Goal: Task Accomplishment & Management: Manage account settings

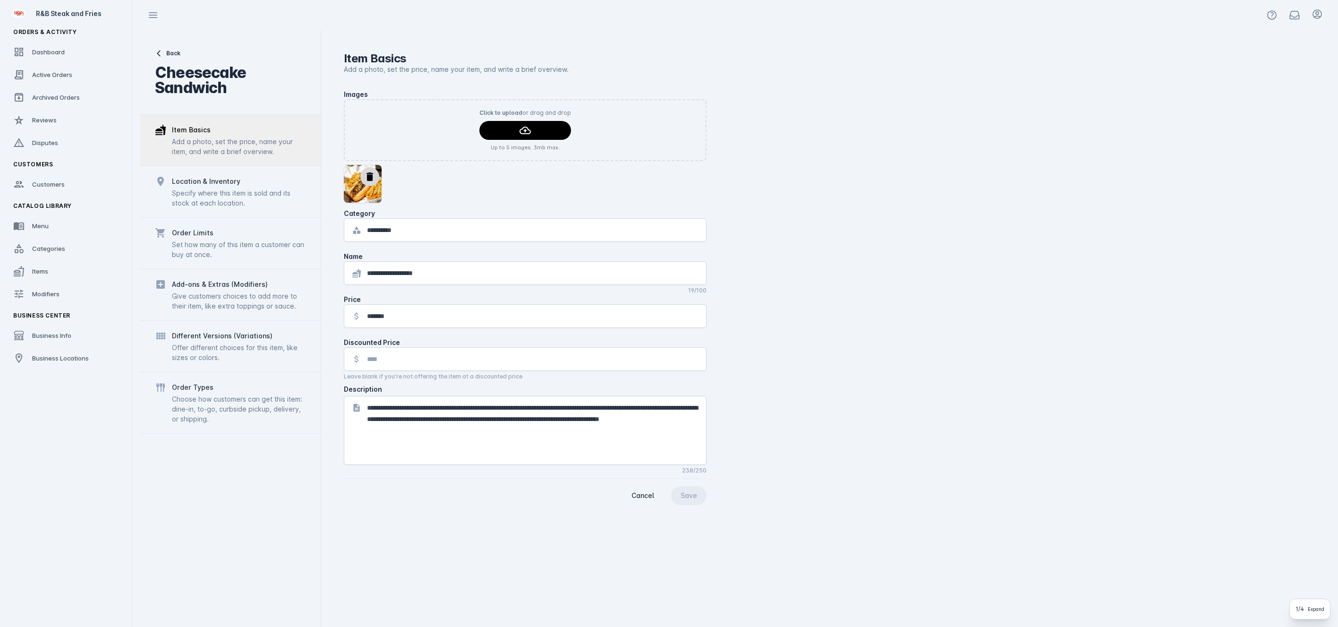
click at [65, 310] on div "Business Center" at bounding box center [66, 315] width 121 height 19
click at [65, 294] on link "Modifiers" at bounding box center [66, 293] width 121 height 21
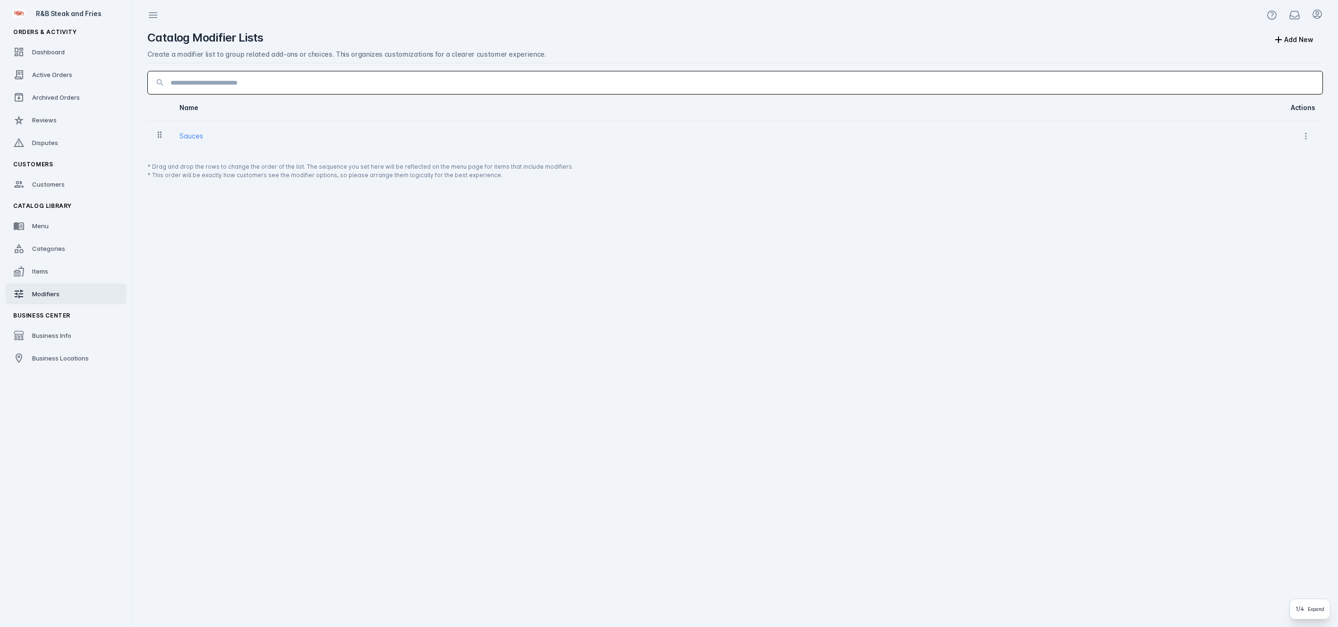
click at [225, 87] on input at bounding box center [742, 82] width 1144 height 11
type input "*"
click at [1307, 35] on button "Add New" at bounding box center [1292, 39] width 59 height 19
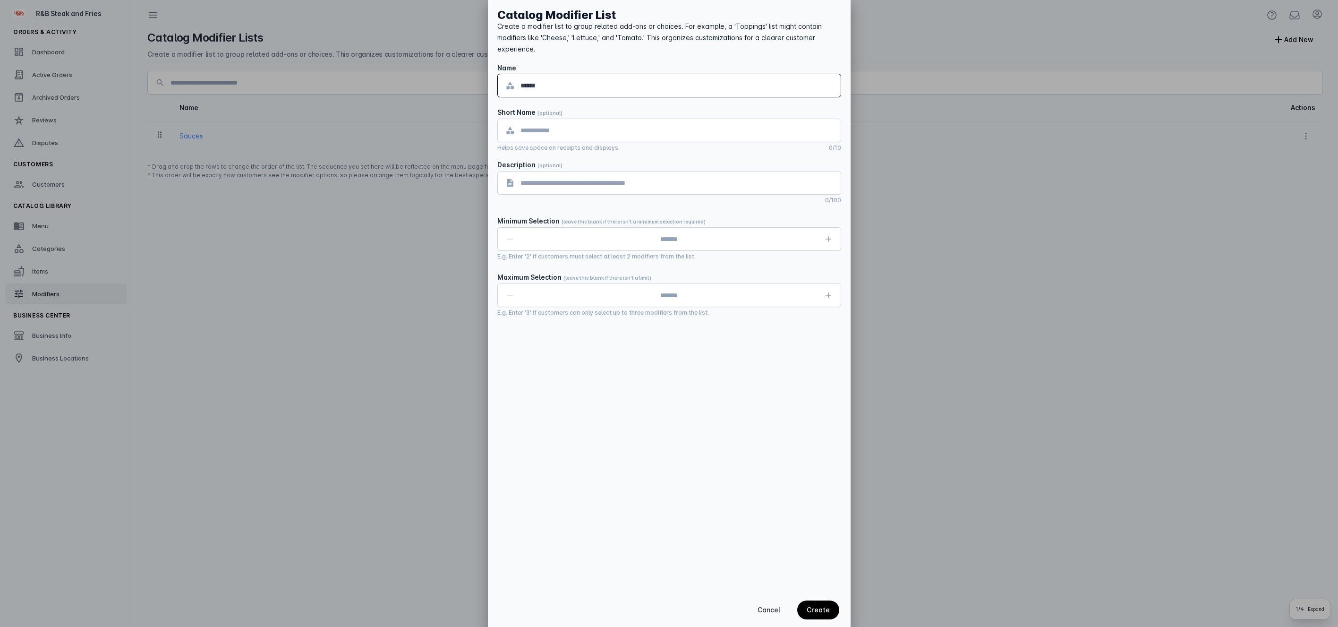
type input "******"
type input "***"
click at [815, 611] on div "Create" at bounding box center [817, 609] width 23 height 7
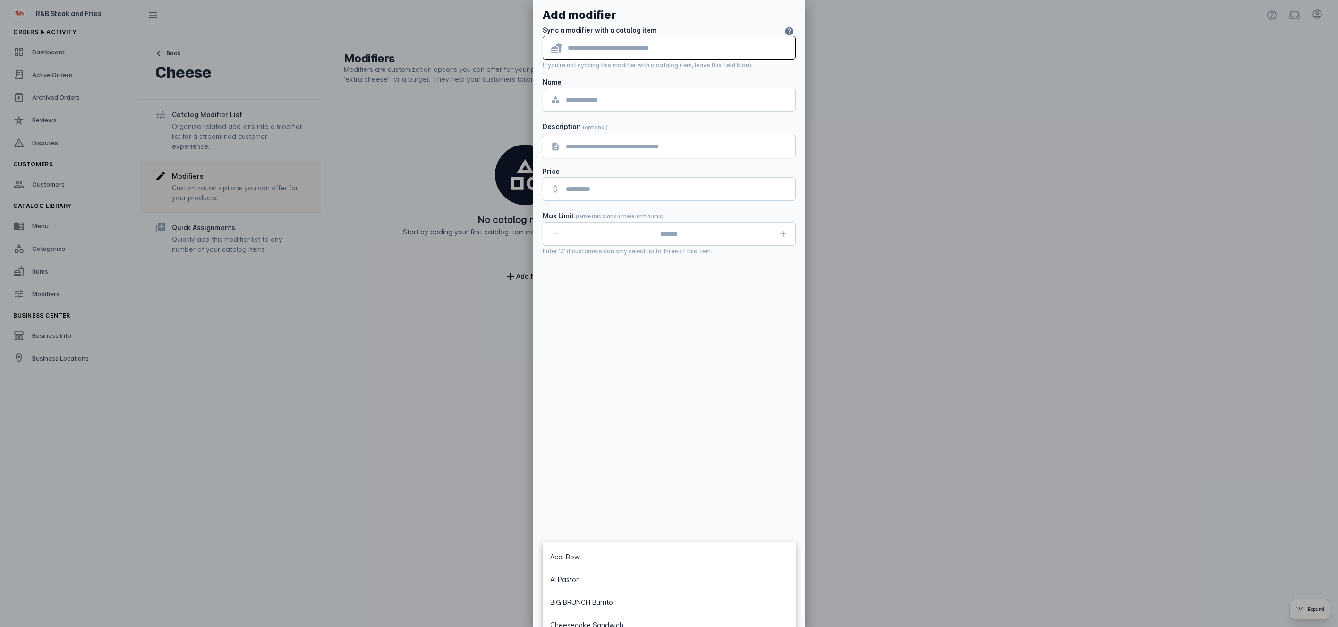
click at [605, 47] on input "text" at bounding box center [678, 47] width 220 height 11
drag, startPoint x: 691, startPoint y: 601, endPoint x: 691, endPoint y: 606, distance: 5.7
click at [691, 601] on span "button" at bounding box center [682, 609] width 42 height 23
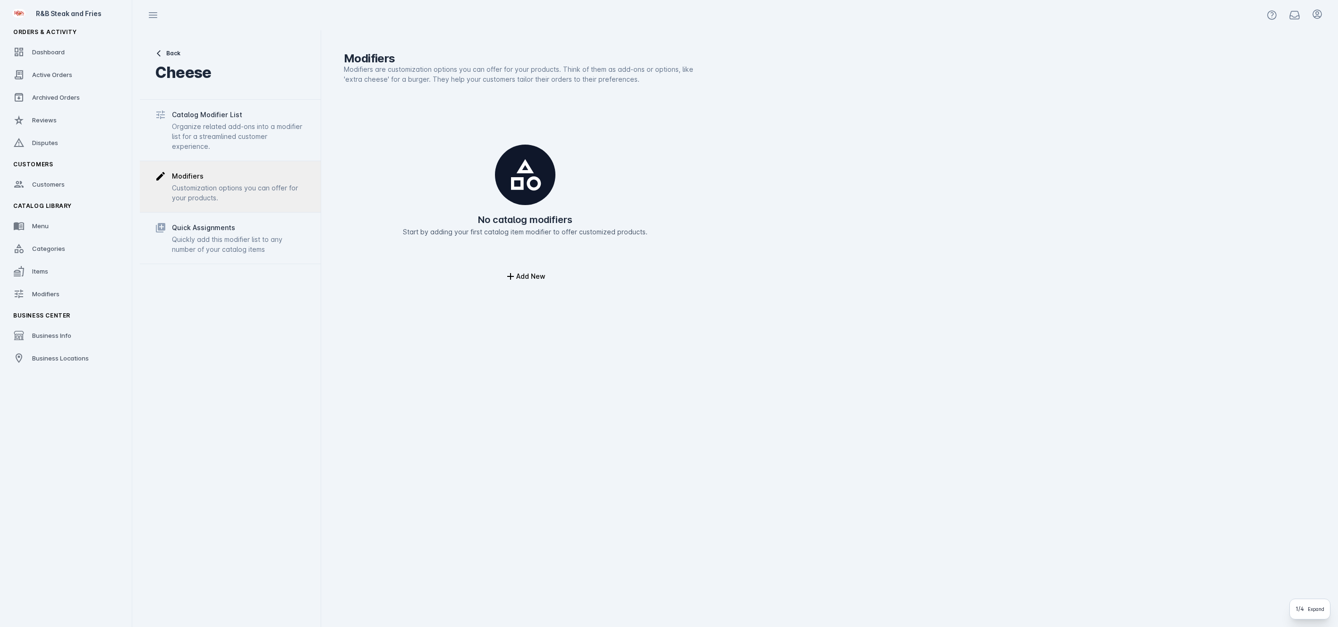
click at [453, 404] on div "Modifiers Modifiers are customization options you can offer for your products. …" at bounding box center [825, 328] width 1009 height 596
click at [222, 114] on div "Catalog Modifier List" at bounding box center [207, 114] width 70 height 11
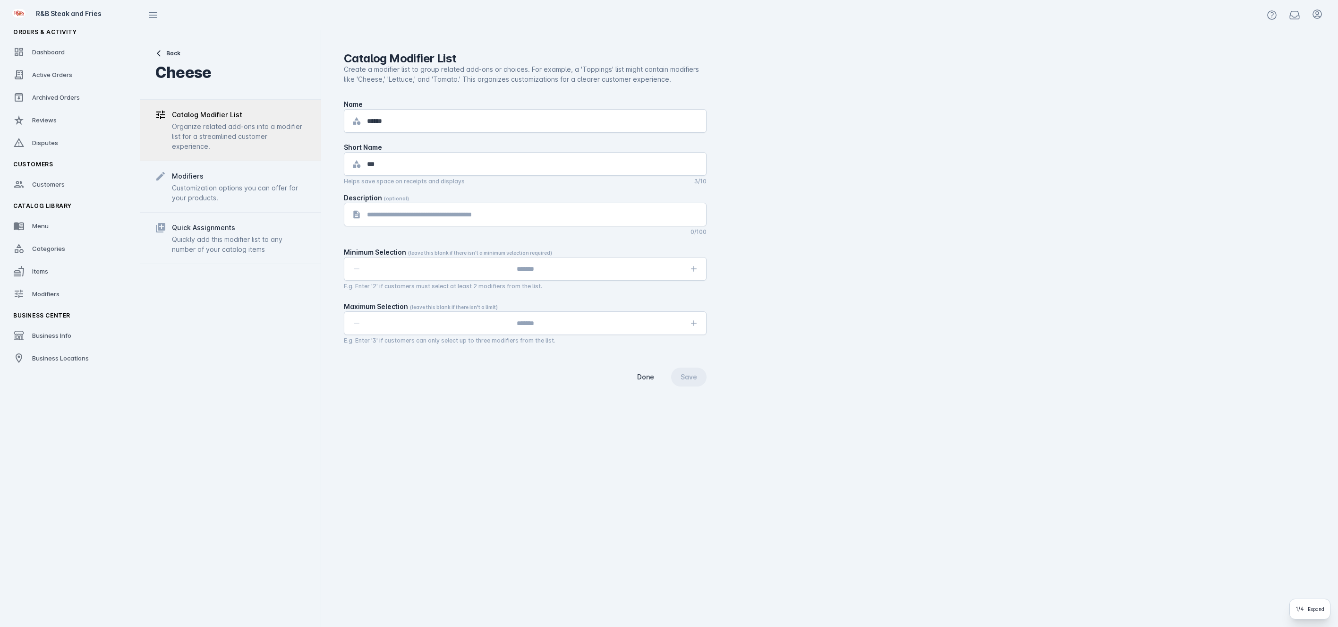
click at [357, 106] on div "Name" at bounding box center [353, 104] width 19 height 10
click at [524, 137] on div at bounding box center [525, 137] width 363 height 9
click at [493, 343] on mat-hint "E.g. Enter '3' if customers can only select up to three modifiers from the list." at bounding box center [450, 339] width 212 height 9
click at [244, 193] on div "Customization options you can offer for your products." at bounding box center [239, 193] width 134 height 20
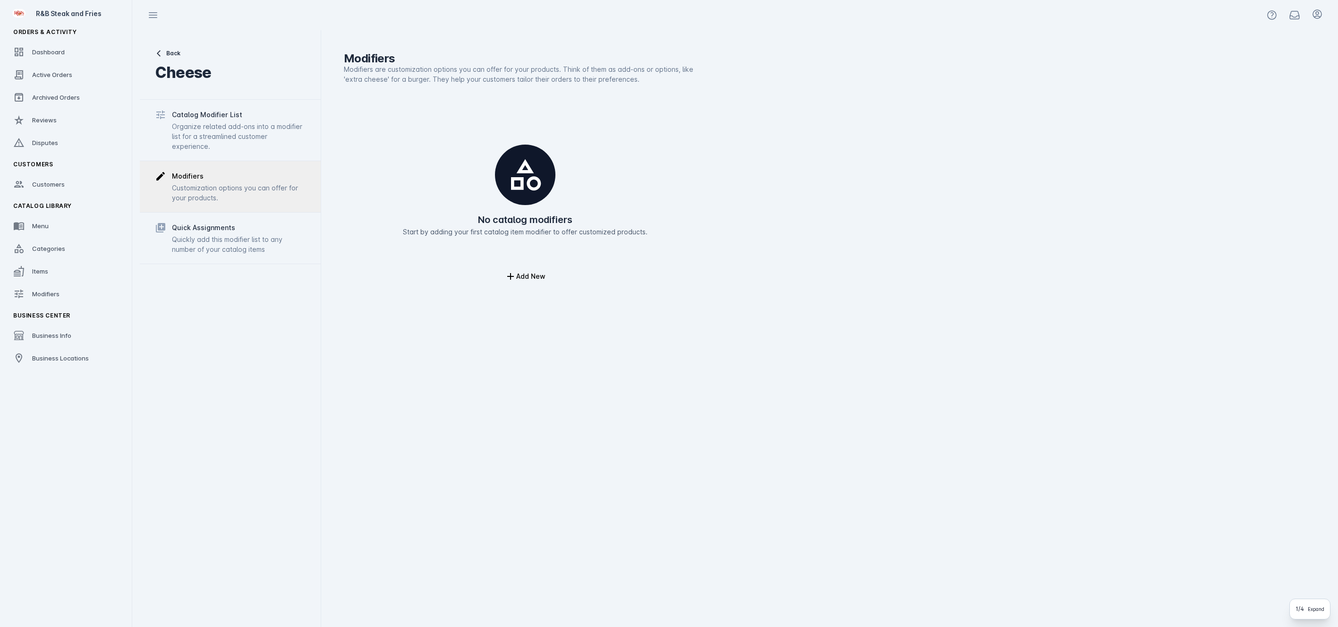
click at [227, 122] on div "Organize related add-ons into a modifier list for a streamlined customer experi…" at bounding box center [239, 136] width 134 height 30
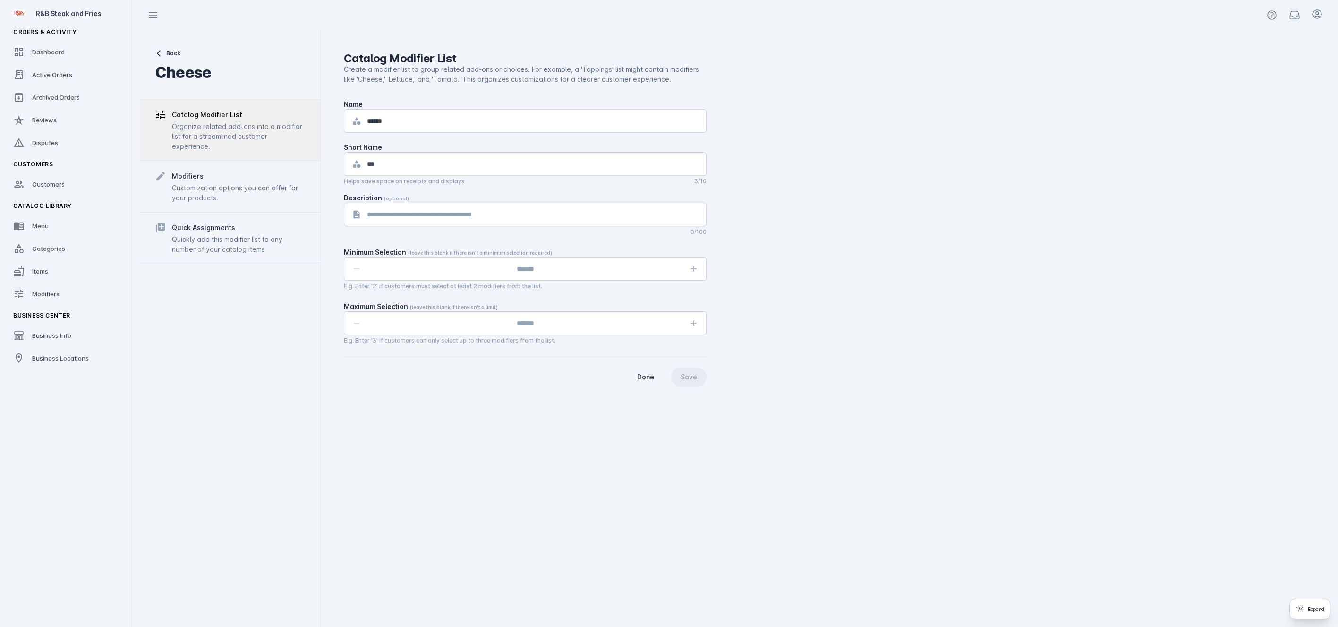
click at [559, 70] on div "Create a modifier list to group related add-ons or choices. For example, a 'Top…" at bounding box center [525, 74] width 363 height 20
drag, startPoint x: 464, startPoint y: 280, endPoint x: 607, endPoint y: 276, distance: 142.6
click at [467, 279] on div at bounding box center [525, 268] width 314 height 23
drag, startPoint x: 650, startPoint y: 280, endPoint x: 635, endPoint y: 272, distance: 16.7
click at [649, 279] on div at bounding box center [525, 269] width 363 height 24
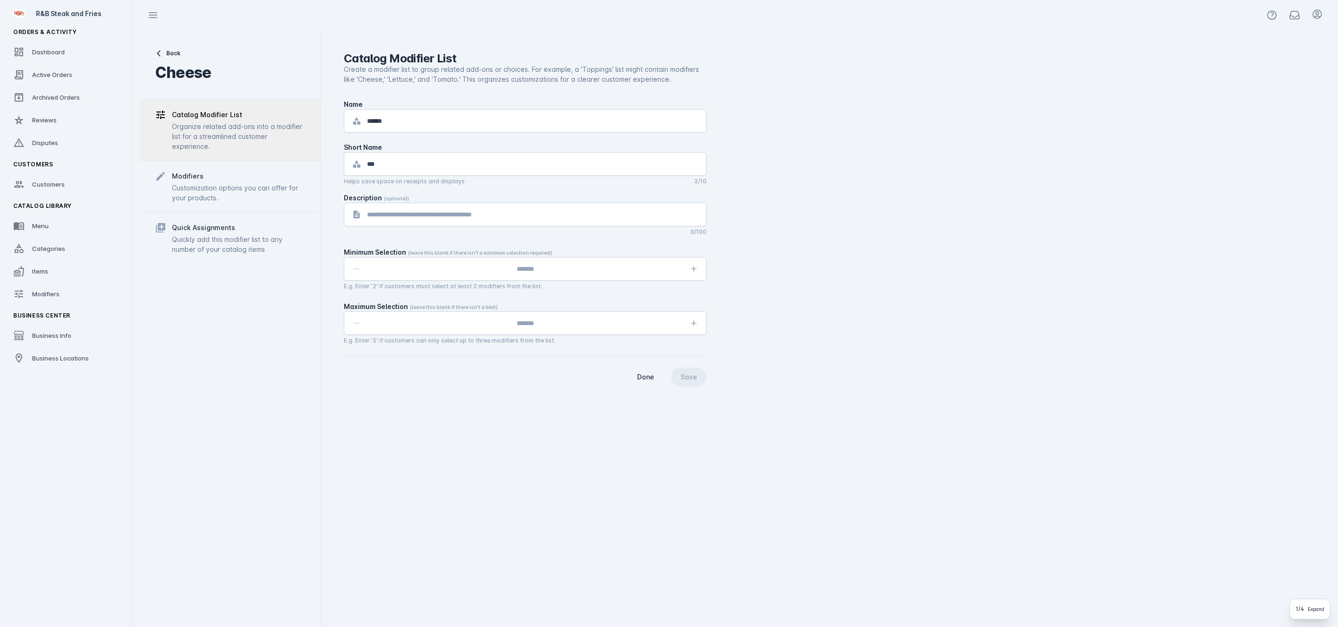
click at [417, 197] on div "Description (optional)" at bounding box center [525, 198] width 363 height 10
click at [589, 272] on input "textbox" at bounding box center [525, 268] width 314 height 11
click at [696, 270] on icon "button" at bounding box center [693, 268] width 9 height 9
type input "*"
click at [694, 320] on icon "button" at bounding box center [693, 322] width 9 height 9
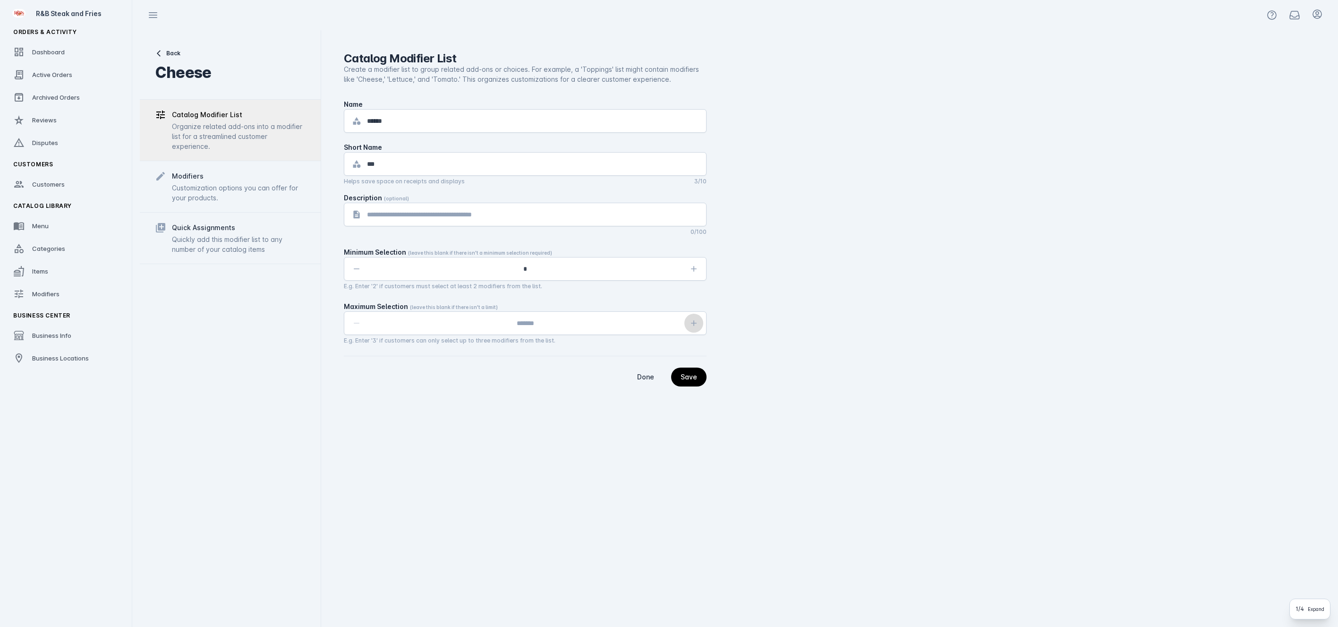
type input "*"
click at [519, 449] on div "Catalog Modifier List Create a modifier list to group related add-ons or choice…" at bounding box center [825, 328] width 1009 height 596
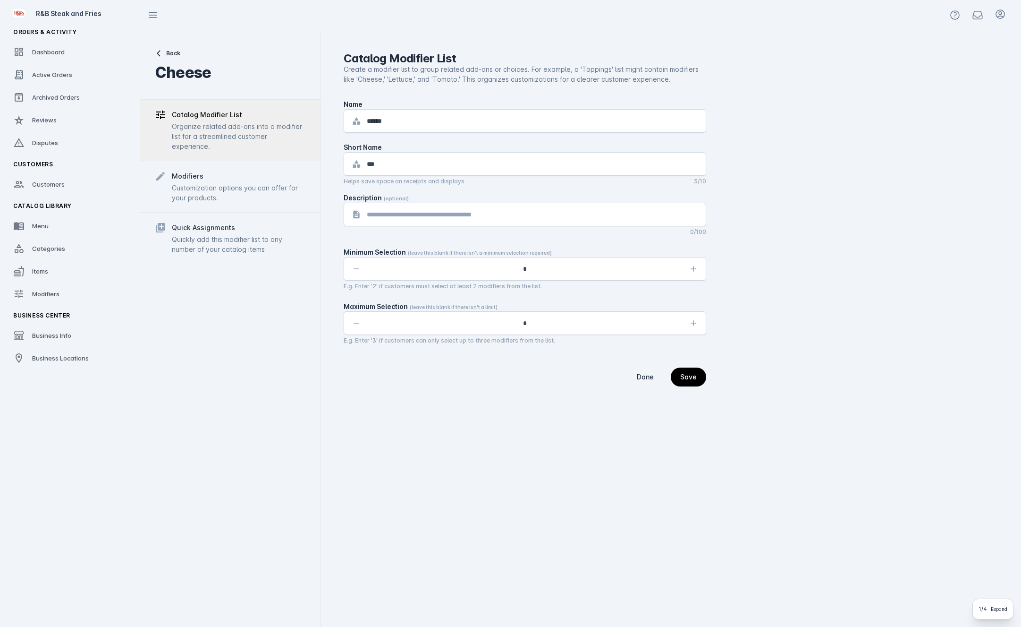
click at [300, 390] on div "Back Cheese Catalog Modifier List Organize related add-ons into a modifier list…" at bounding box center [230, 328] width 181 height 596
click at [693, 380] on div "Save" at bounding box center [688, 376] width 17 height 7
click at [240, 138] on div "Organize related add-ons into a modifier list for a streamlined customer experi…" at bounding box center [239, 136] width 134 height 30
click at [247, 190] on div "Customization options you can offer for your products." at bounding box center [239, 193] width 134 height 20
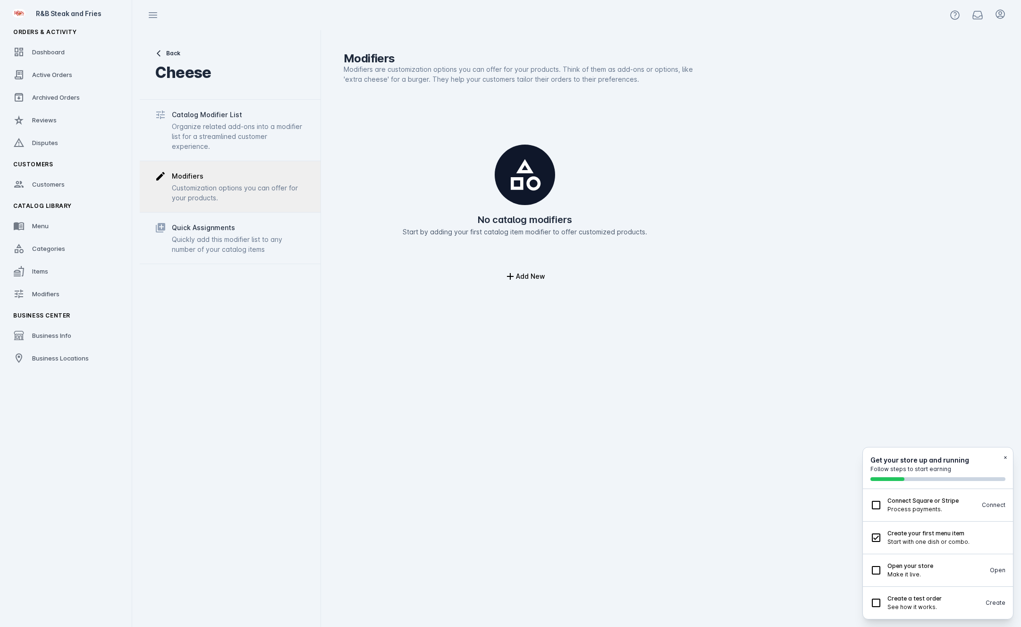
click at [214, 122] on div "Organize related add-ons into a modifier list for a streamlined customer experi…" at bounding box center [239, 136] width 134 height 30
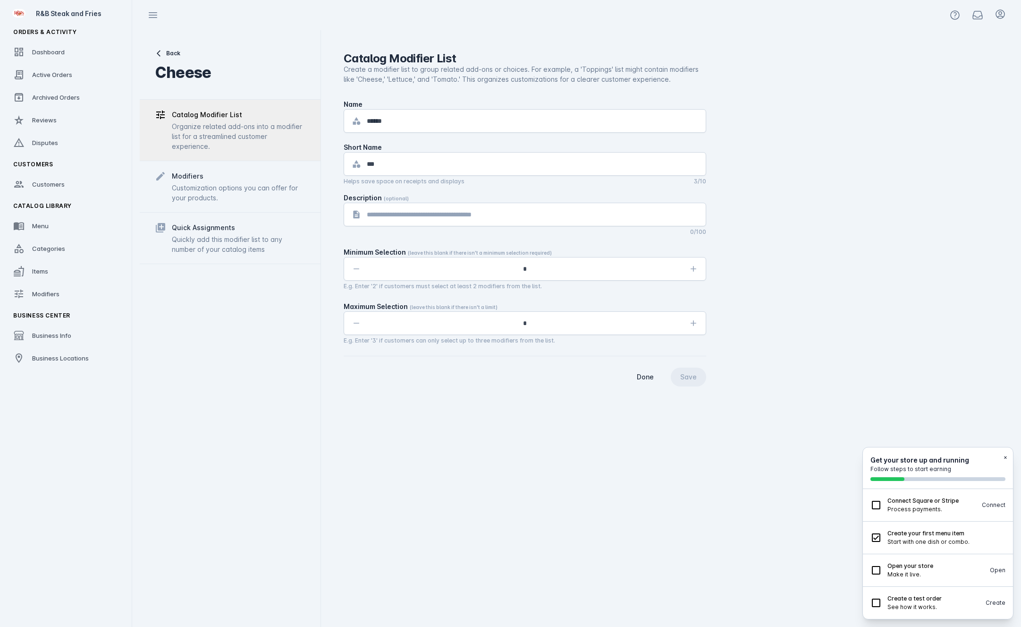
click at [264, 193] on div "Customization options you can offer for your products." at bounding box center [239, 193] width 134 height 20
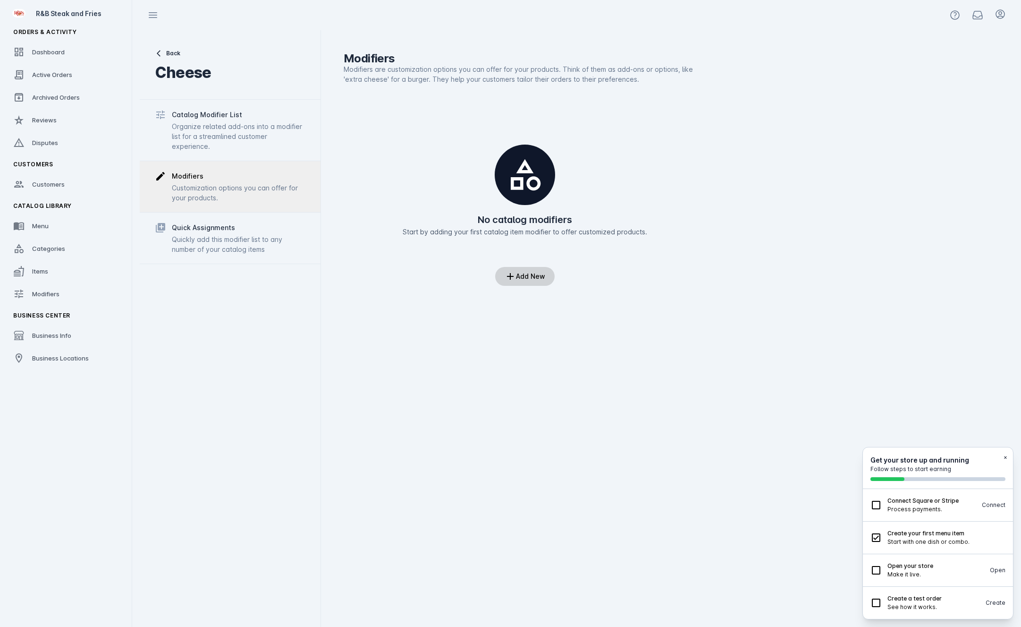
click at [546, 273] on span at bounding box center [524, 276] width 59 height 23
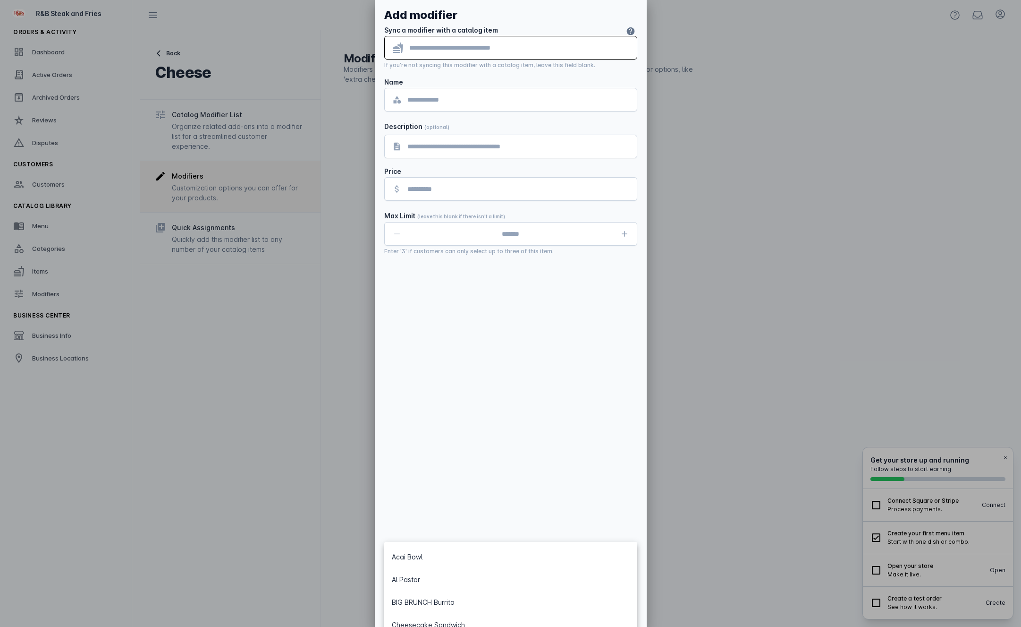
click at [458, 52] on input "text" at bounding box center [519, 47] width 220 height 11
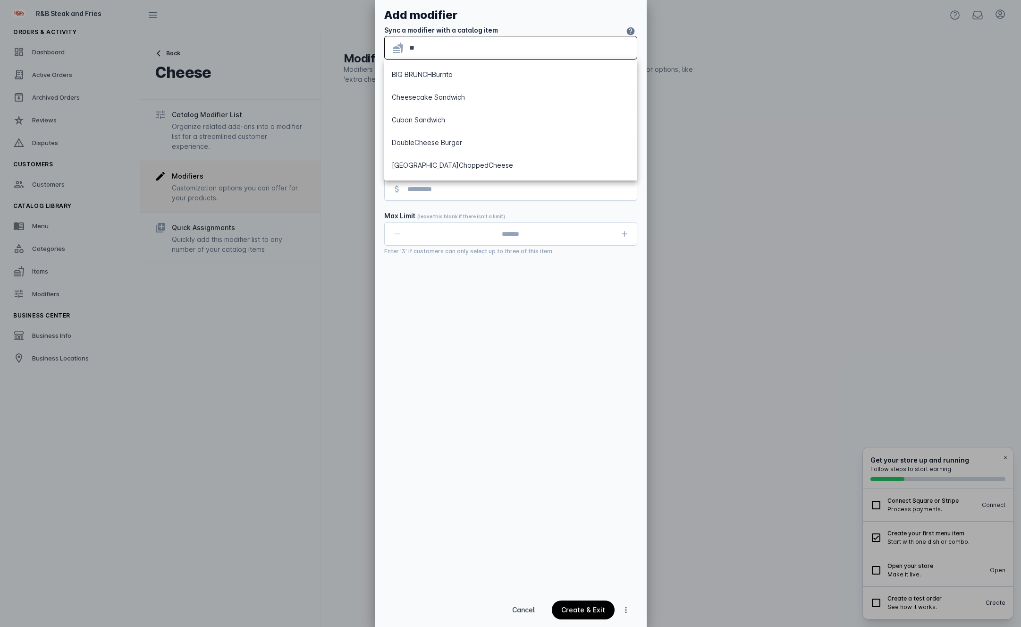
type input "*"
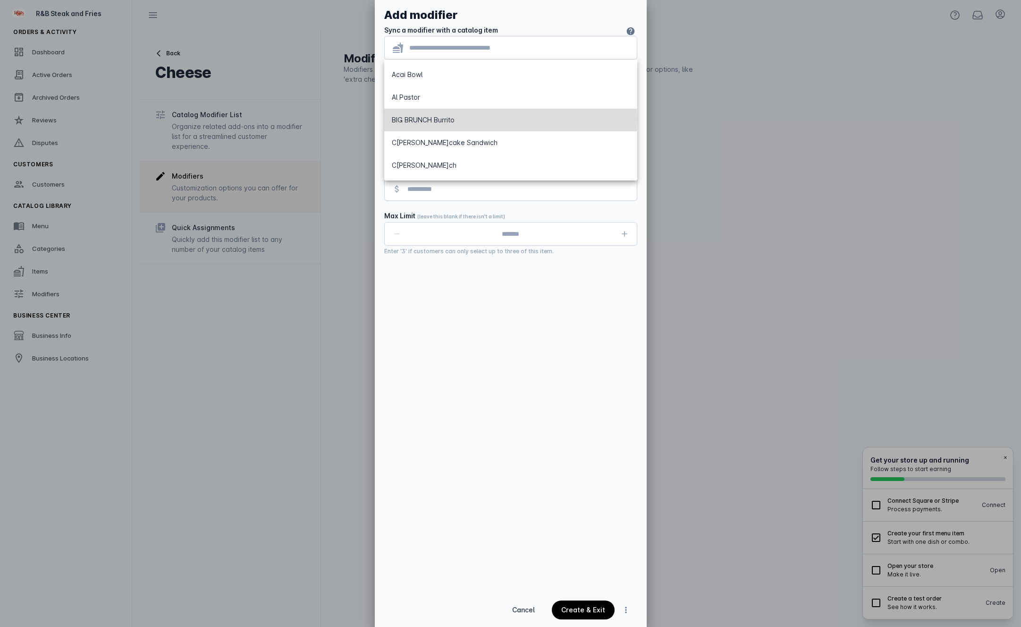
click at [441, 119] on div "BIG BRUN C H Burrito" at bounding box center [423, 119] width 63 height 11
type input "**********"
type textarea "**********"
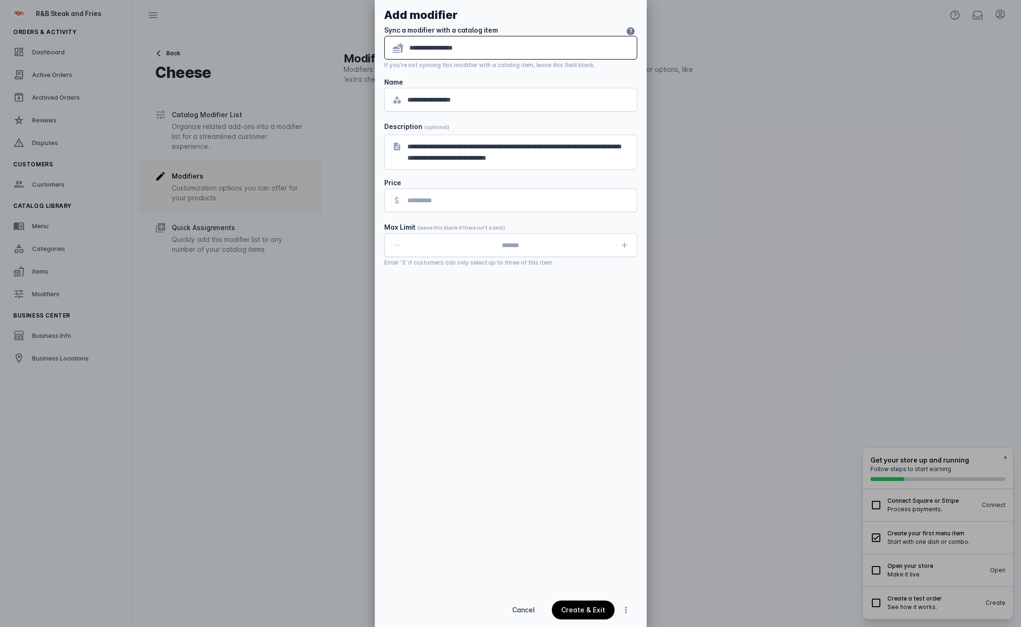
drag, startPoint x: 481, startPoint y: 51, endPoint x: 386, endPoint y: 46, distance: 94.6
click at [386, 46] on div "**********" at bounding box center [511, 47] width 252 height 23
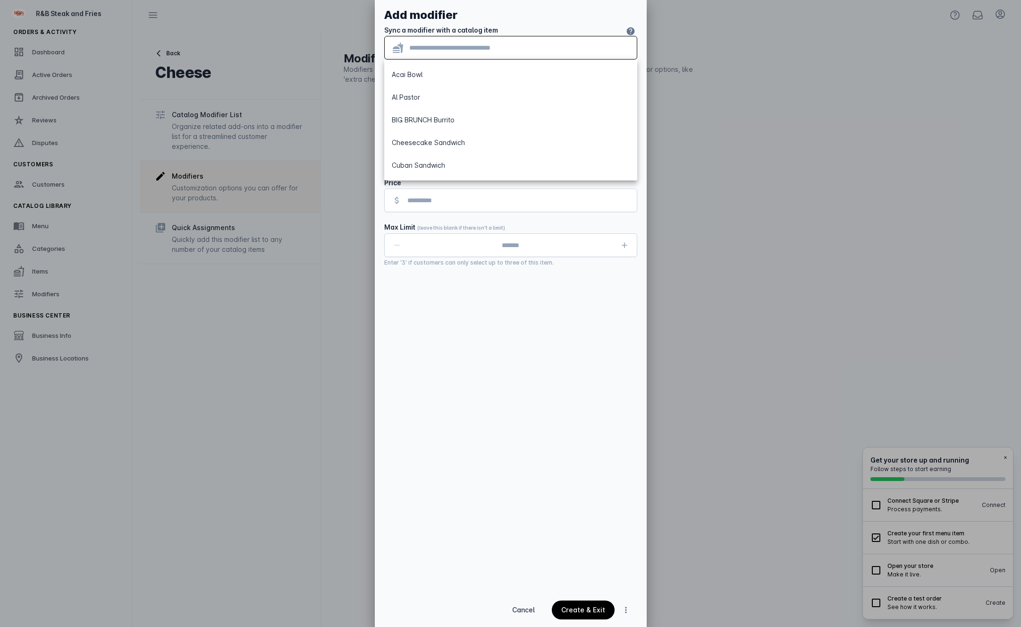
click at [522, 330] on div "**********" at bounding box center [511, 296] width 272 height 593
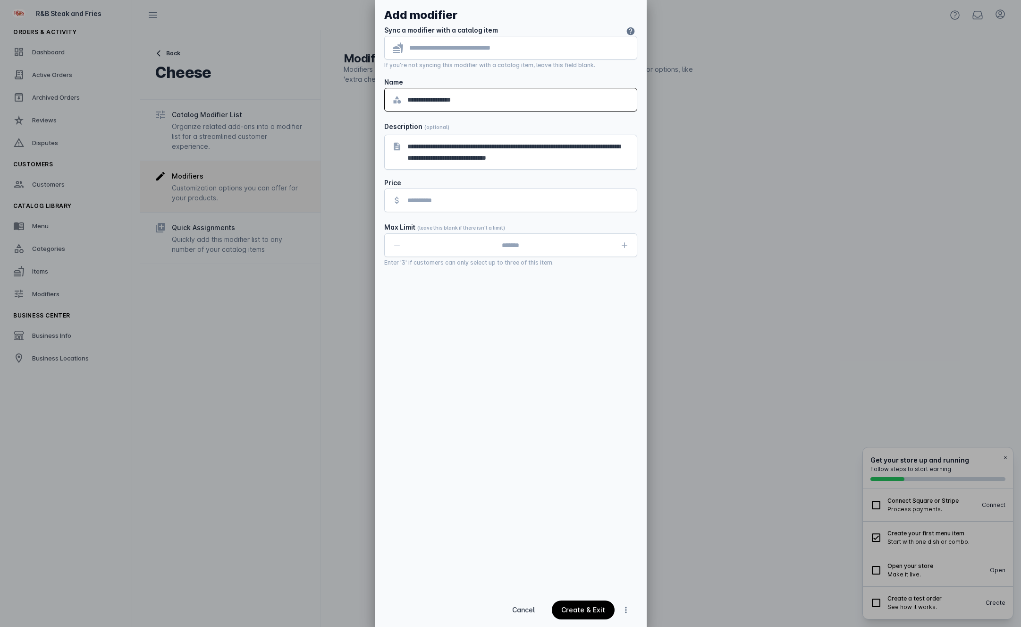
drag, startPoint x: 460, startPoint y: 96, endPoint x: 391, endPoint y: 97, distance: 68.9
click at [391, 97] on div "**********" at bounding box center [511, 99] width 252 height 23
type input "****"
drag, startPoint x: 588, startPoint y: 161, endPoint x: 393, endPoint y: 143, distance: 195.8
click at [393, 143] on div "**********" at bounding box center [511, 152] width 252 height 34
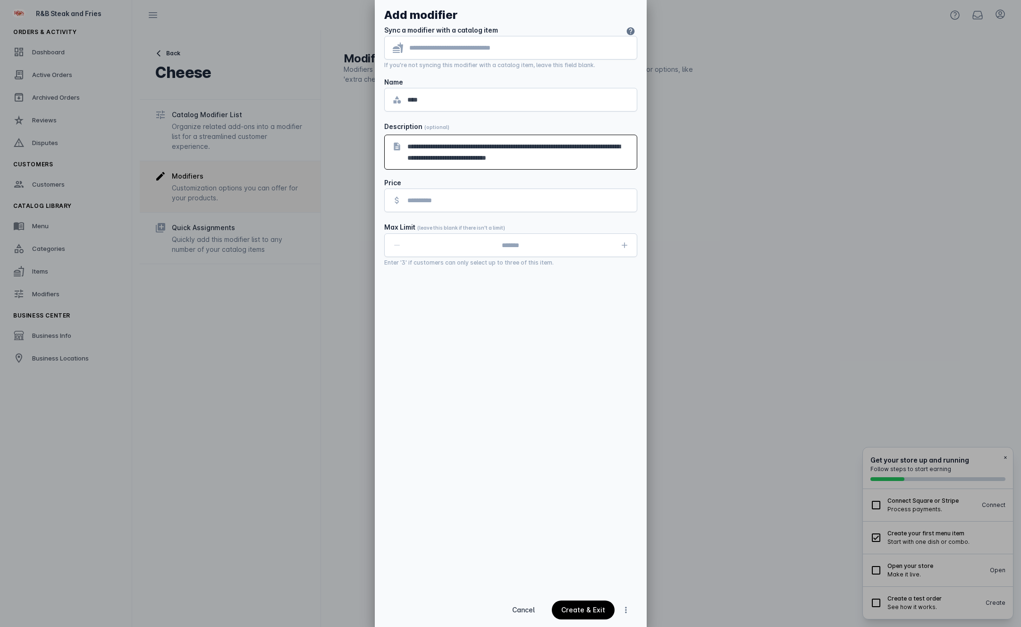
type textarea "**********"
click at [456, 144] on textarea "**********" at bounding box center [518, 152] width 222 height 23
click at [441, 186] on input "tel" at bounding box center [518, 188] width 222 height 11
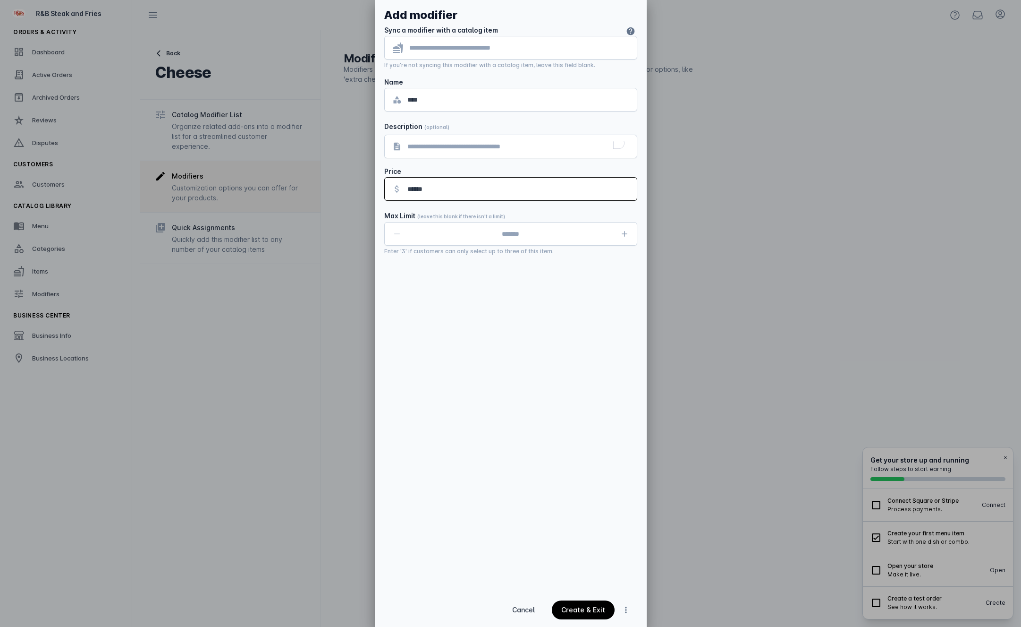
type input "******"
click at [568, 318] on div "Add modifier Sync a modifier with a catalog item If you're not syncing this mod…" at bounding box center [511, 296] width 272 height 593
click at [626, 237] on icon "button" at bounding box center [624, 233] width 9 height 9
type input "*"
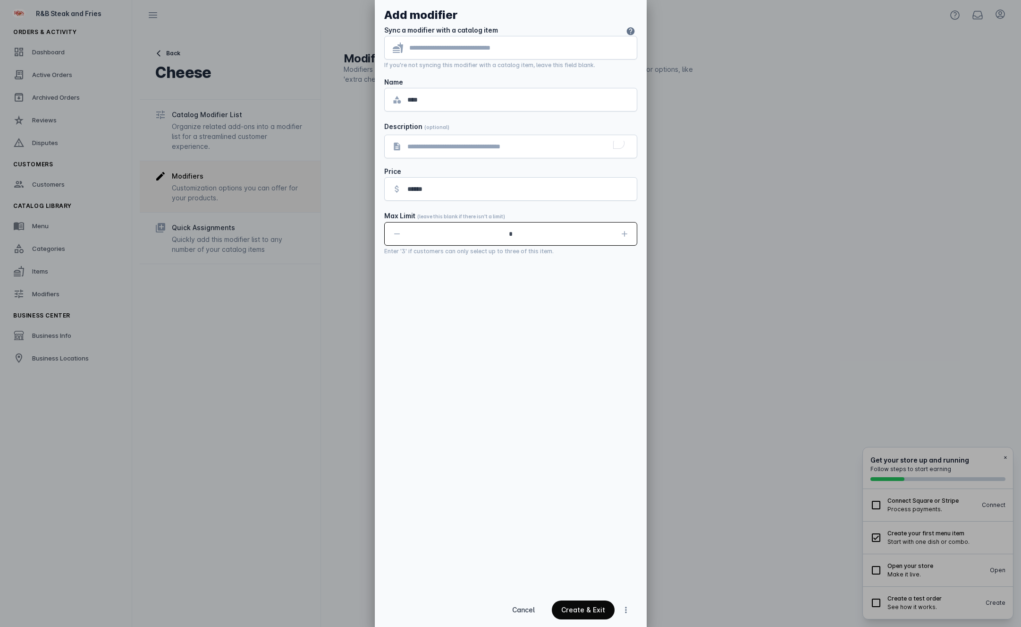
click at [583, 610] on div "Create & Exit" at bounding box center [583, 609] width 44 height 7
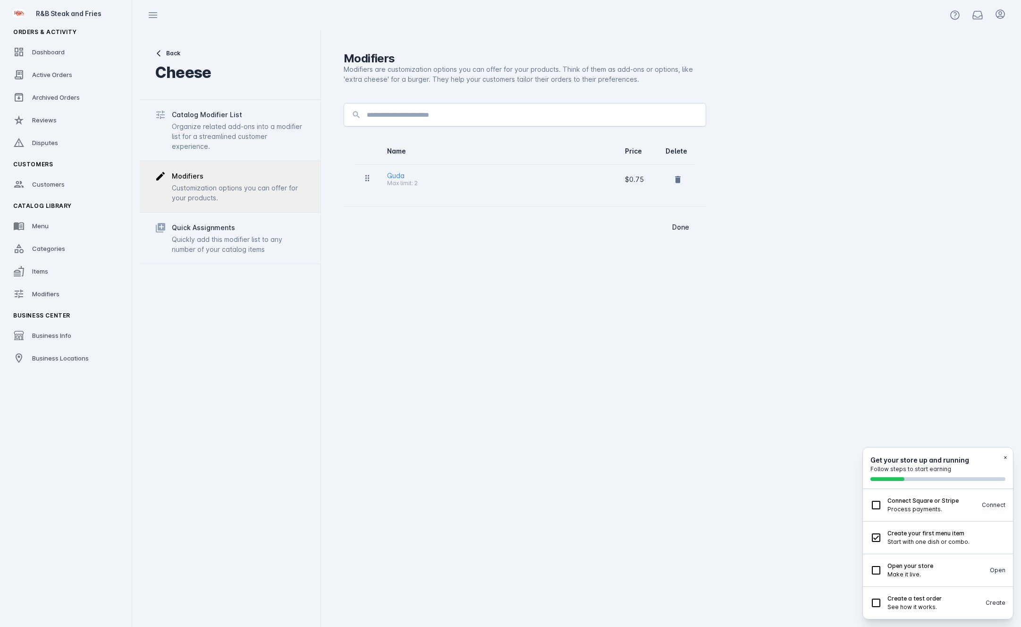
click at [269, 130] on div "Organize related add-ons into a modifier list for a streamlined customer experi…" at bounding box center [239, 136] width 134 height 30
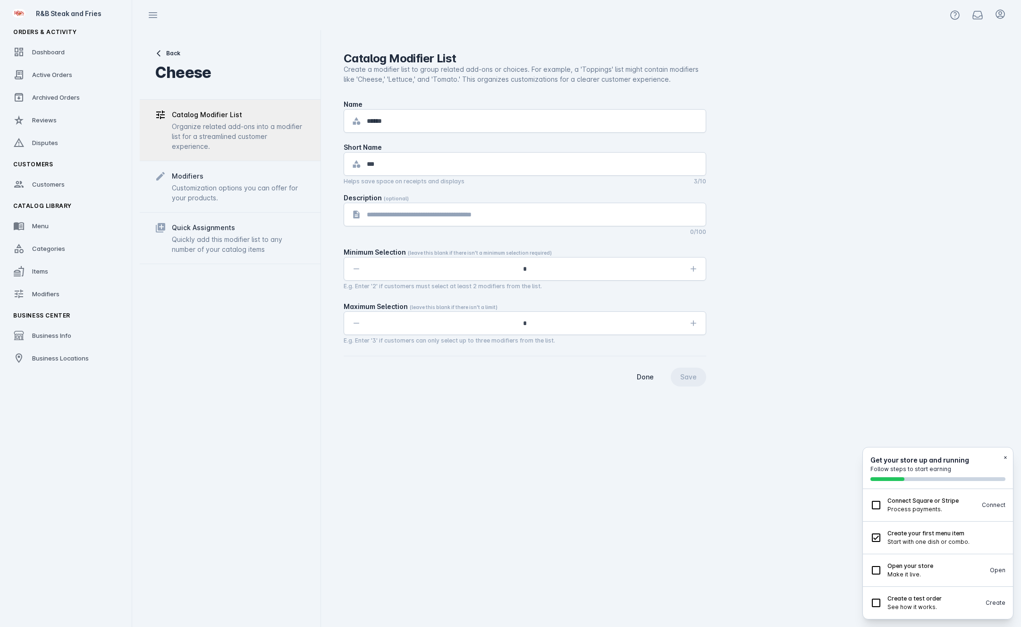
click at [257, 198] on div "Customization options you can offer for your products." at bounding box center [239, 193] width 134 height 20
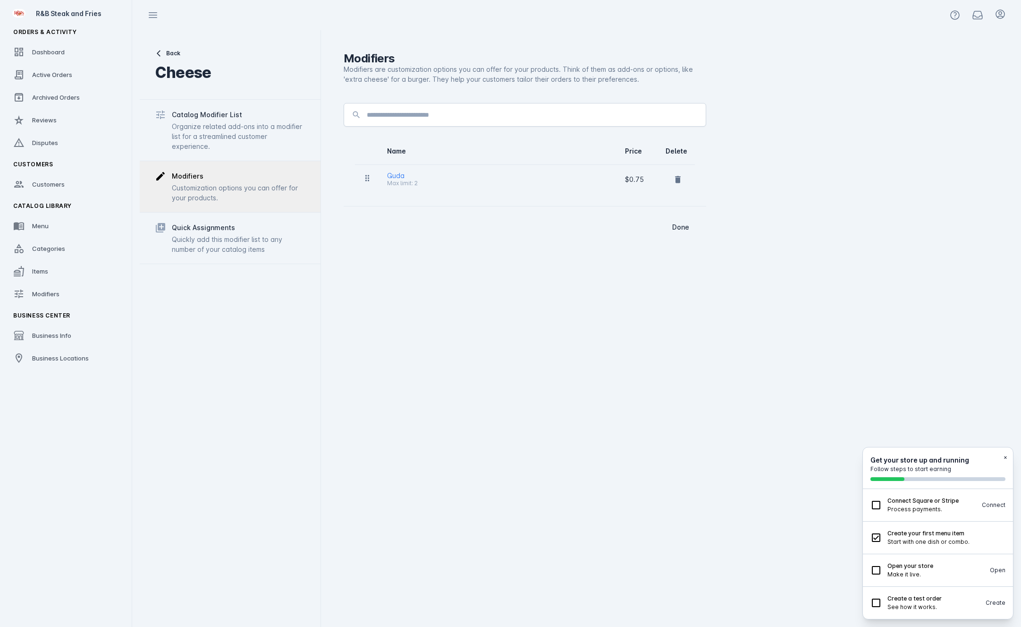
click at [252, 242] on div "Quickly add this modifier list to any number of your catalog items" at bounding box center [239, 244] width 134 height 20
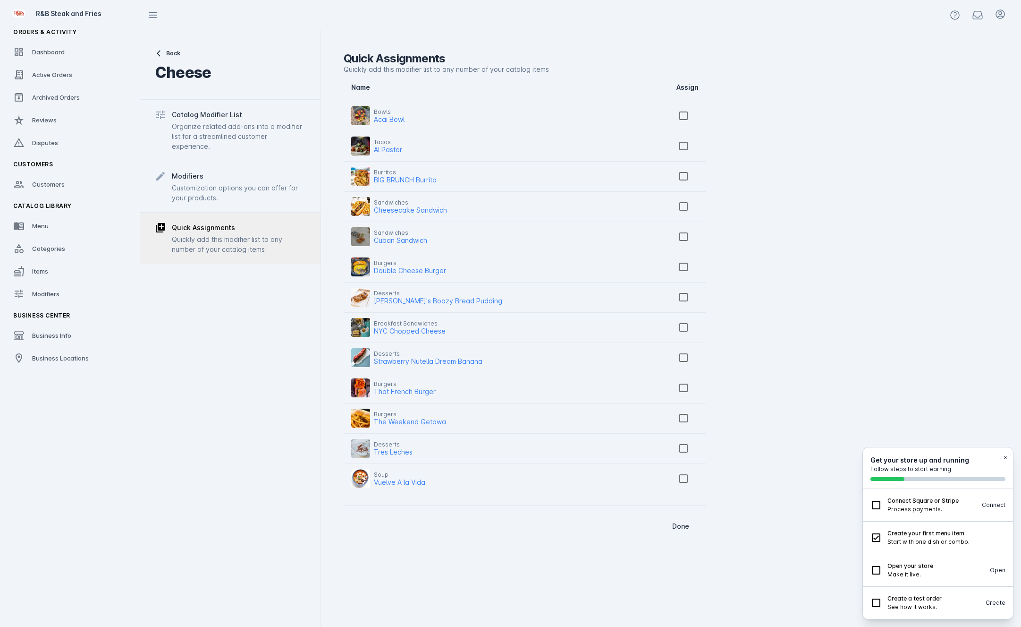
click at [228, 183] on div "Customization options you can offer for your products." at bounding box center [239, 193] width 134 height 20
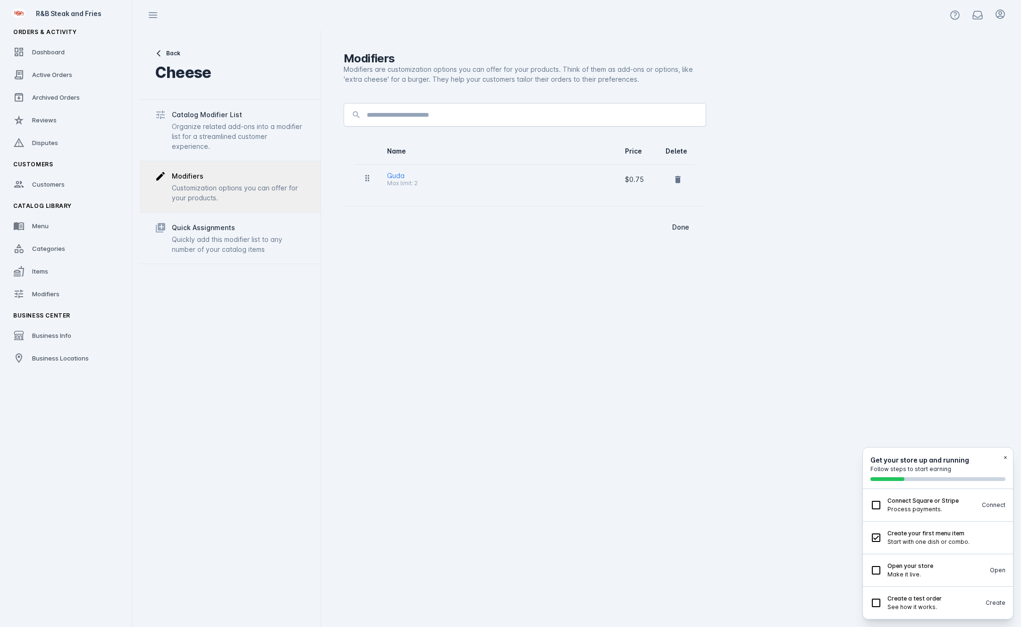
click at [528, 183] on div "Guda Max limit: 2" at bounding box center [498, 179] width 223 height 19
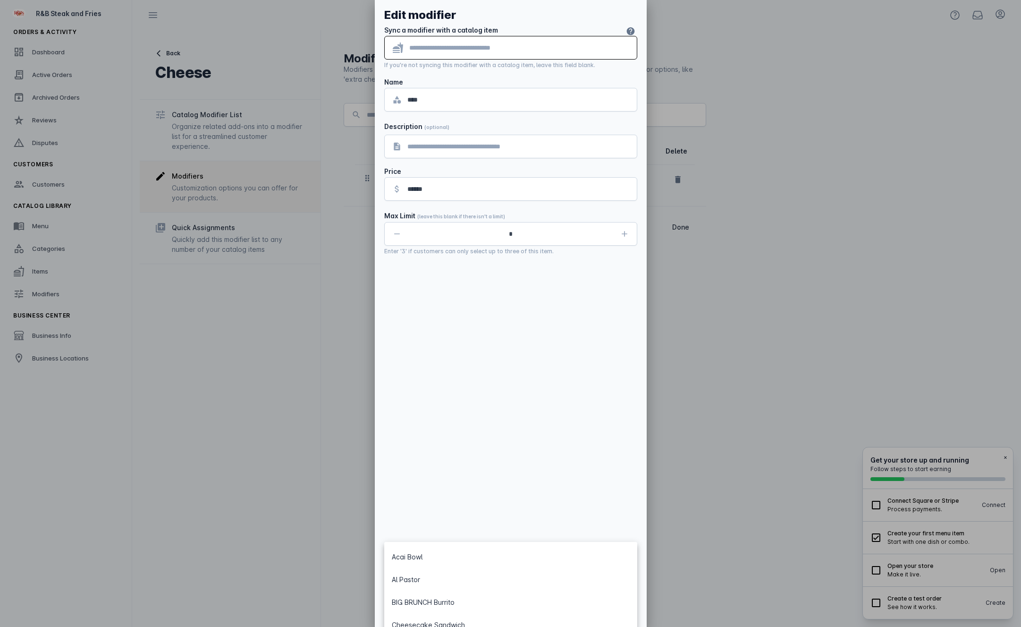
click at [800, 306] on div at bounding box center [510, 313] width 1021 height 627
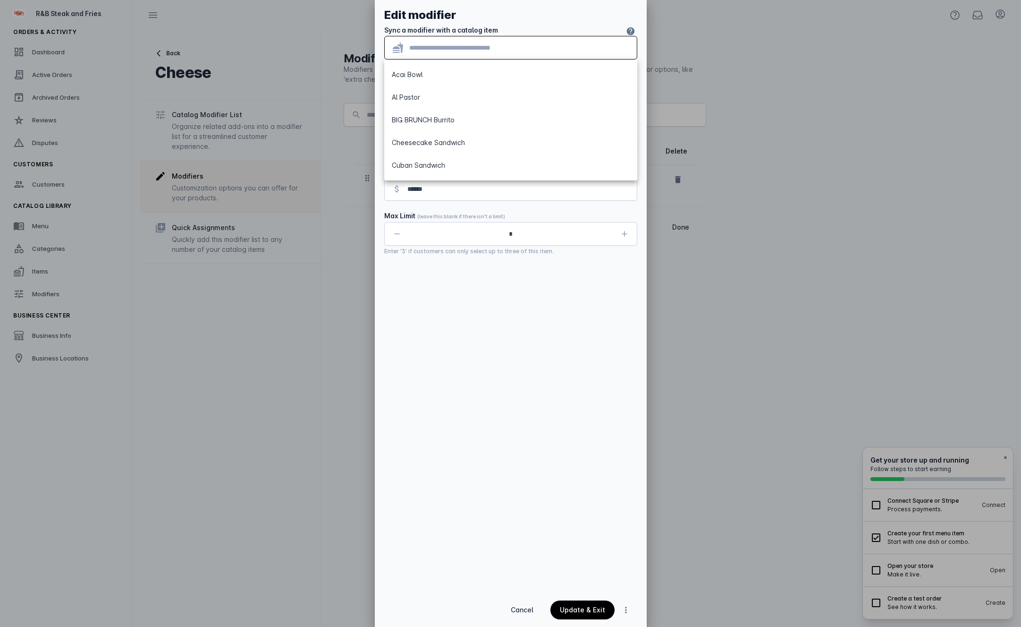
click at [333, 17] on div at bounding box center [510, 313] width 1021 height 627
drag, startPoint x: 201, startPoint y: 111, endPoint x: 316, endPoint y: 102, distance: 115.6
click at [201, 111] on div at bounding box center [510, 313] width 1021 height 627
click at [662, 21] on div at bounding box center [510, 313] width 1021 height 627
click at [528, 606] on span "Cancel" at bounding box center [522, 609] width 23 height 7
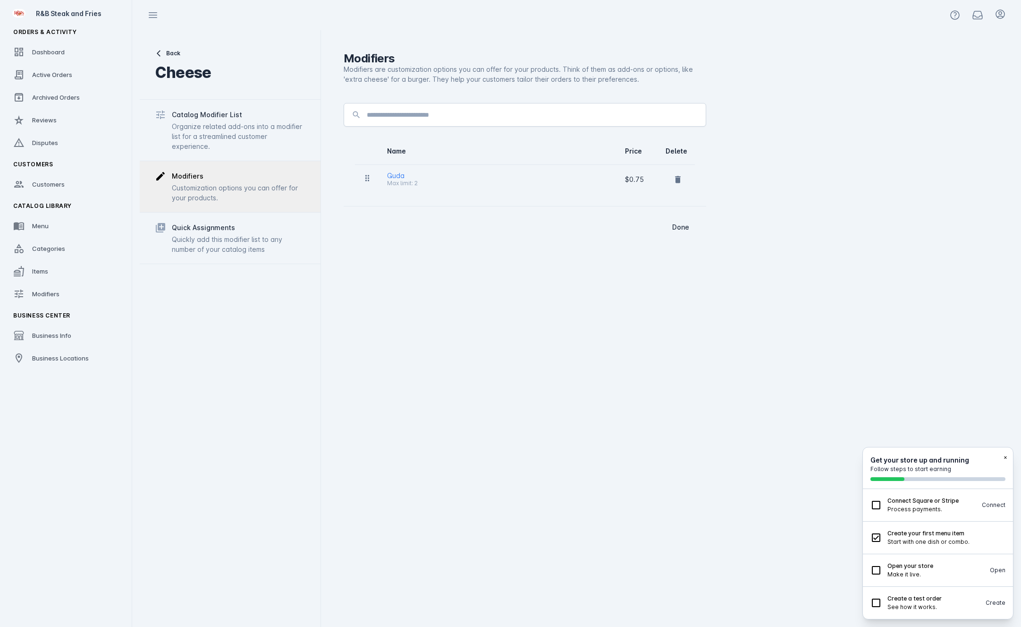
click at [1006, 457] on button "×" at bounding box center [1006, 457] width 4 height 8
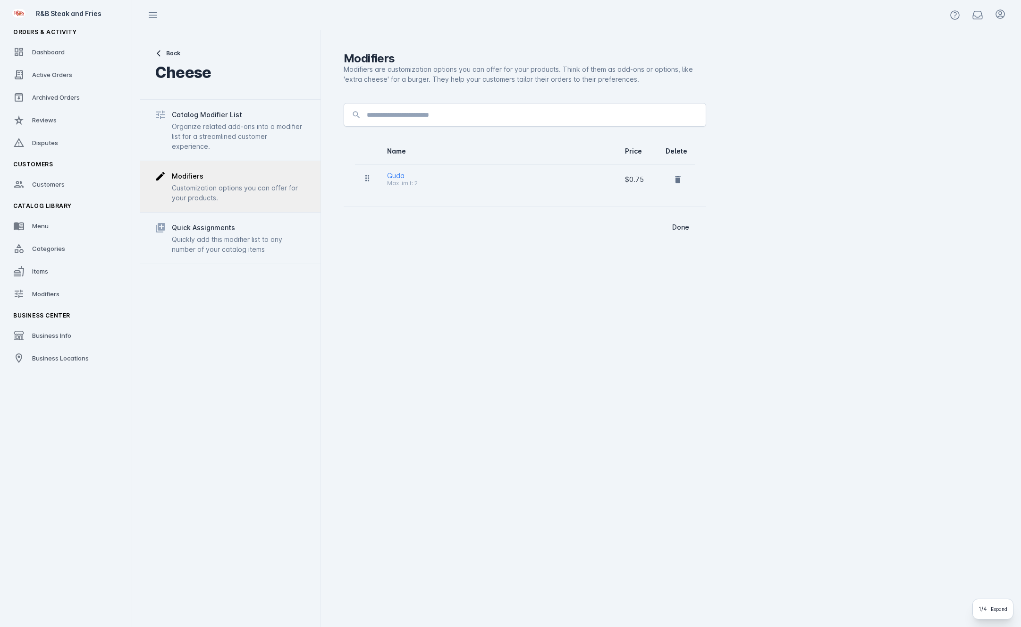
click at [577, 186] on div "Guda Max limit: 2" at bounding box center [498, 179] width 223 height 19
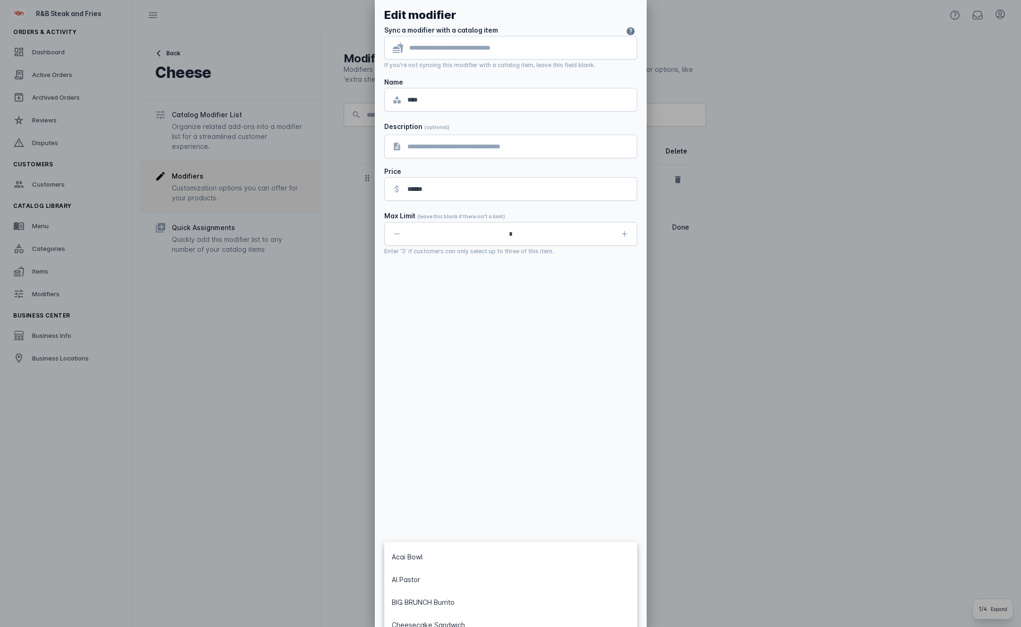
click at [689, 227] on div at bounding box center [510, 313] width 1021 height 627
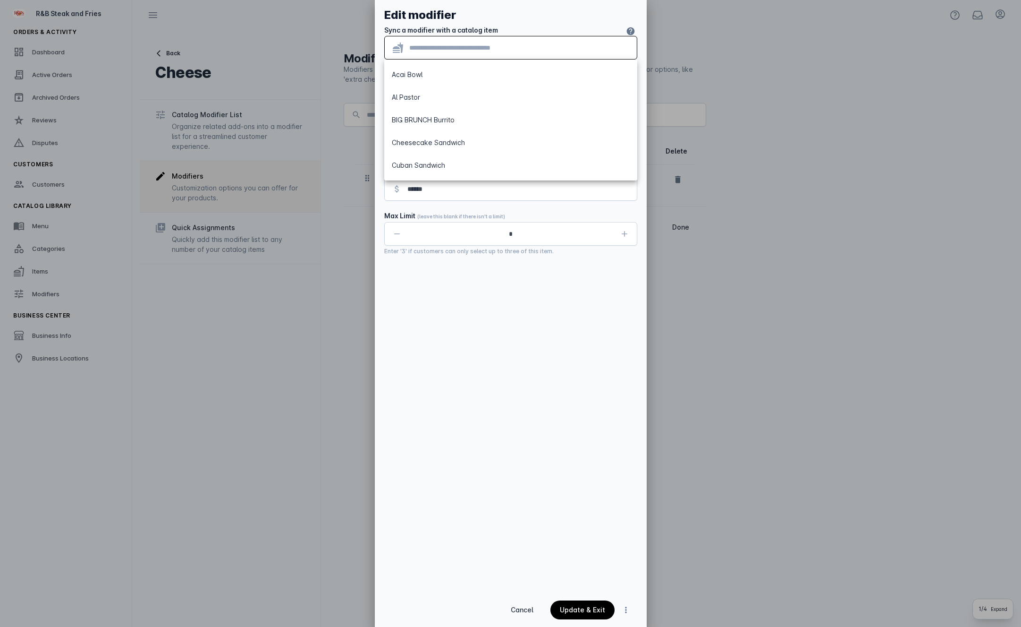
click at [538, 41] on div at bounding box center [519, 47] width 220 height 23
click at [798, 172] on div at bounding box center [510, 313] width 1021 height 627
click at [526, 610] on span "Cancel" at bounding box center [522, 609] width 23 height 7
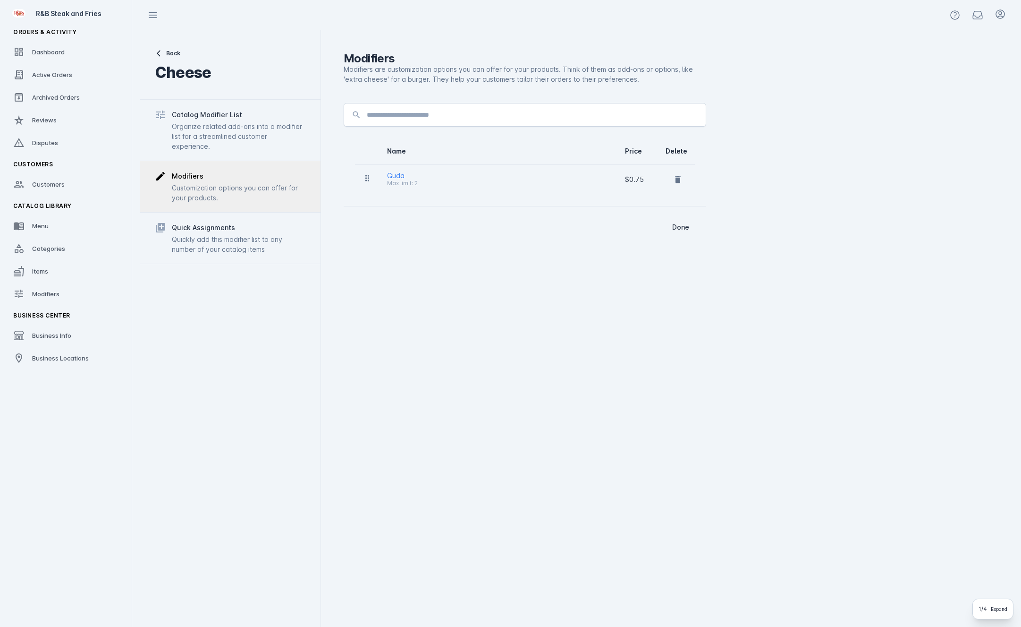
click at [209, 186] on div "Customization options you can offer for your products." at bounding box center [239, 193] width 134 height 20
click at [221, 241] on div "Quickly add this modifier list to any number of your catalog items" at bounding box center [239, 244] width 134 height 20
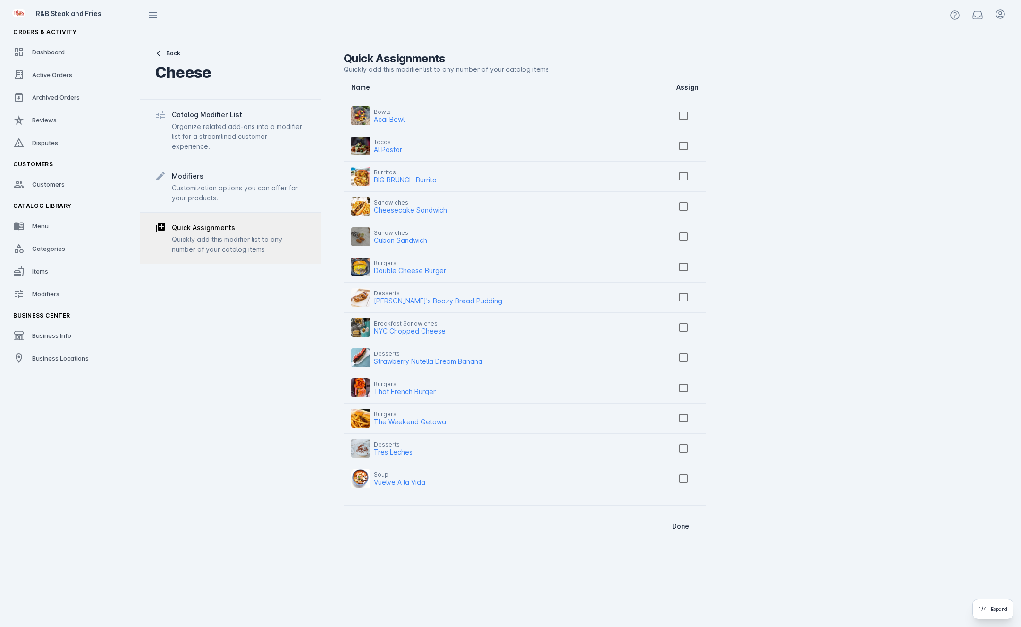
click at [203, 165] on div "Modifiers Customization options you can offer for your products." at bounding box center [230, 186] width 181 height 51
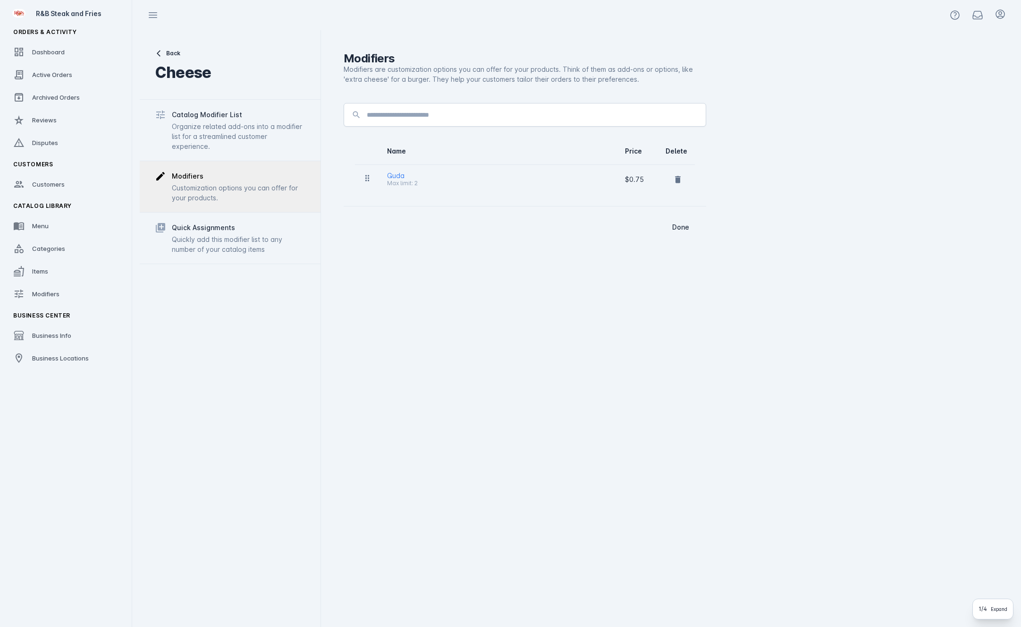
click at [246, 187] on div "Customization options you can offer for your products." at bounding box center [239, 193] width 134 height 20
click at [261, 128] on div "Organize related add-ons into a modifier list for a streamlined customer experi…" at bounding box center [239, 136] width 134 height 30
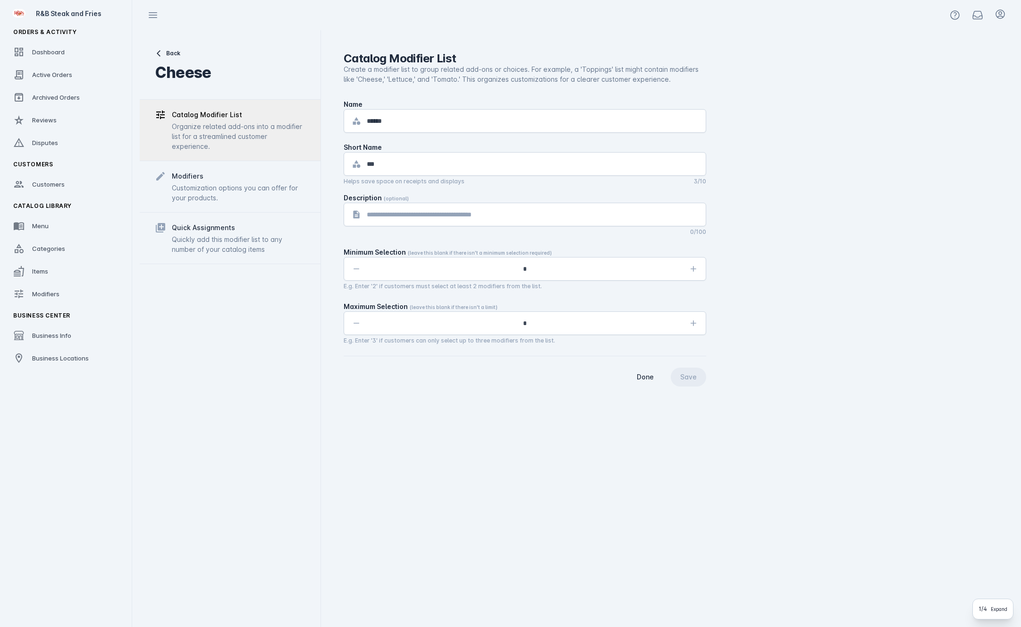
click at [218, 99] on div "Back Cheese Catalog Modifier List Organize related add-ons into a modifier list…" at bounding box center [230, 328] width 181 height 596
drag, startPoint x: 468, startPoint y: 220, endPoint x: 463, endPoint y: 218, distance: 5.1
click at [463, 219] on div at bounding box center [532, 214] width 331 height 23
click at [659, 376] on span "button" at bounding box center [646, 376] width 36 height 23
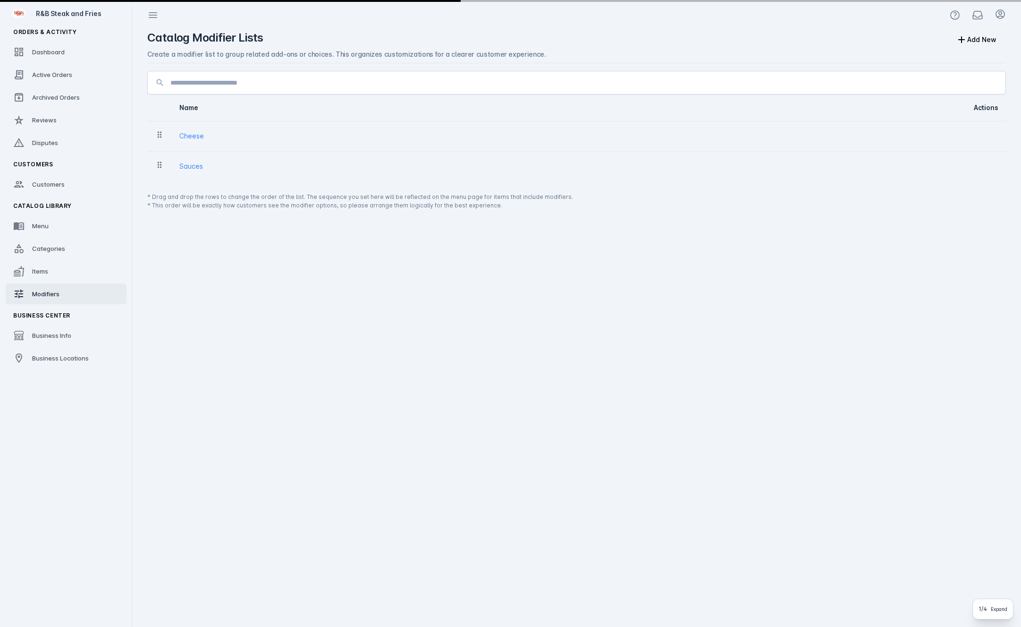
click at [691, 381] on div "Catalog Modifier Lists Add New Create a modifier list to group related add-ons …" at bounding box center [577, 328] width 874 height 596
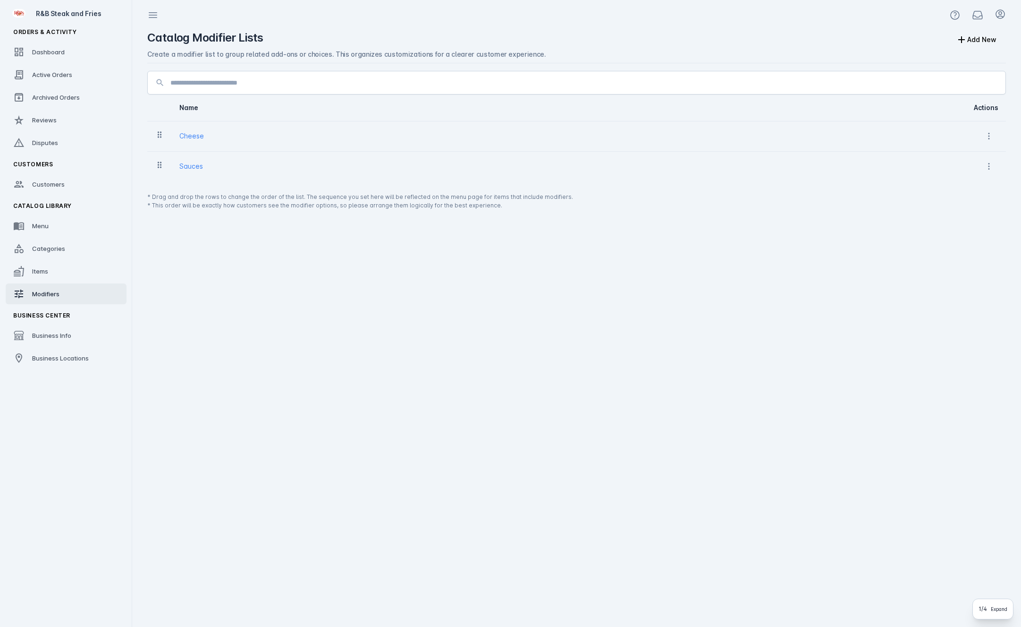
click at [262, 145] on td "Cheese" at bounding box center [547, 136] width 750 height 30
click at [989, 143] on span at bounding box center [989, 136] width 23 height 23
click at [904, 126] on div at bounding box center [510, 313] width 1021 height 627
click at [69, 297] on link "Modifiers" at bounding box center [66, 293] width 121 height 21
click at [203, 141] on div "Cheese" at bounding box center [191, 135] width 25 height 11
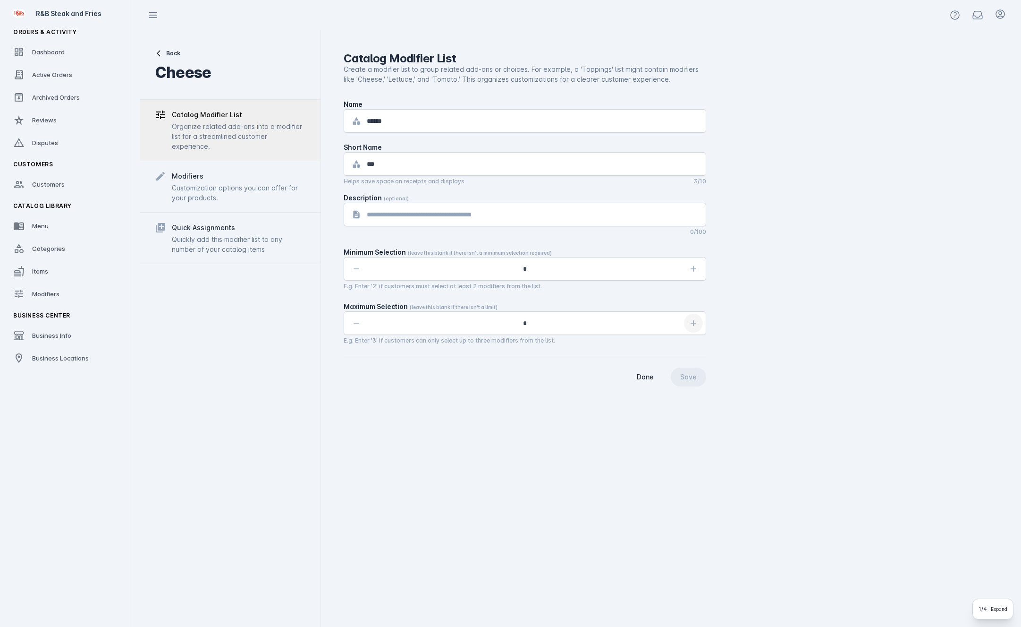
click at [694, 325] on icon "button" at bounding box center [693, 322] width 9 height 9
type input "*"
click at [694, 380] on div "Save" at bounding box center [688, 376] width 17 height 7
click at [265, 241] on div "Quickly add this modifier list to any number of your catalog items" at bounding box center [239, 244] width 134 height 20
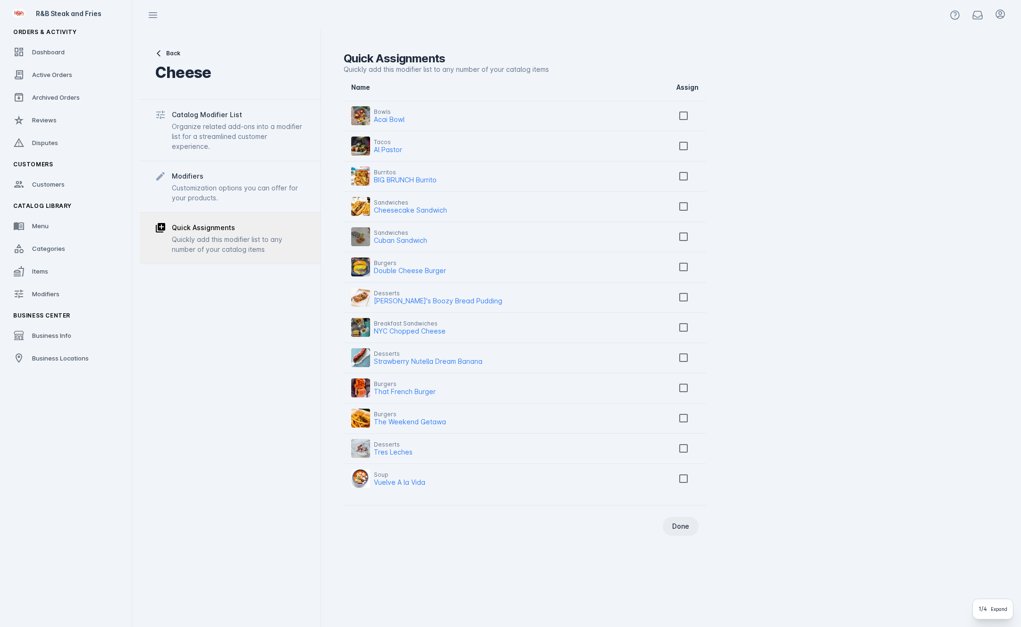
click at [678, 528] on span "Done" at bounding box center [680, 526] width 17 height 7
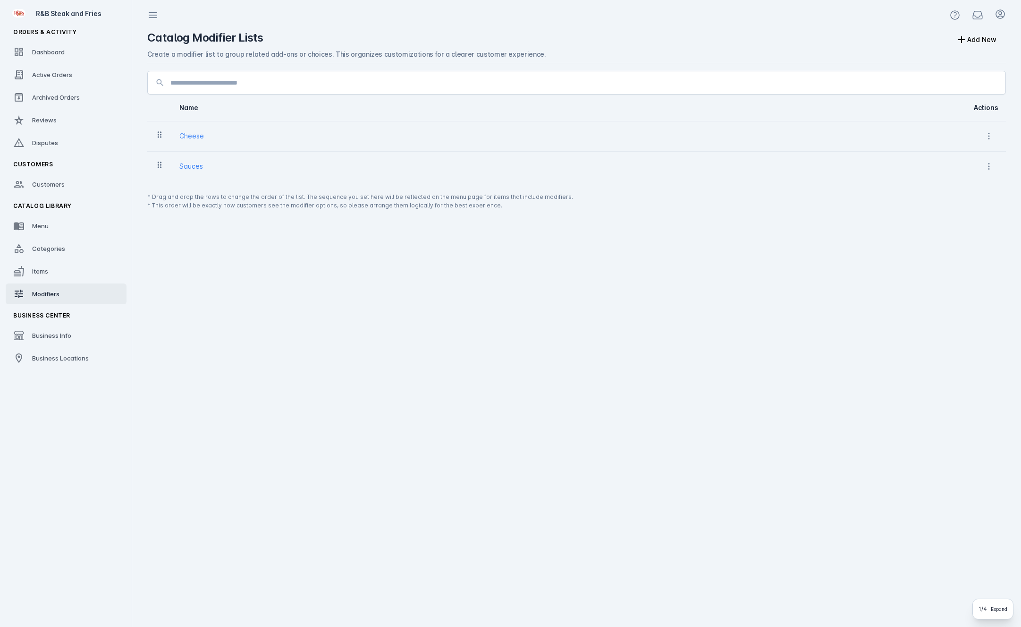
click at [919, 141] on td "Cheese" at bounding box center [547, 136] width 750 height 30
click at [208, 138] on div "Cheese" at bounding box center [546, 135] width 735 height 11
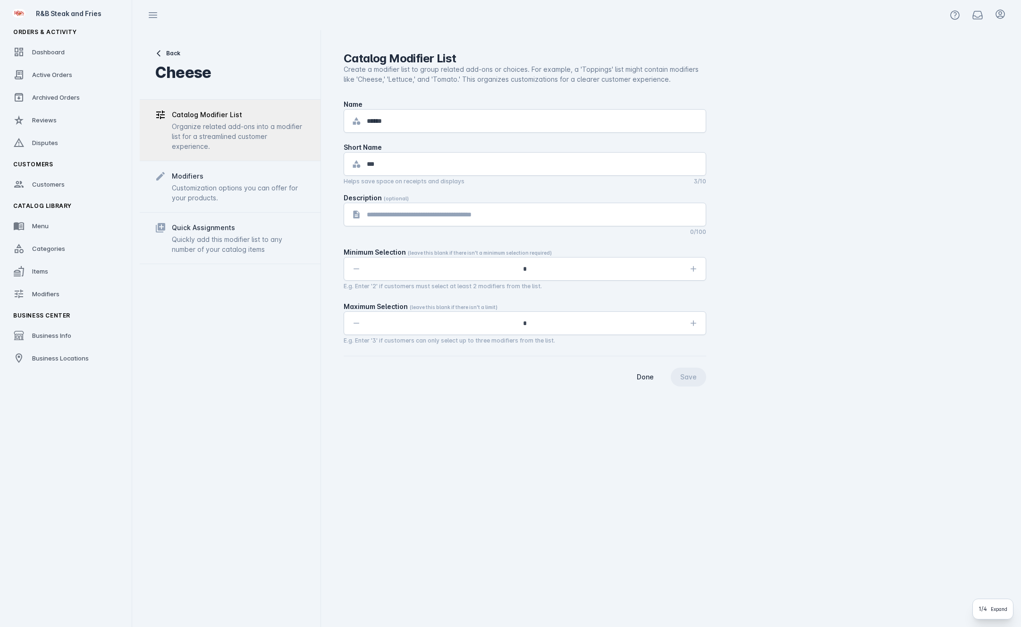
click at [391, 431] on div "Catalog Modifier List Create a modifier list to group related add-ons or choice…" at bounding box center [667, 328] width 693 height 596
click at [203, 218] on div "Quick Assignments Quickly add this modifier list to any number of your catalog …" at bounding box center [230, 237] width 181 height 51
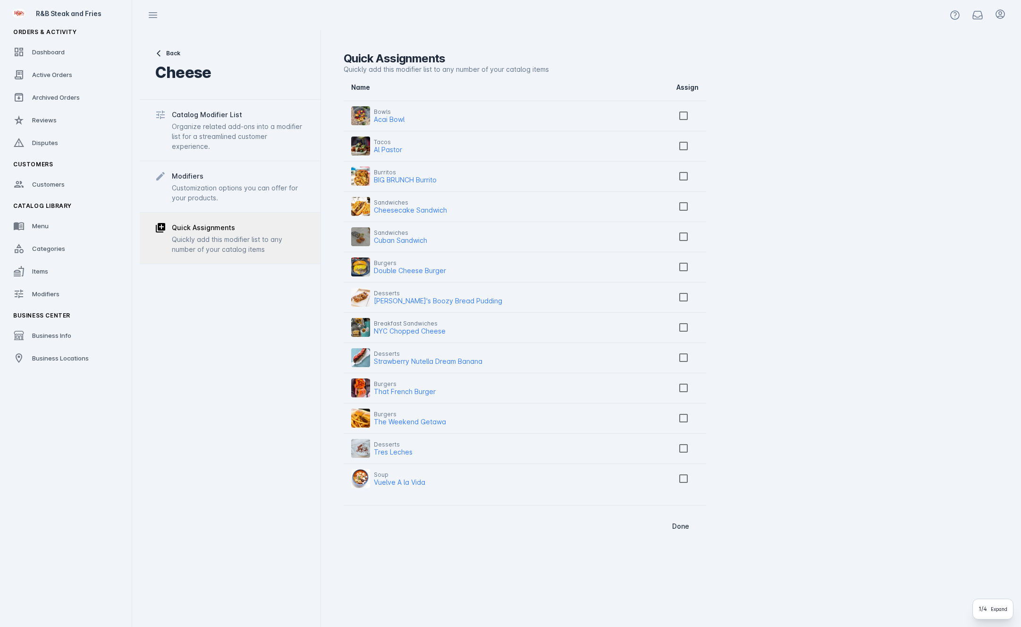
click at [202, 83] on div "Back Cheese Catalog Modifier List Organize related add-ons into a modifier list…" at bounding box center [230, 328] width 181 height 596
click at [256, 126] on div "Organize related add-ons into a modifier list for a streamlined customer experi…" at bounding box center [239, 136] width 134 height 30
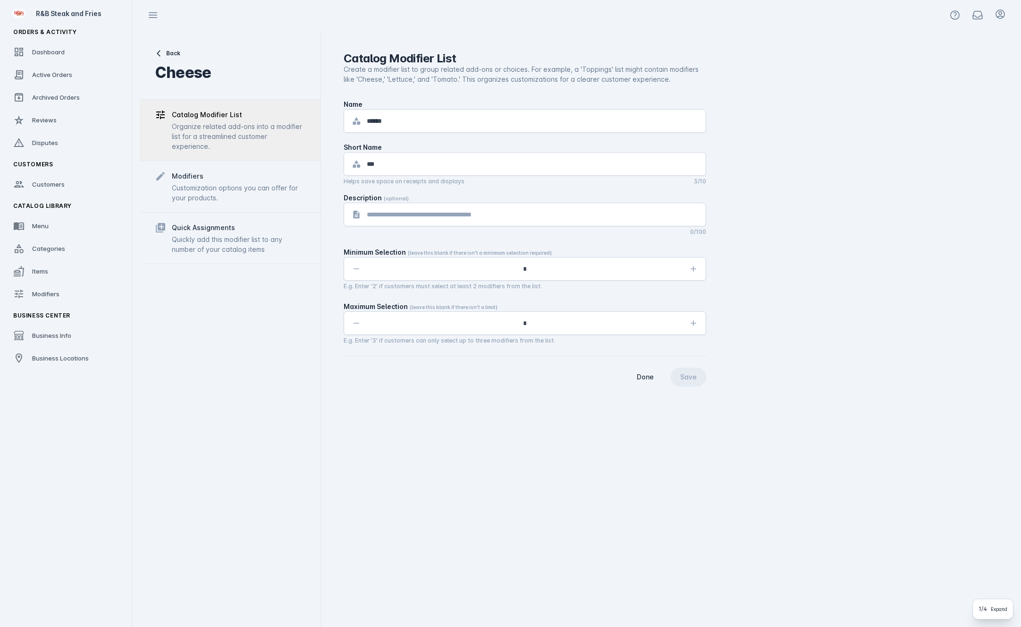
click at [219, 184] on div "Customization options you can offer for your products." at bounding box center [239, 193] width 134 height 20
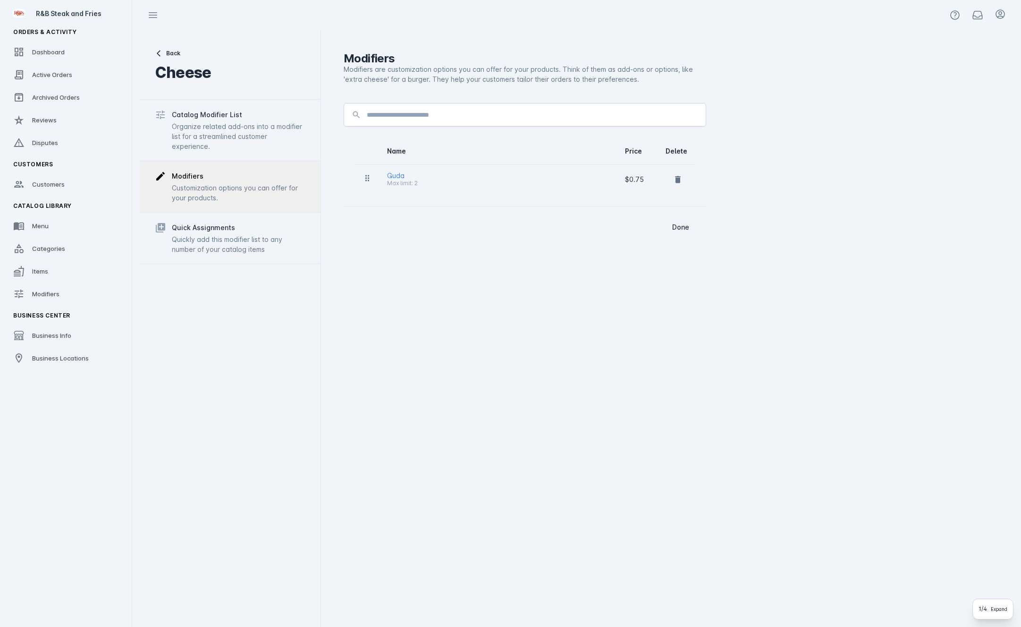
click at [200, 249] on div "Quickly add this modifier list to any number of your catalog items" at bounding box center [239, 244] width 134 height 20
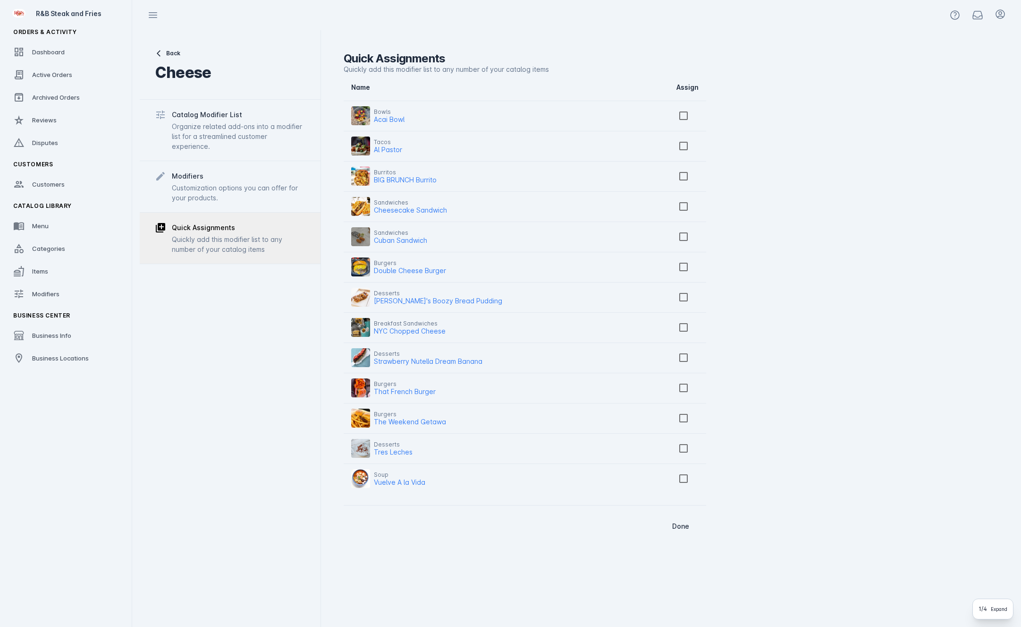
click at [207, 191] on div "Customization options you can offer for your products." at bounding box center [239, 193] width 134 height 20
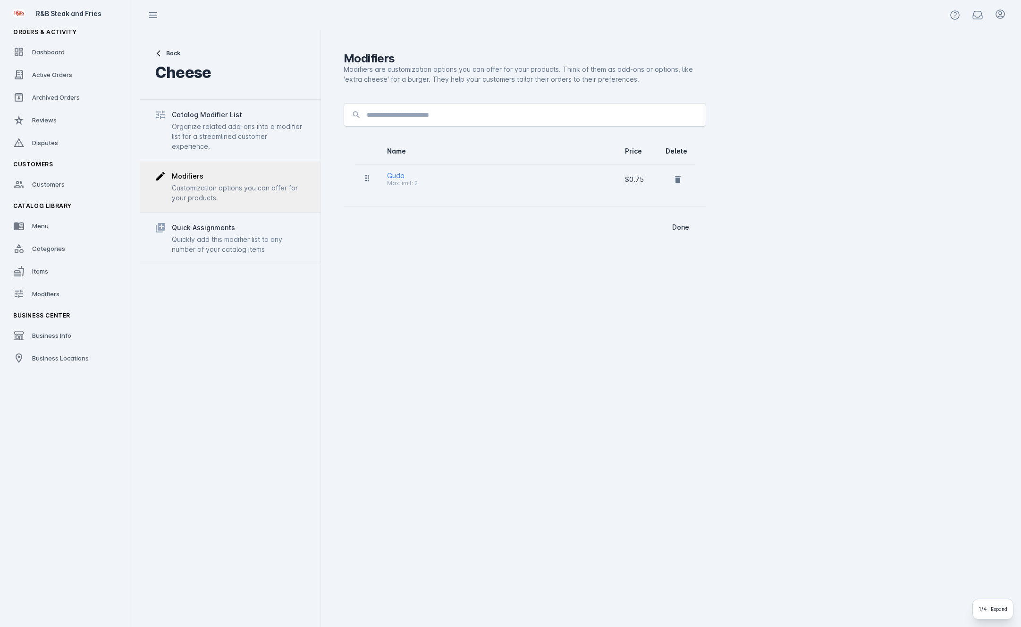
click at [444, 177] on div "Guda Max limit: 2" at bounding box center [498, 179] width 223 height 19
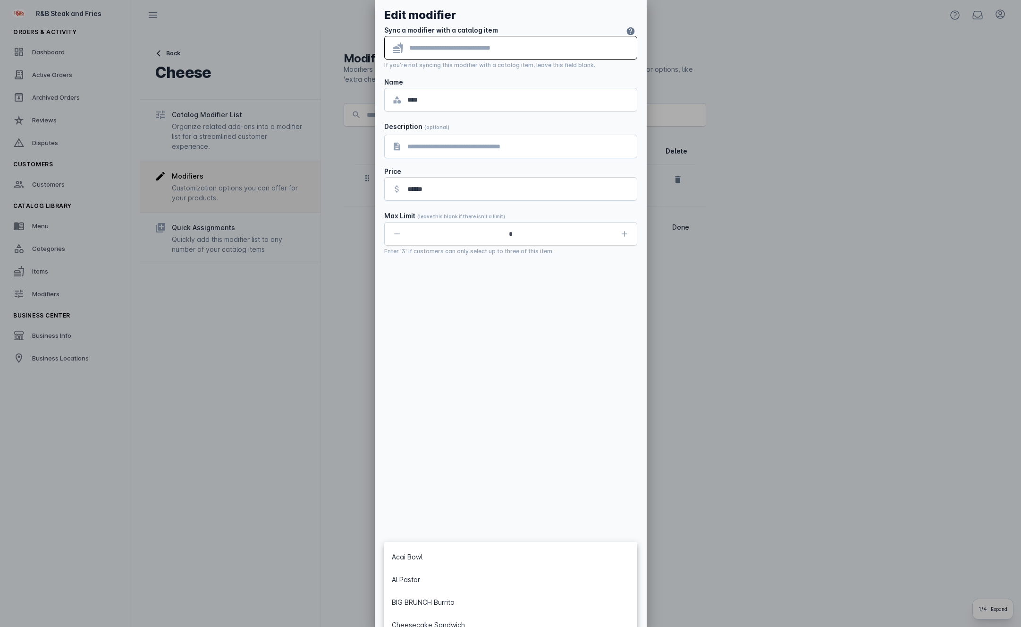
click at [528, 48] on input "text" at bounding box center [519, 47] width 220 height 11
click at [419, 577] on div "Al Pastor" at bounding box center [406, 577] width 28 height 11
type input "*********"
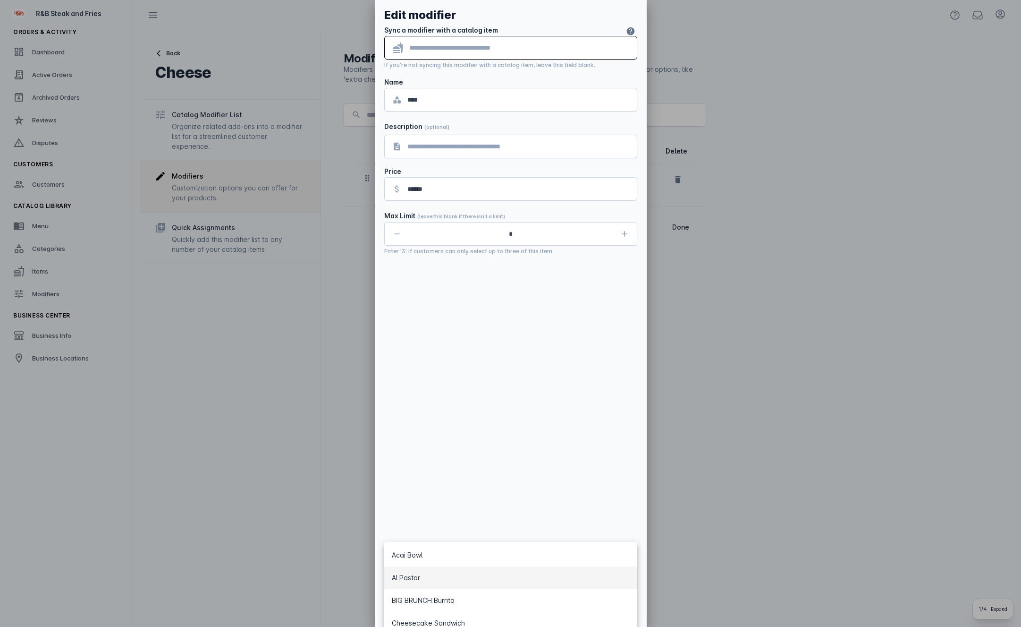
type textarea "**********"
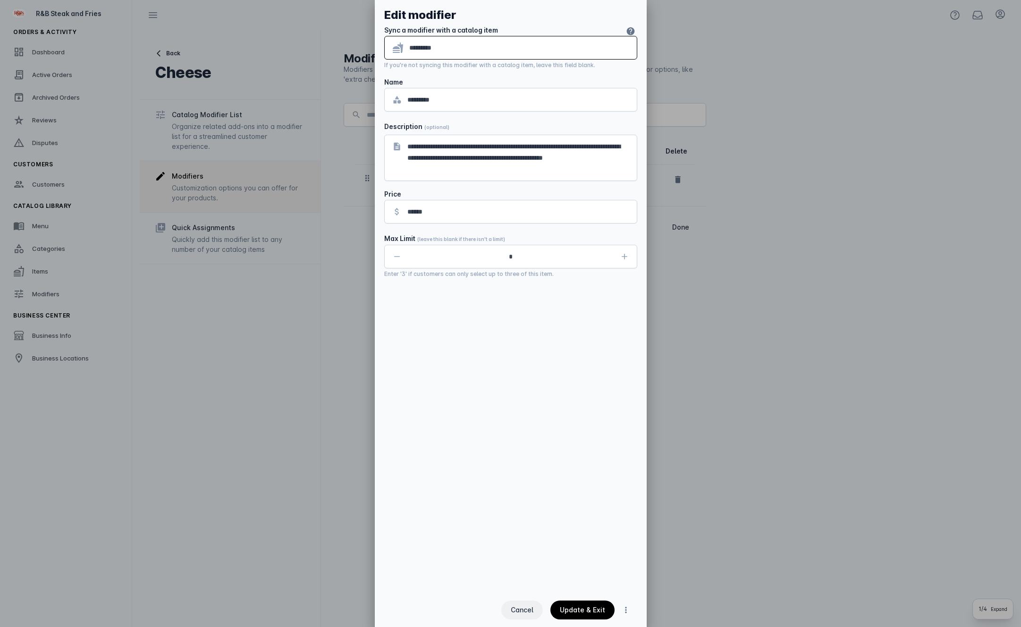
click at [525, 618] on span "button" at bounding box center [522, 609] width 42 height 23
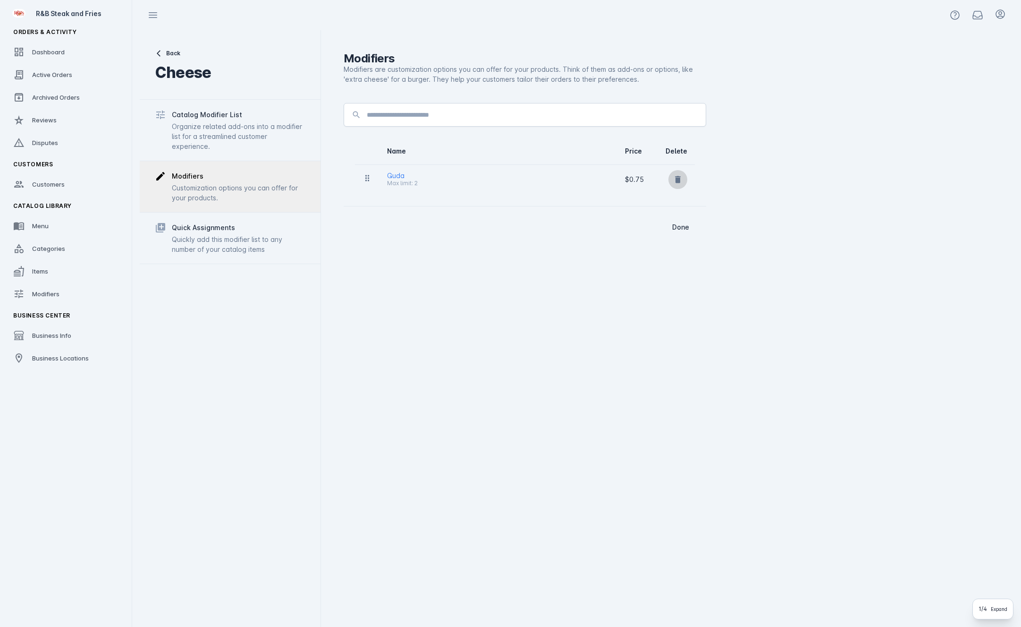
click at [675, 177] on icon at bounding box center [677, 179] width 9 height 9
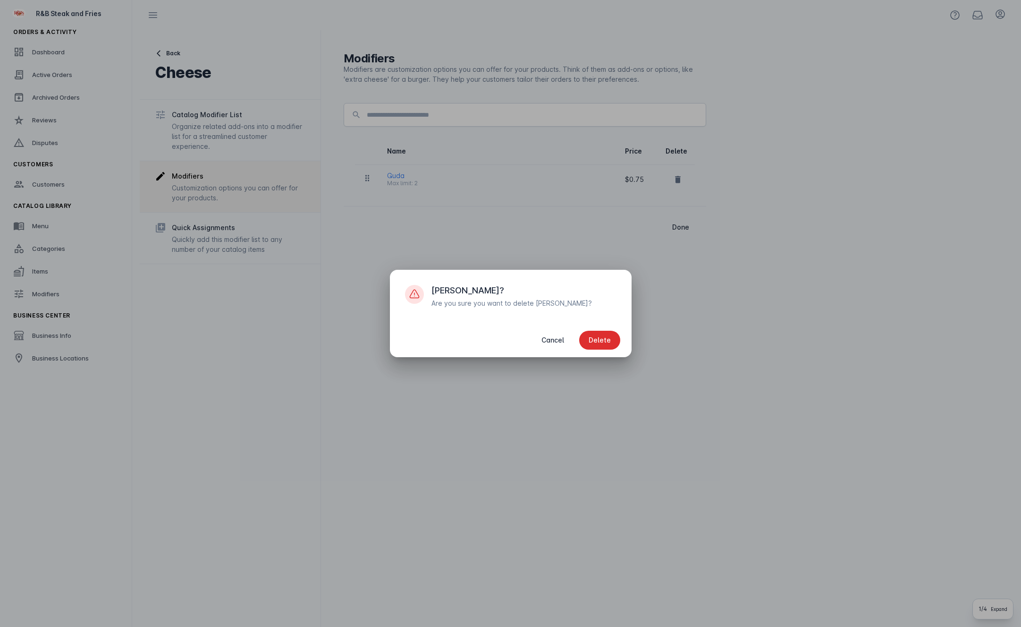
click at [597, 343] on span "Delete" at bounding box center [600, 340] width 22 height 7
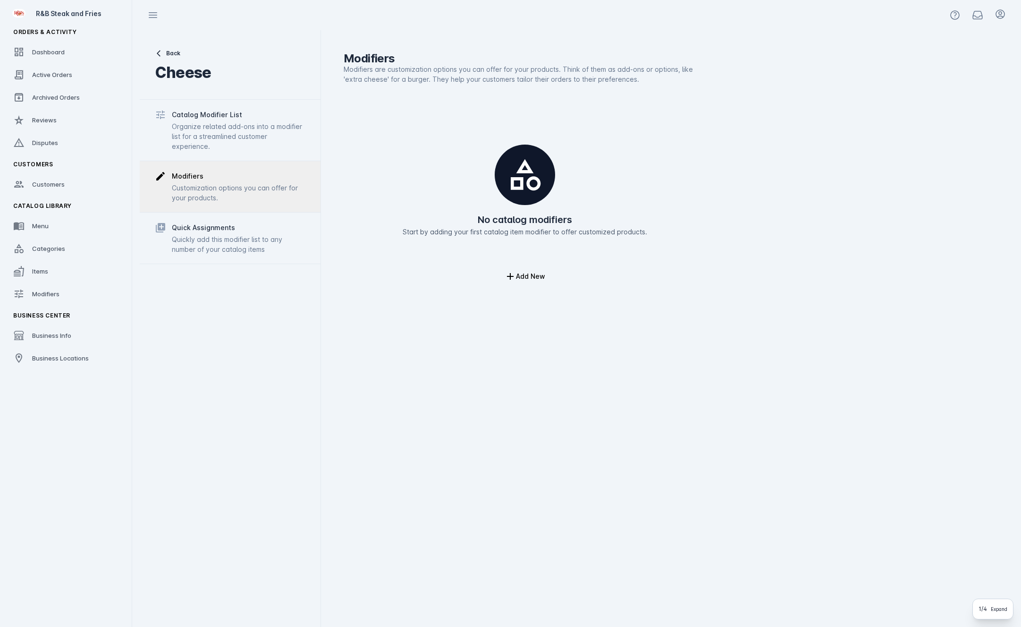
click at [213, 124] on div "Organize related add-ons into a modifier list for a streamlined customer experi…" at bounding box center [239, 136] width 134 height 30
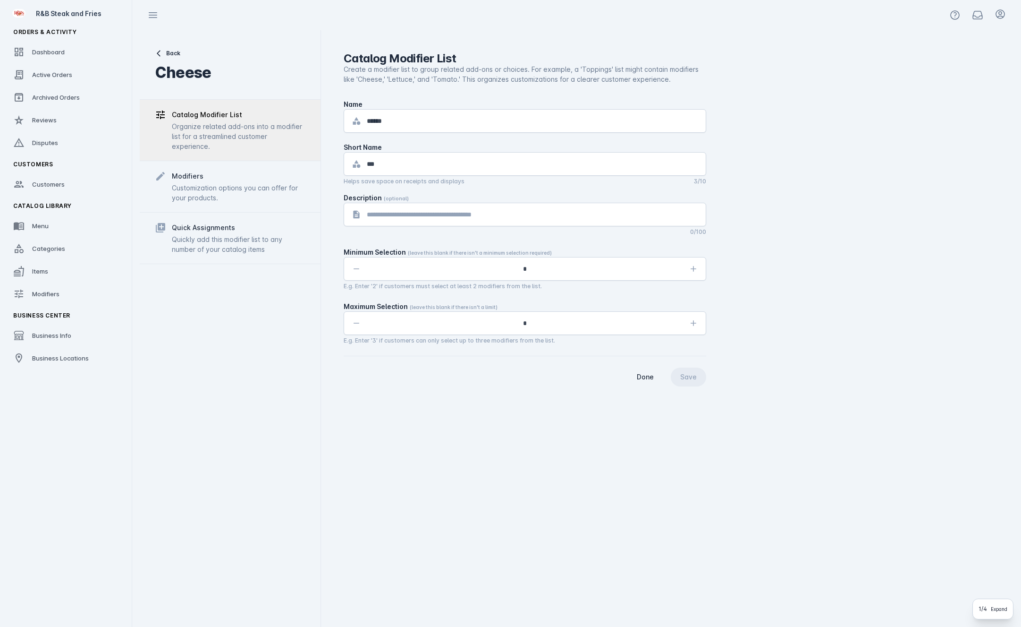
click at [239, 231] on div "Quick Assignments" at bounding box center [239, 227] width 134 height 11
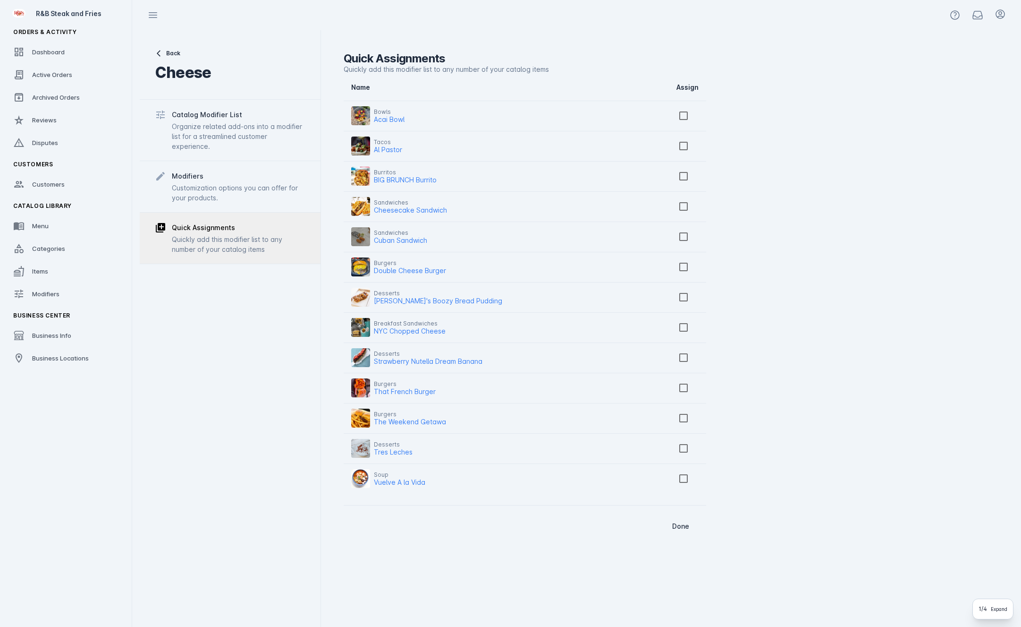
click at [252, 208] on div "Modifiers Customization options you can offer for your products." at bounding box center [230, 186] width 181 height 51
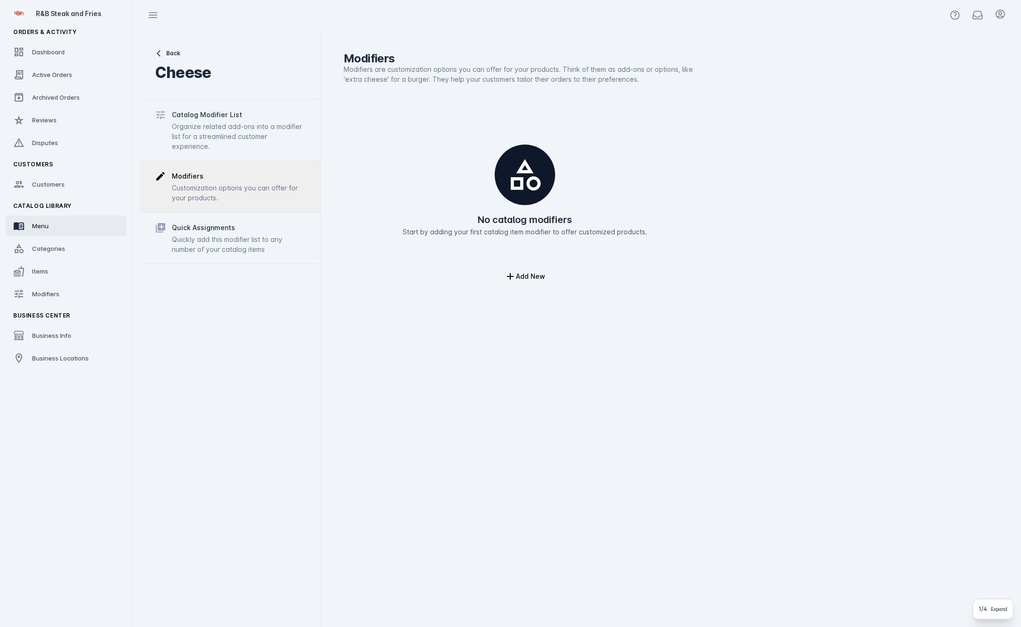
click at [55, 216] on link "Menu" at bounding box center [66, 225] width 121 height 21
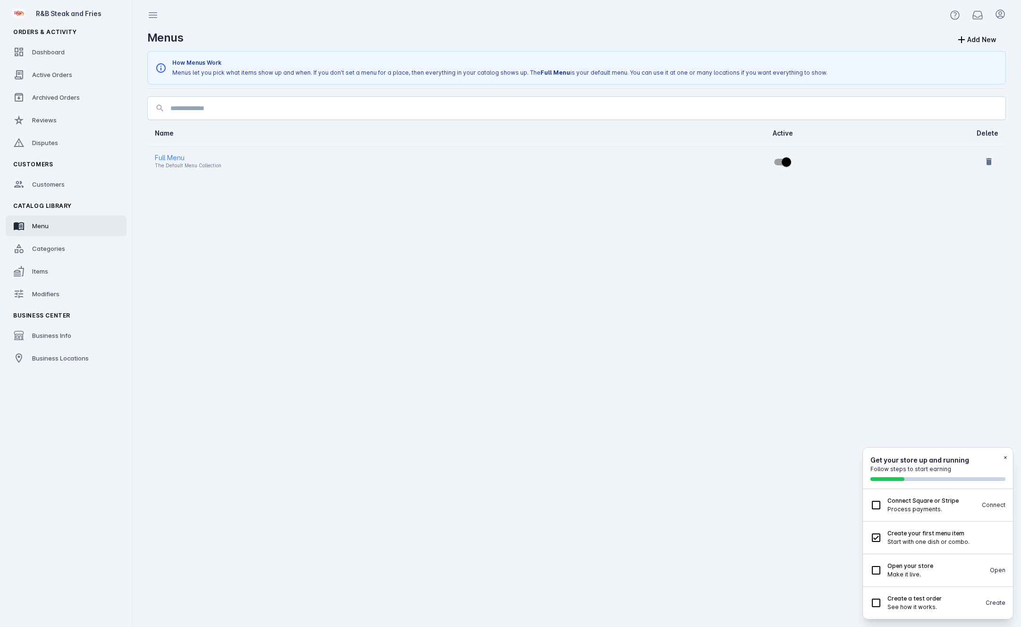
click at [231, 160] on div "The Default Menu Collection" at bounding box center [375, 165] width 441 height 11
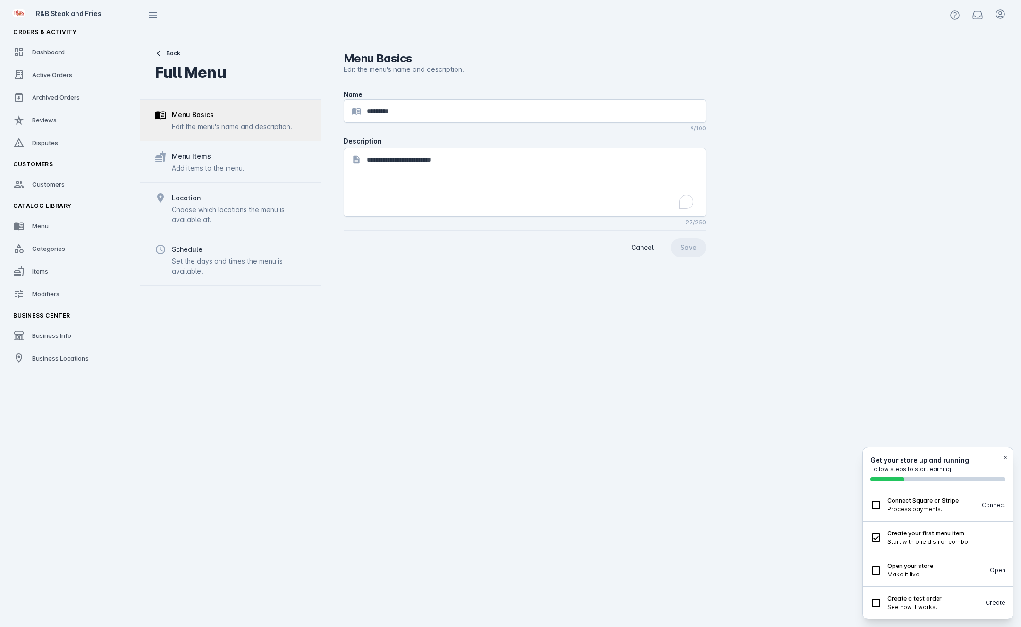
drag, startPoint x: 569, startPoint y: 179, endPoint x: 478, endPoint y: 193, distance: 91.2
click at [580, 179] on textarea "**********" at bounding box center [532, 182] width 331 height 57
click at [242, 166] on div "Add items to the menu." at bounding box center [208, 168] width 73 height 10
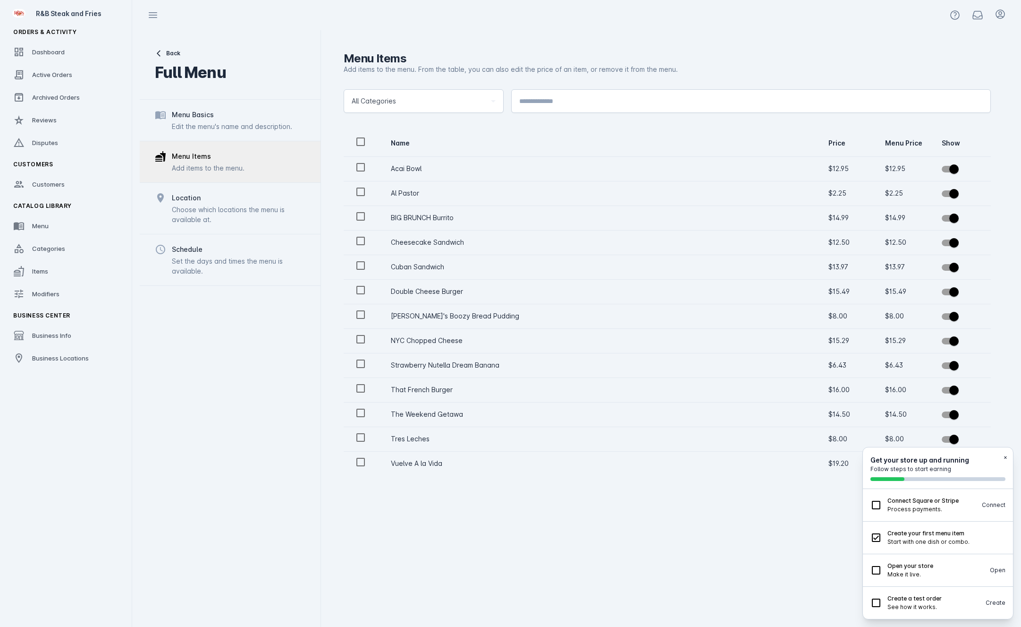
click at [263, 275] on div "Set the days and times the menu is available." at bounding box center [239, 266] width 134 height 20
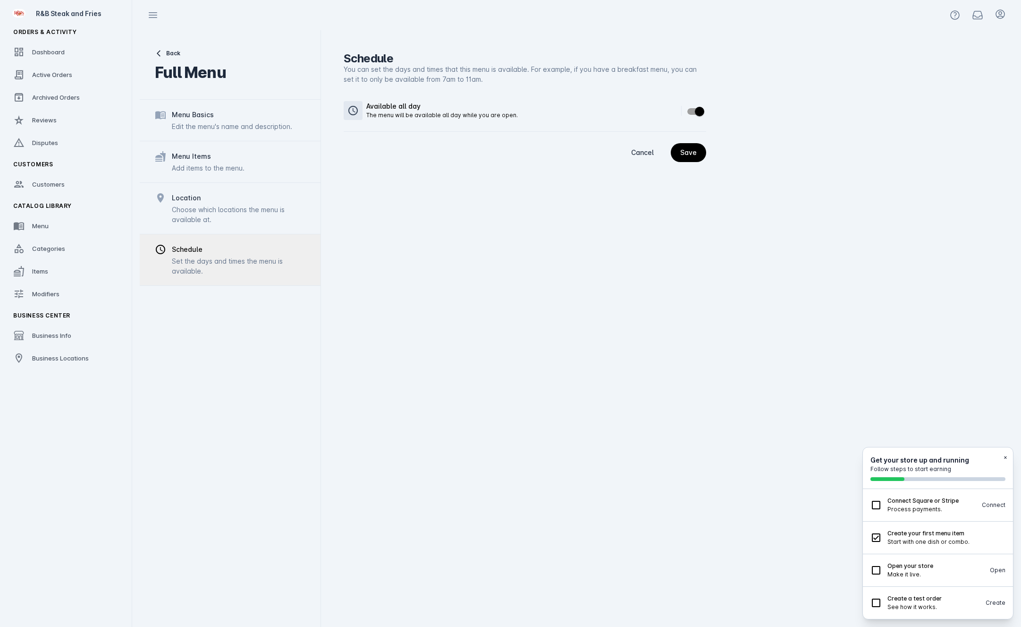
click at [235, 199] on div "Location" at bounding box center [239, 197] width 134 height 11
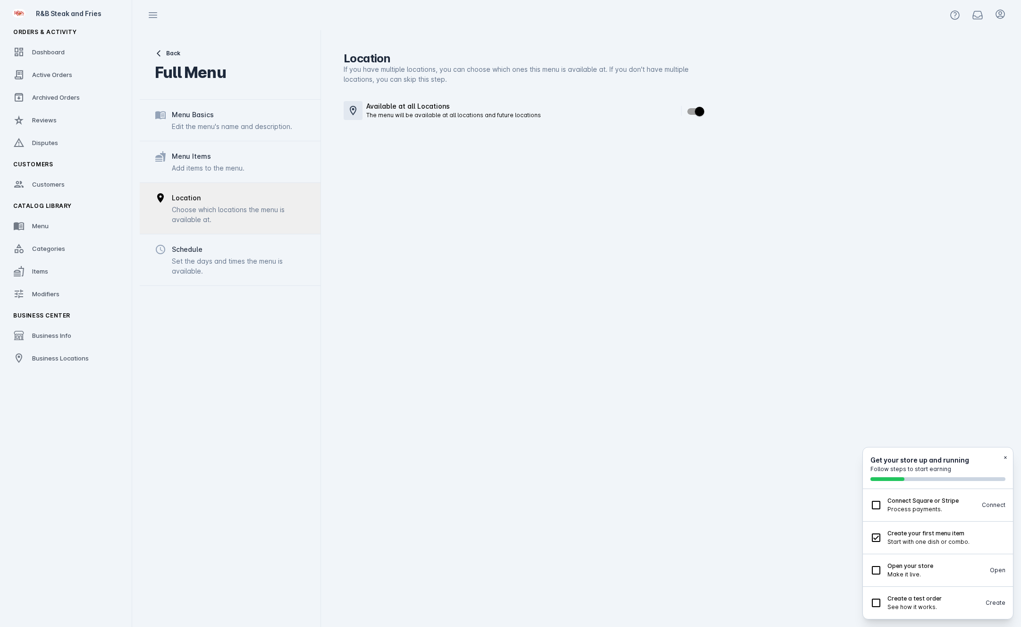
click at [1008, 455] on div "Get your store up and running Follow steps to start earning ×" at bounding box center [938, 468] width 150 height 42
click at [1004, 457] on button "×" at bounding box center [1006, 457] width 4 height 8
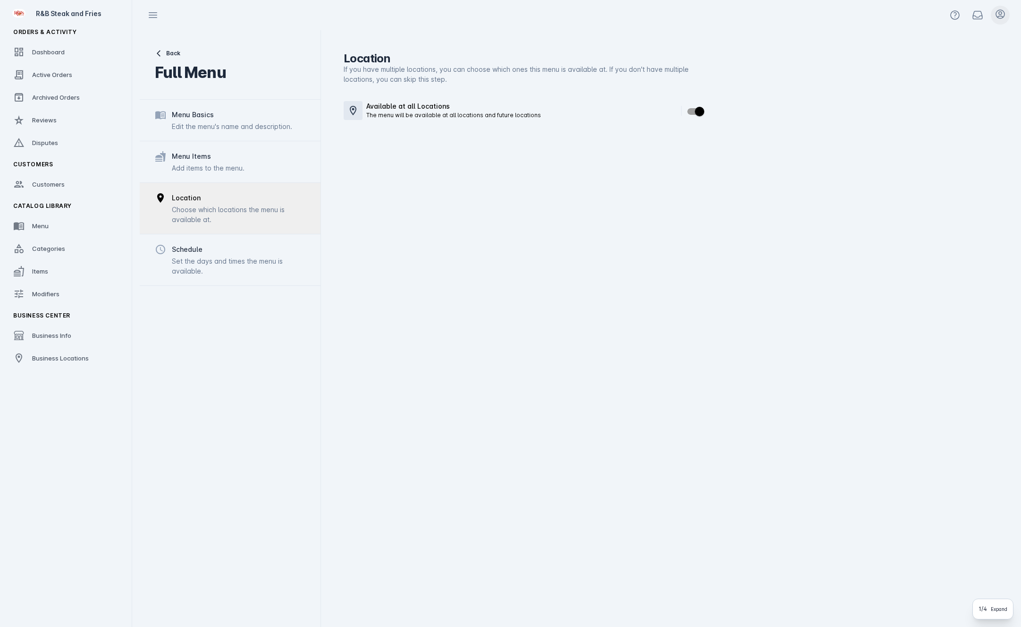
click at [1002, 21] on span at bounding box center [1000, 15] width 23 height 23
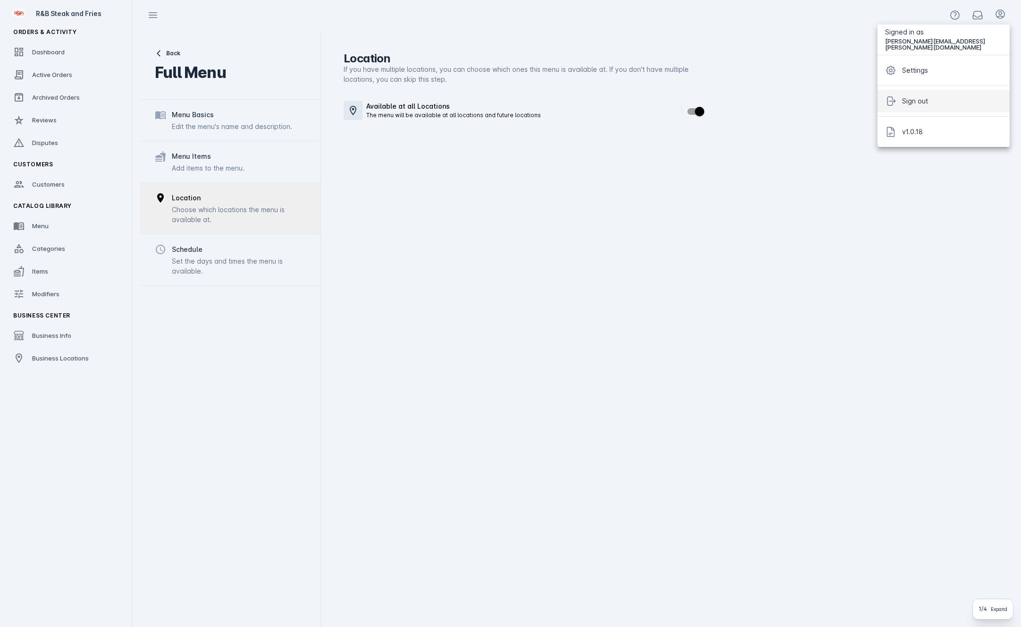
click at [928, 103] on span "Sign out" at bounding box center [915, 100] width 26 height 11
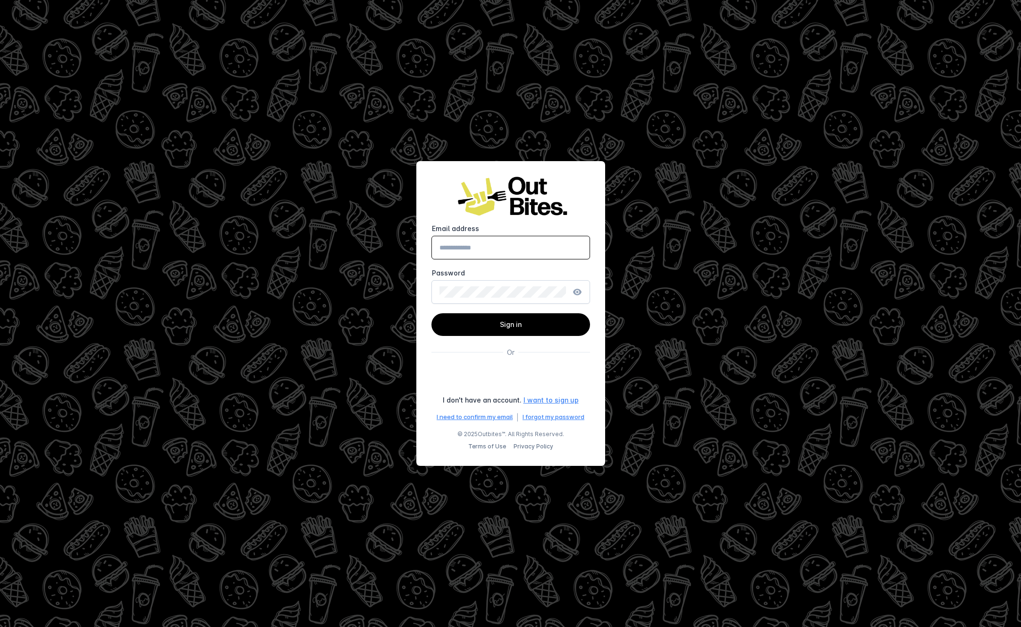
click at [480, 242] on input "Email address" at bounding box center [511, 247] width 143 height 11
click at [751, 356] on div at bounding box center [510, 313] width 1021 height 627
drag, startPoint x: 471, startPoint y: 236, endPoint x: 479, endPoint y: 238, distance: 9.0
click at [473, 236] on mat-form-field "Email address Email address is required" at bounding box center [511, 246] width 159 height 44
click at [502, 244] on input "Email address" at bounding box center [511, 247] width 143 height 11
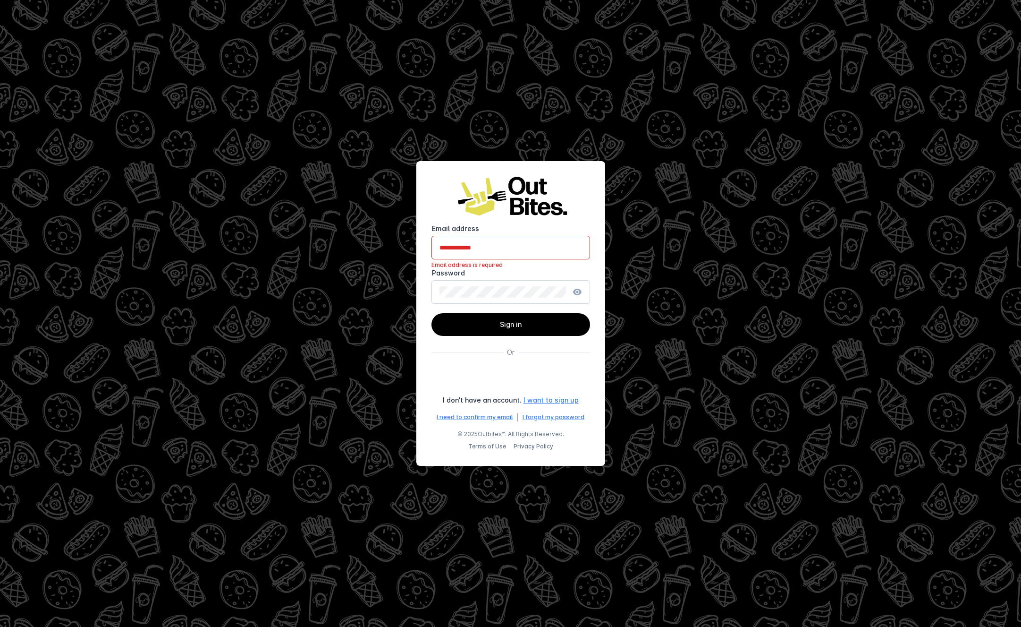
type input "**********"
click at [543, 338] on form "**********" at bounding box center [511, 323] width 159 height 198
click at [551, 328] on span at bounding box center [511, 324] width 159 height 23
click at [882, 42] on div at bounding box center [510, 313] width 1021 height 627
click at [577, 382] on div "Sign in with Google. Opens in new tab" at bounding box center [511, 377] width 161 height 21
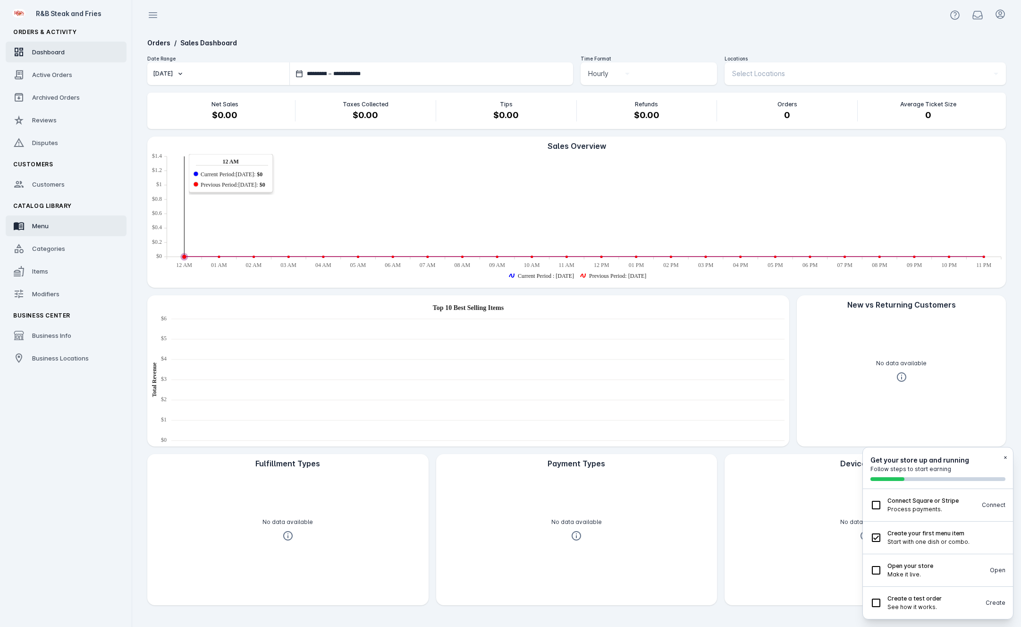
click at [42, 235] on link "Menu" at bounding box center [66, 225] width 121 height 21
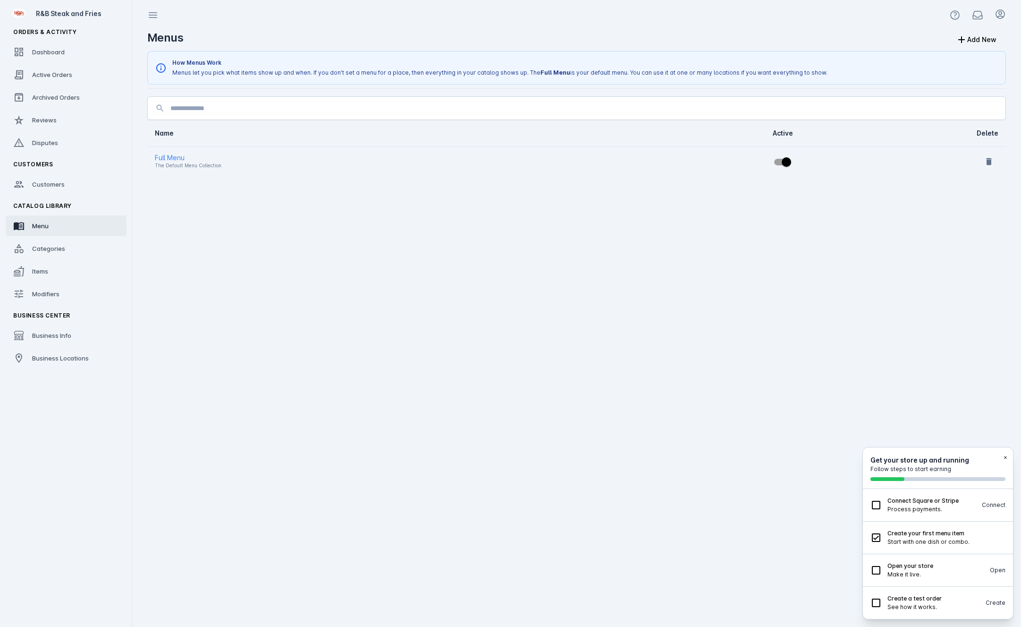
click at [566, 165] on div "The Default Menu Collection" at bounding box center [375, 165] width 441 height 11
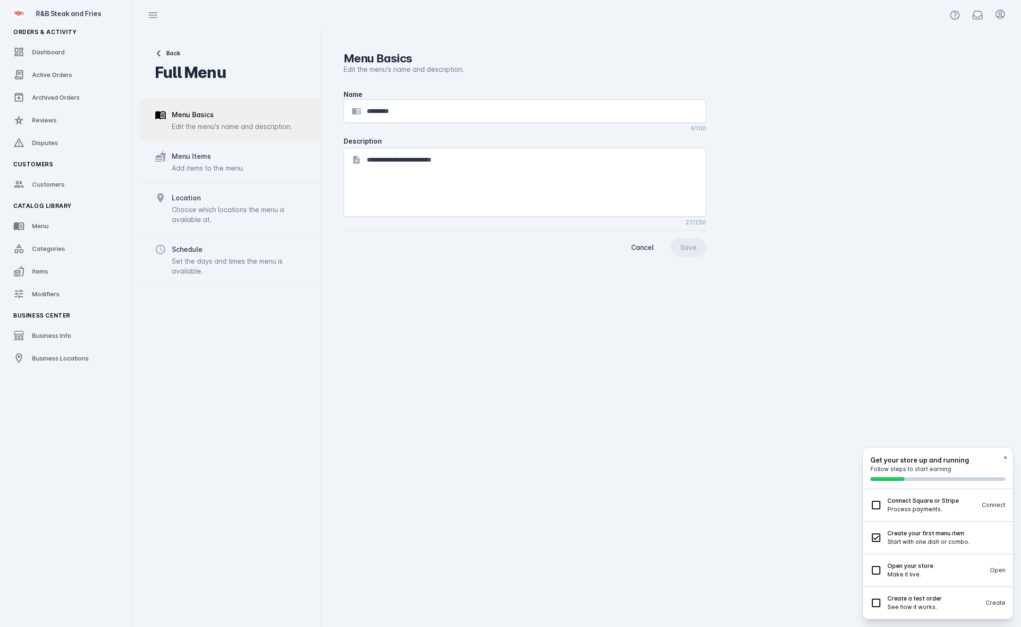
click at [259, 127] on div "Edit the menu's name and description." at bounding box center [232, 126] width 120 height 10
click at [233, 168] on div "Add items to the menu." at bounding box center [208, 168] width 73 height 10
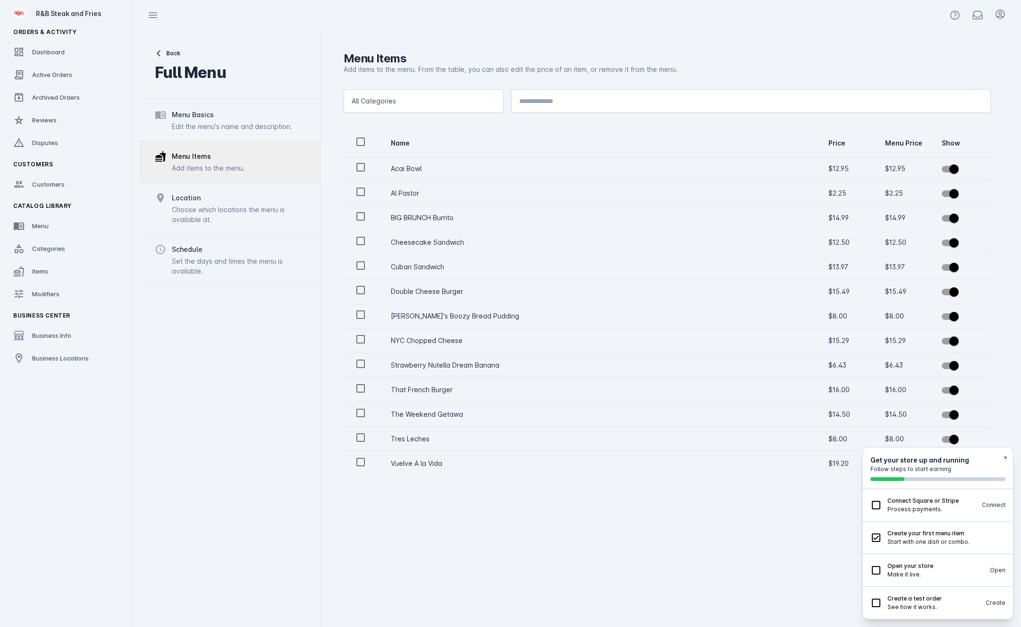
click at [245, 216] on div "Choose which locations the menu is available at." at bounding box center [239, 214] width 134 height 20
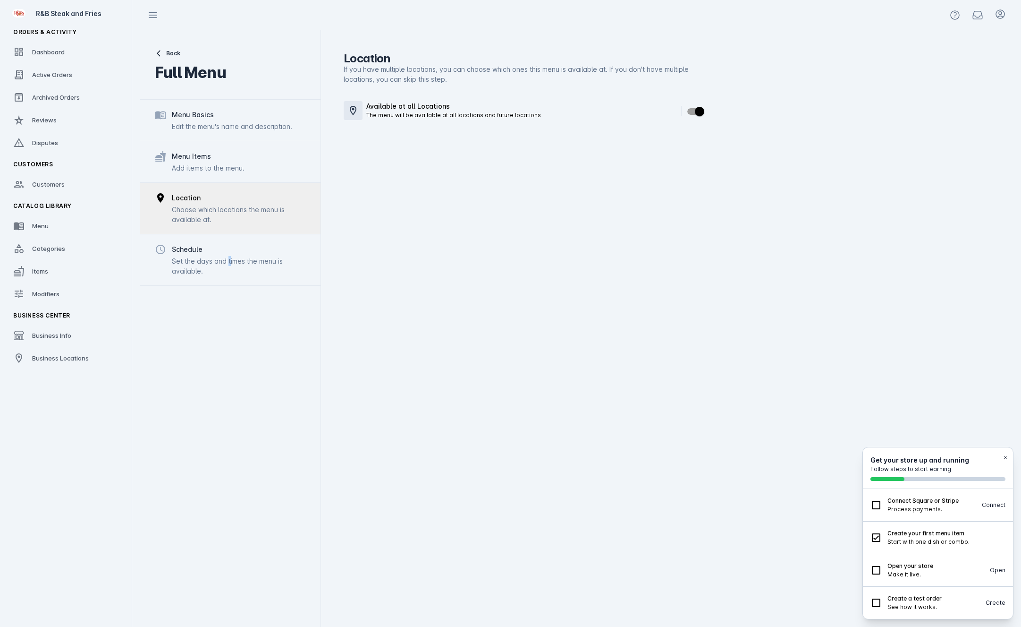
click at [227, 260] on div "Set the days and times the menu is available." at bounding box center [239, 266] width 134 height 20
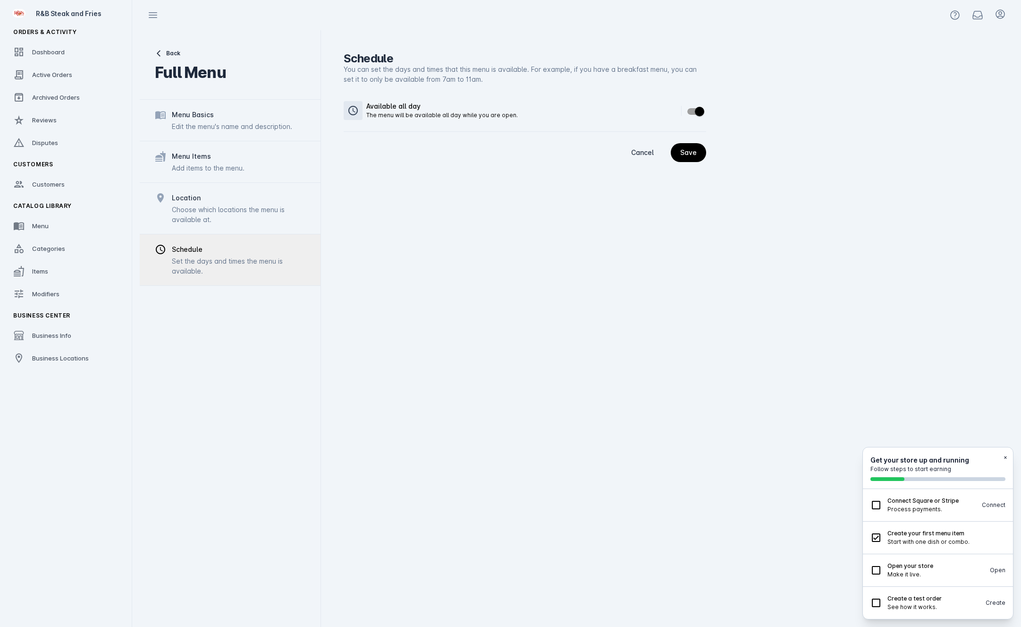
click at [185, 159] on div "Menu Items" at bounding box center [191, 156] width 39 height 11
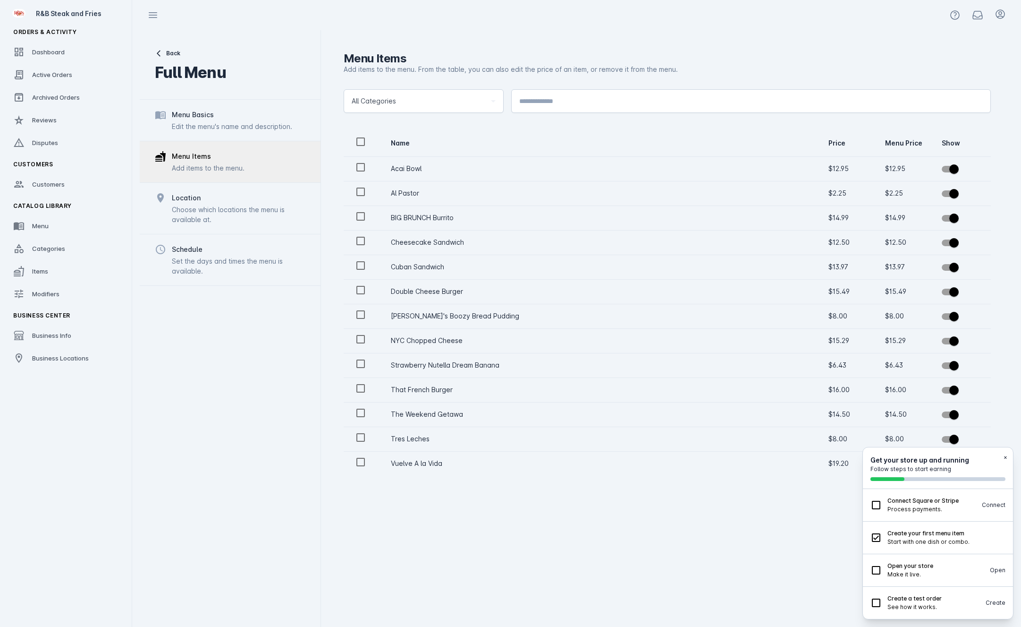
click at [193, 123] on div "Edit the menu's name and description." at bounding box center [232, 126] width 120 height 10
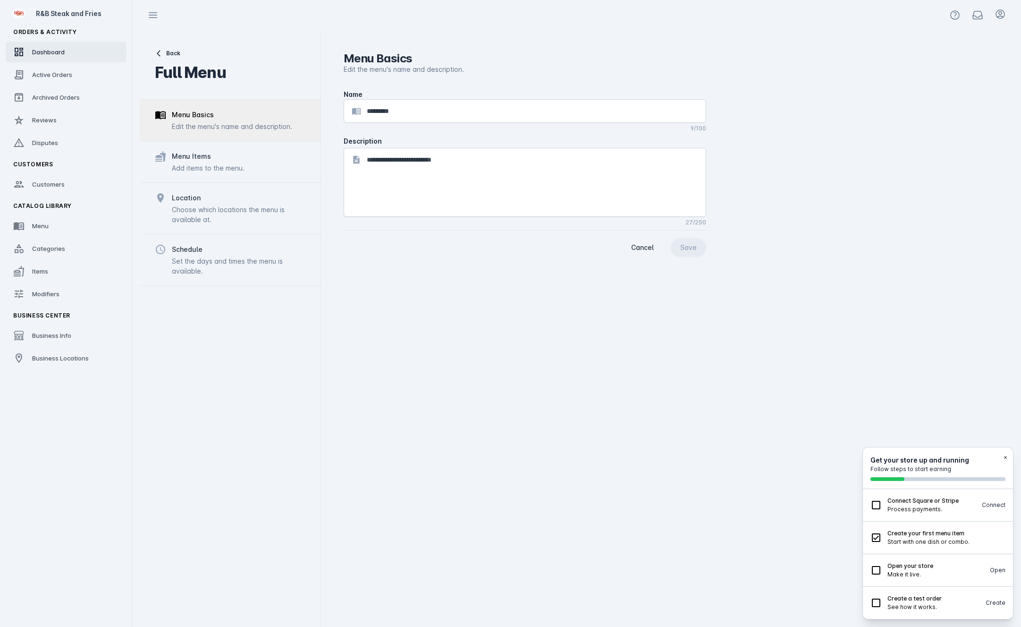
click at [69, 49] on link "Dashboard" at bounding box center [66, 52] width 121 height 21
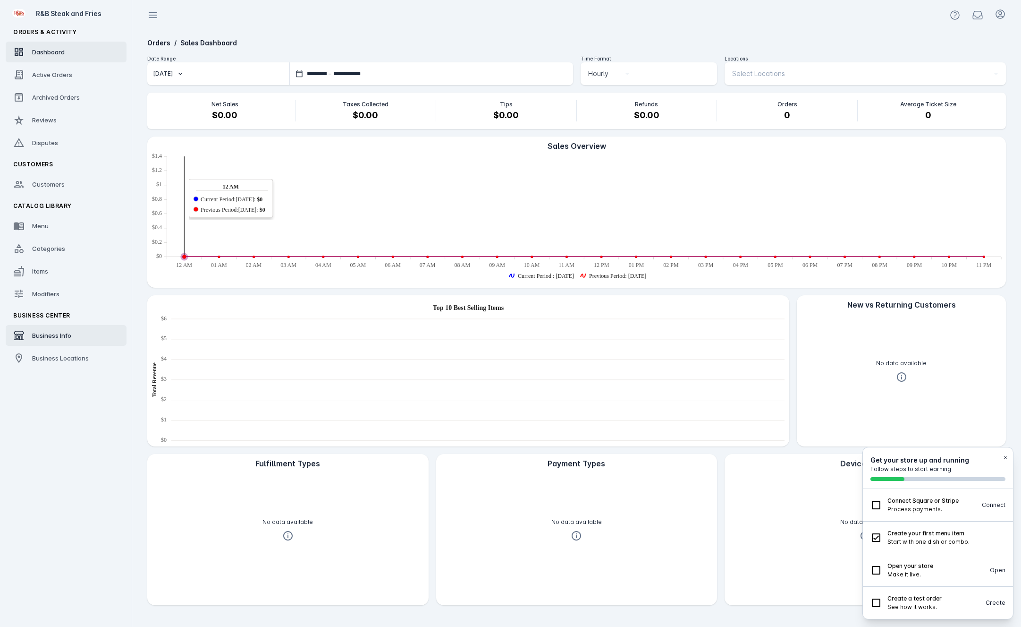
click at [51, 337] on span "Business Info" at bounding box center [51, 335] width 39 height 8
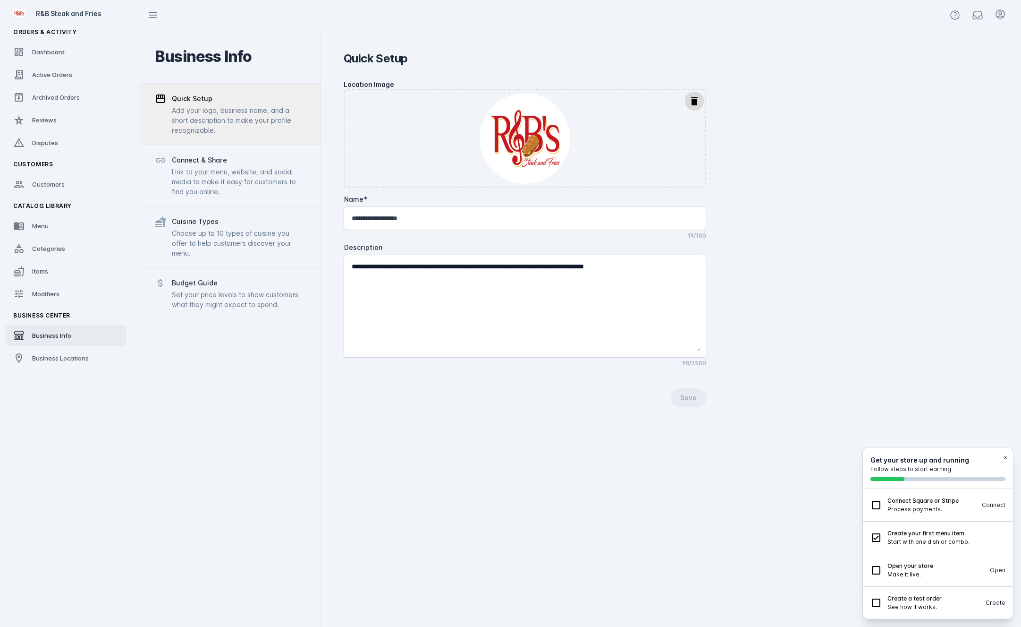
click at [208, 170] on div "Link to your menu, website, and social media to make it easy for customers to f…" at bounding box center [239, 182] width 134 height 30
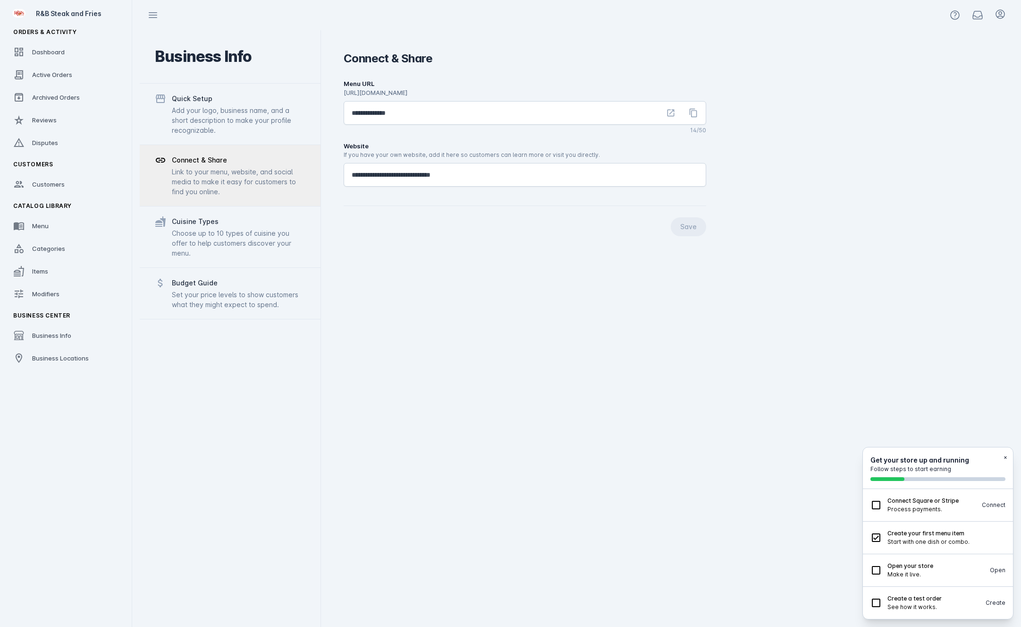
click at [263, 126] on div "Add your logo, business name, and a short description to make your profile reco…" at bounding box center [239, 120] width 134 height 30
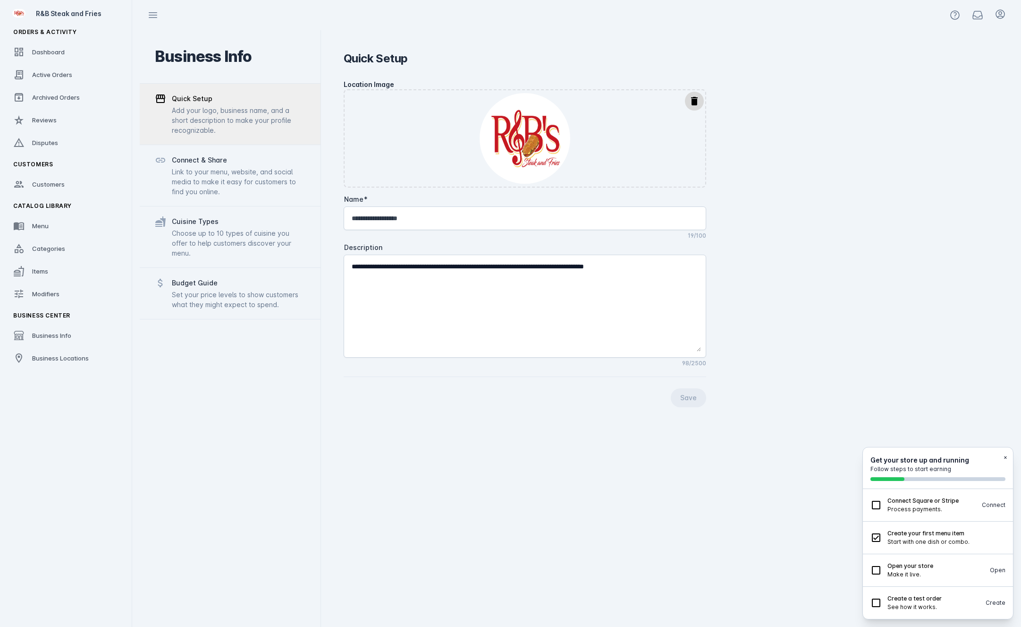
click at [246, 161] on div "Connect & Share" at bounding box center [239, 159] width 134 height 11
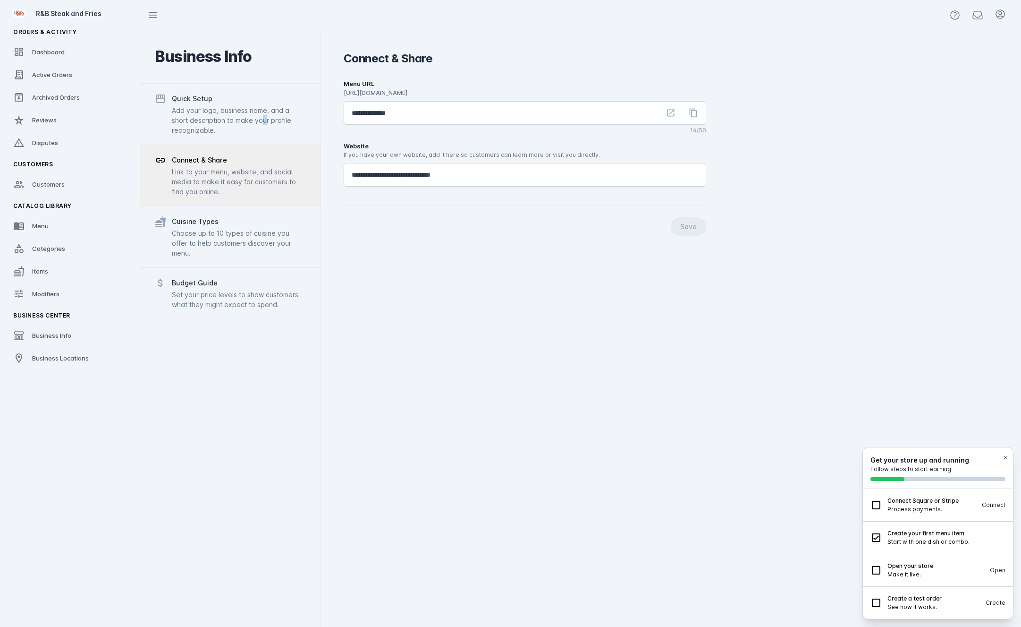
click at [259, 115] on div "Add your logo, business name, and a short description to make your profile reco…" at bounding box center [239, 120] width 134 height 30
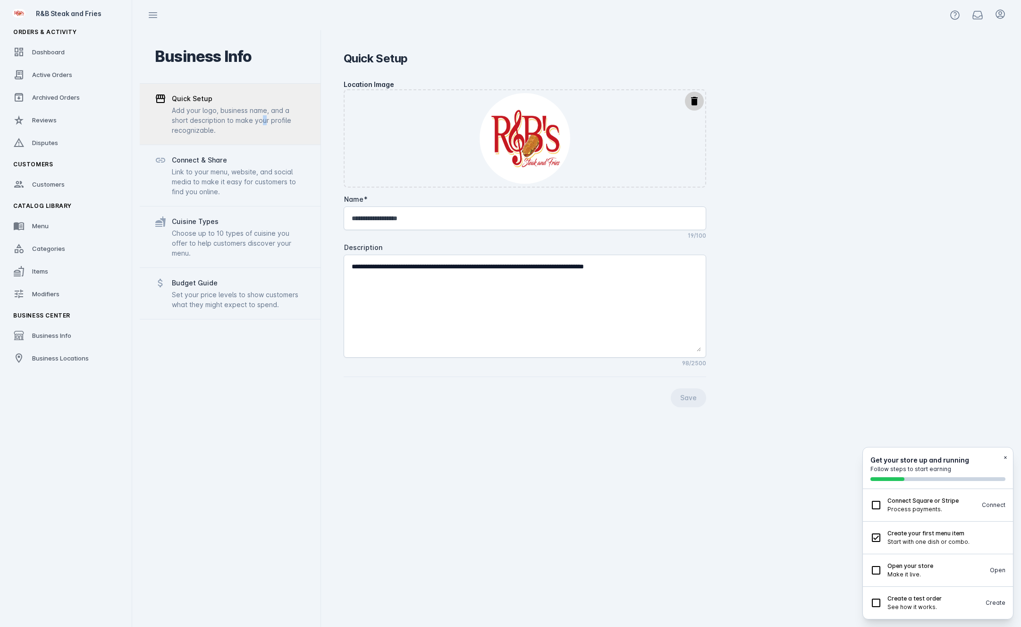
click at [696, 97] on mat-icon "delete" at bounding box center [694, 100] width 11 height 11
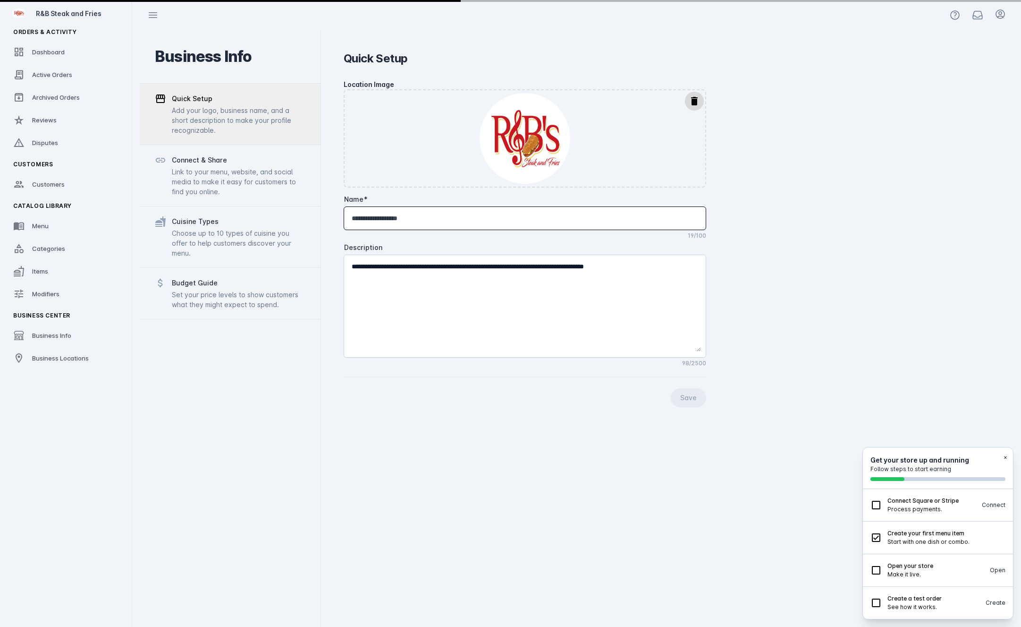
drag, startPoint x: 440, startPoint y: 216, endPoint x: 317, endPoint y: 208, distance: 123.0
click at [317, 208] on mat-drawer-container "**********" at bounding box center [577, 328] width 874 height 596
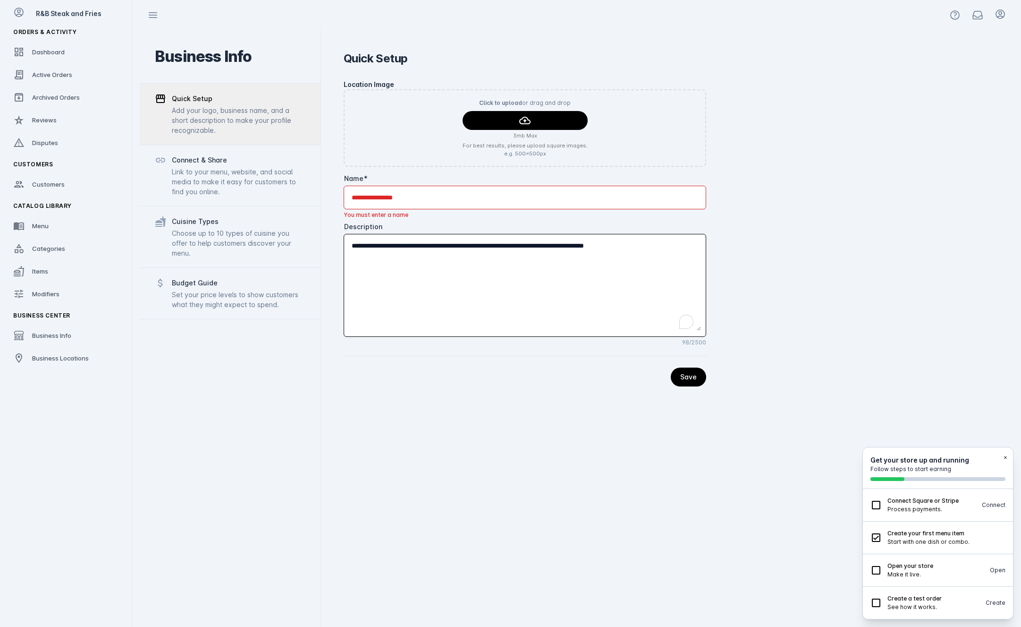
drag, startPoint x: 545, startPoint y: 247, endPoint x: 319, endPoint y: 247, distance: 226.6
click at [319, 247] on mat-drawer-container "Business Info Quick Setup Add your logo, business name, and a short description…" at bounding box center [577, 328] width 874 height 596
click at [693, 366] on span "continue" at bounding box center [688, 376] width 35 height 23
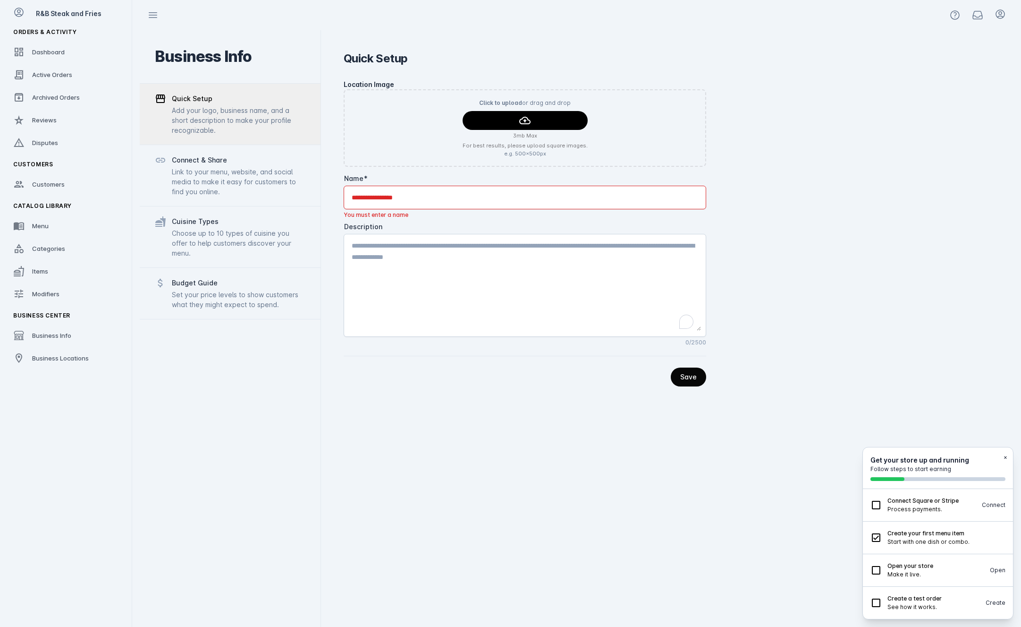
click at [704, 375] on span "continue" at bounding box center [688, 376] width 35 height 23
click at [187, 178] on div "Link to your menu, website, and social media to make it easy for customers to f…" at bounding box center [239, 182] width 134 height 30
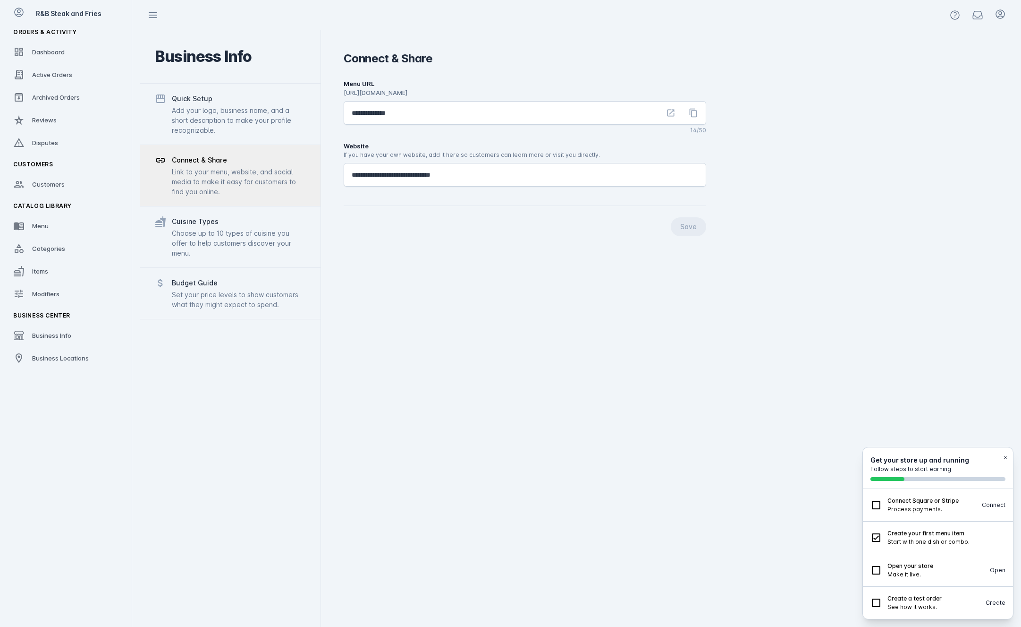
drag, startPoint x: 390, startPoint y: 103, endPoint x: 372, endPoint y: 109, distance: 19.7
click at [371, 108] on div "**********" at bounding box center [525, 157] width 363 height 157
drag, startPoint x: 435, startPoint y: 110, endPoint x: 327, endPoint y: 110, distance: 108.1
click at [327, 110] on div "**********" at bounding box center [667, 328] width 693 height 596
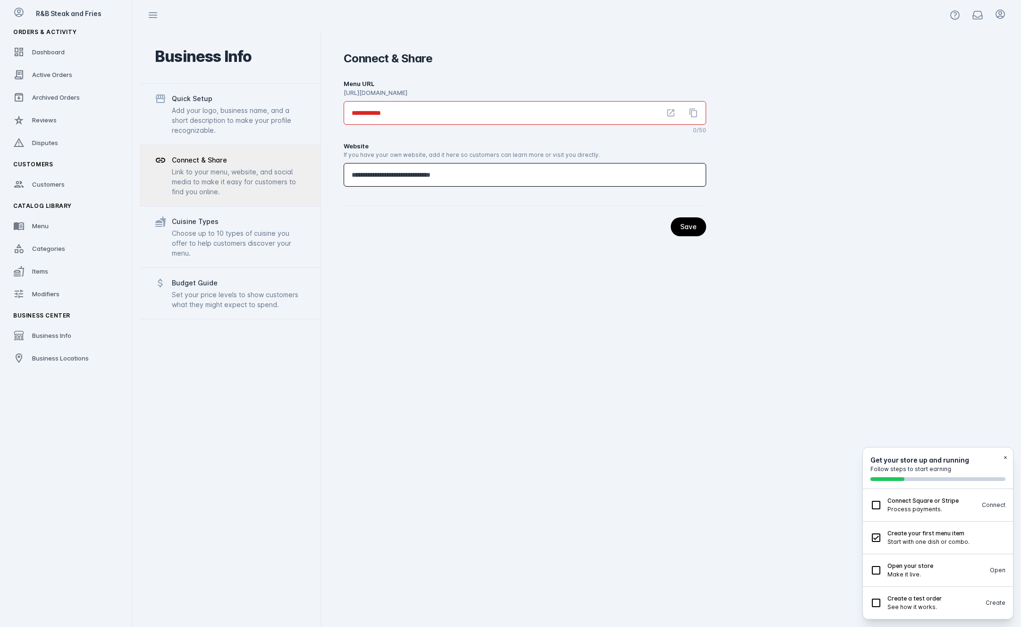
drag, startPoint x: 388, startPoint y: 177, endPoint x: 309, endPoint y: 168, distance: 79.4
click at [309, 168] on mat-drawer-container "**********" at bounding box center [577, 328] width 874 height 596
click at [693, 225] on div "Save" at bounding box center [688, 226] width 17 height 7
click at [221, 160] on div "Connect & Share" at bounding box center [239, 159] width 134 height 11
click at [229, 225] on div "Cuisine Types" at bounding box center [239, 221] width 134 height 11
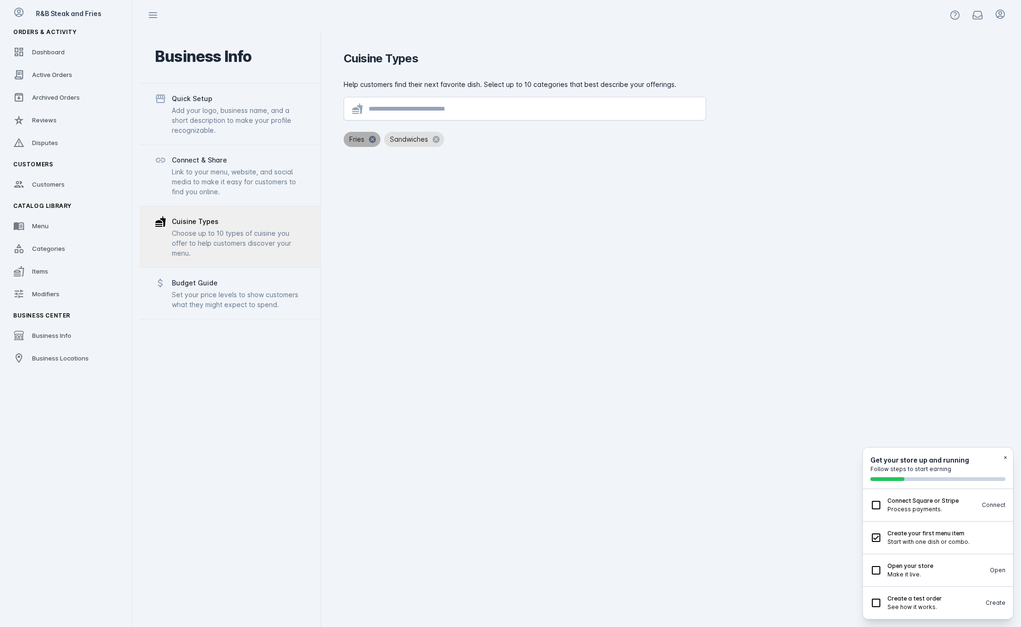
click at [372, 140] on button "cancel" at bounding box center [373, 139] width 16 height 11
click at [397, 138] on button "cancel" at bounding box center [396, 139] width 16 height 11
click at [249, 289] on div "Set your price levels to show customers what they might expect to spend." at bounding box center [239, 299] width 134 height 20
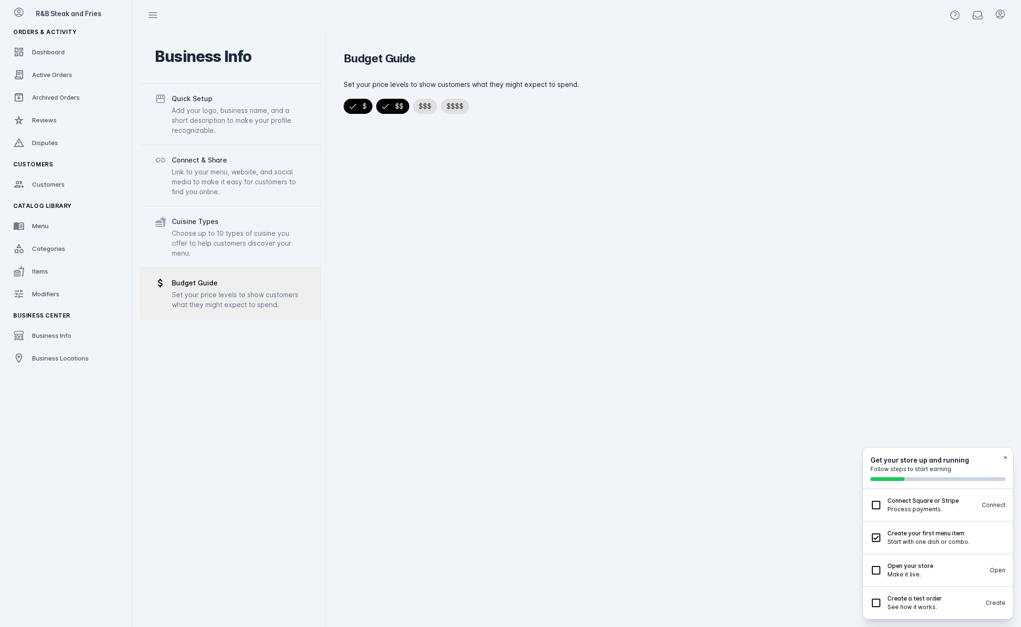
click at [394, 110] on button "$$" at bounding box center [392, 106] width 33 height 15
click at [351, 110] on button "$" at bounding box center [358, 106] width 29 height 15
click at [55, 378] on div "R&B Steak and Fries Orders & Activity Dashboard Active Orders Archived Orders R…" at bounding box center [66, 313] width 132 height 627
click at [66, 358] on span "Business Locations" at bounding box center [60, 358] width 57 height 8
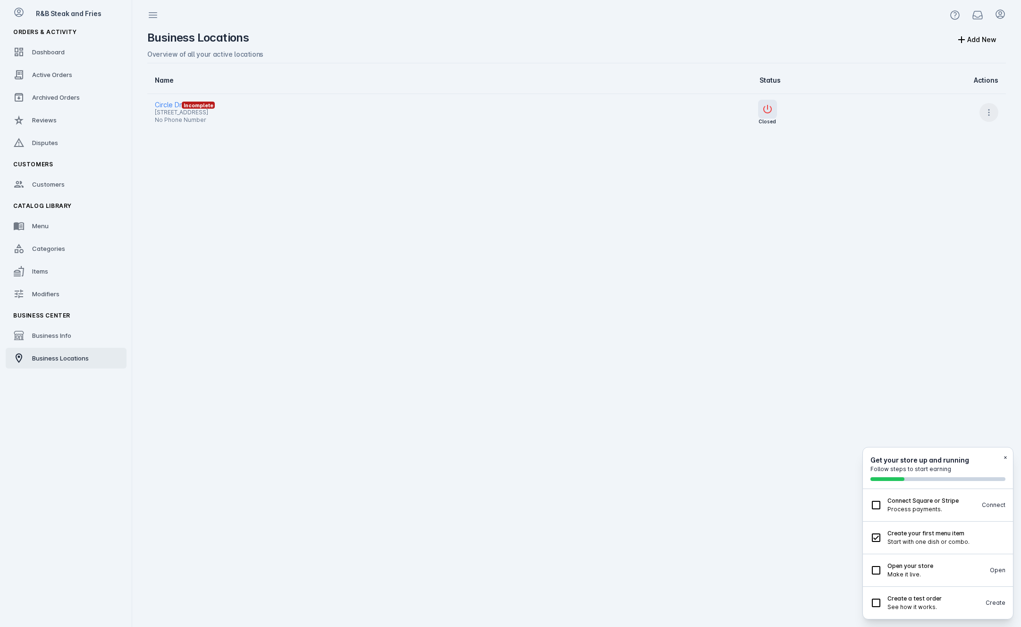
click at [988, 117] on icon at bounding box center [988, 112] width 9 height 9
click at [971, 132] on button "Delete" at bounding box center [965, 137] width 68 height 23
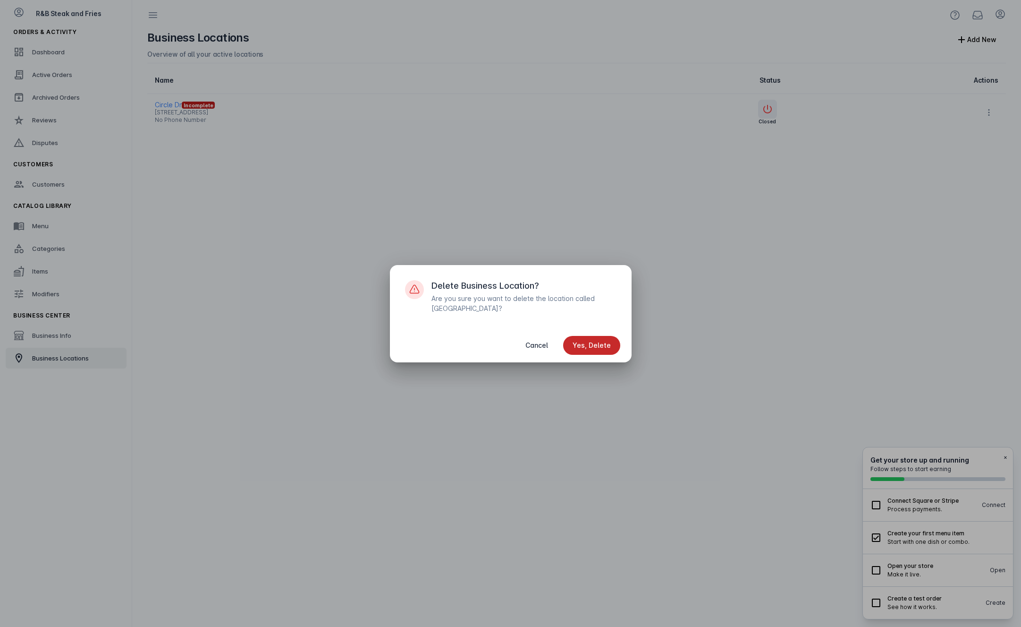
click at [599, 342] on span "Yes, Delete" at bounding box center [592, 345] width 38 height 7
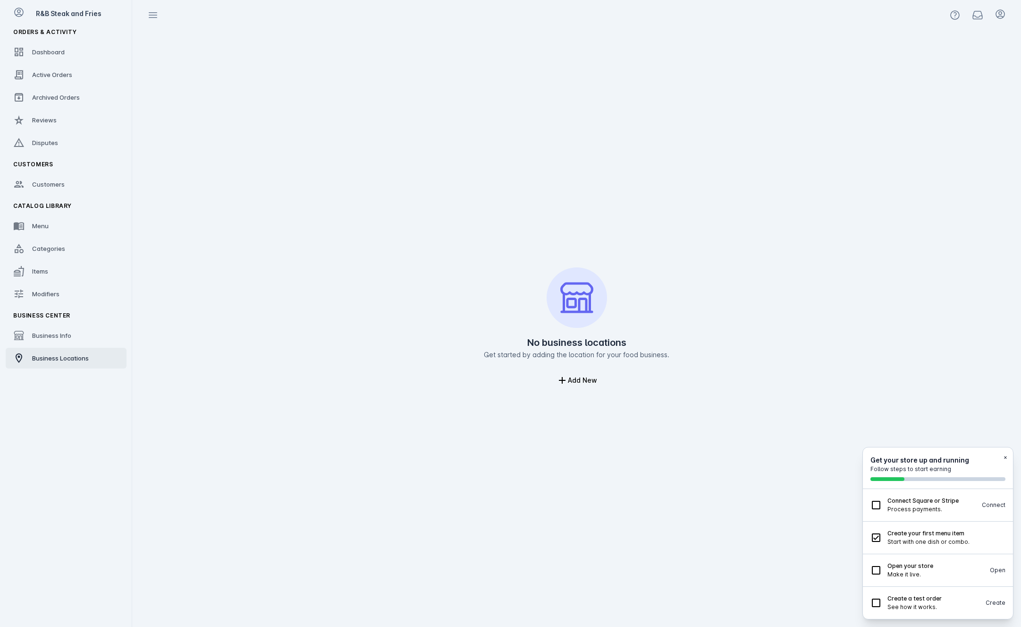
click at [1001, 455] on h2 "Get your store up and running" at bounding box center [938, 460] width 135 height 10
click at [1008, 460] on div "Get your store up and running Follow steps to start earning ×" at bounding box center [938, 468] width 150 height 42
click at [1006, 458] on button "×" at bounding box center [1006, 457] width 4 height 8
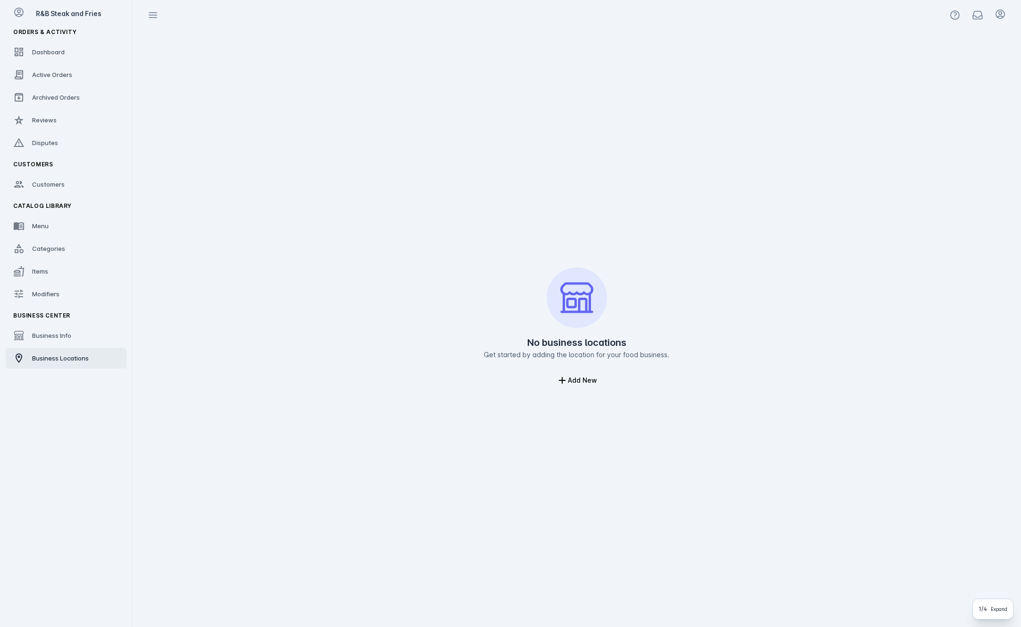
click at [83, 12] on div "R&B Steak and Fries" at bounding box center [79, 13] width 87 height 10
click at [16, 11] on icon at bounding box center [18, 12] width 11 height 11
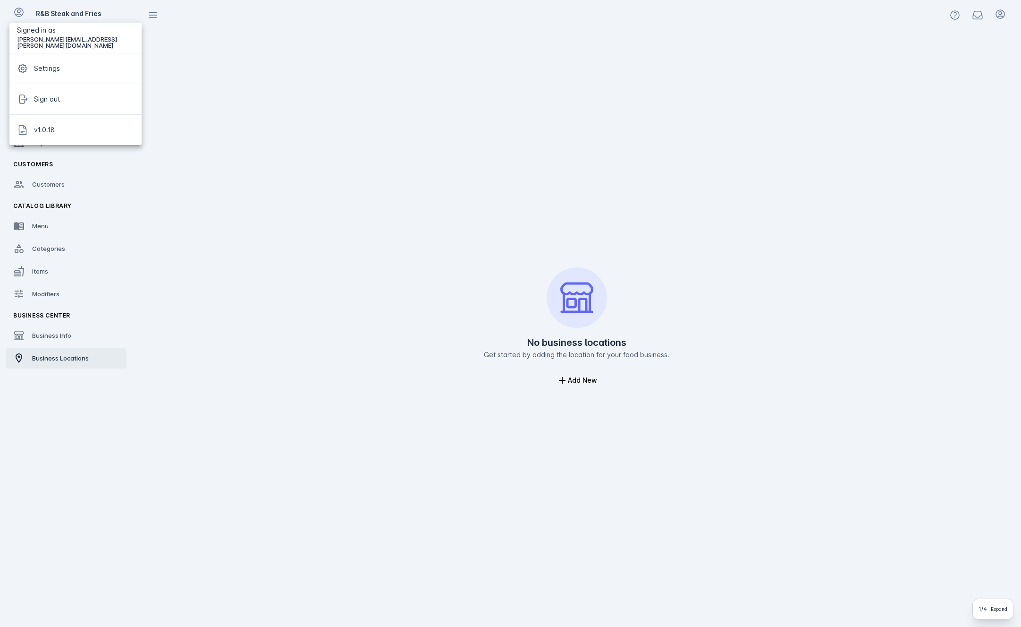
click at [8, 9] on div at bounding box center [510, 313] width 1021 height 627
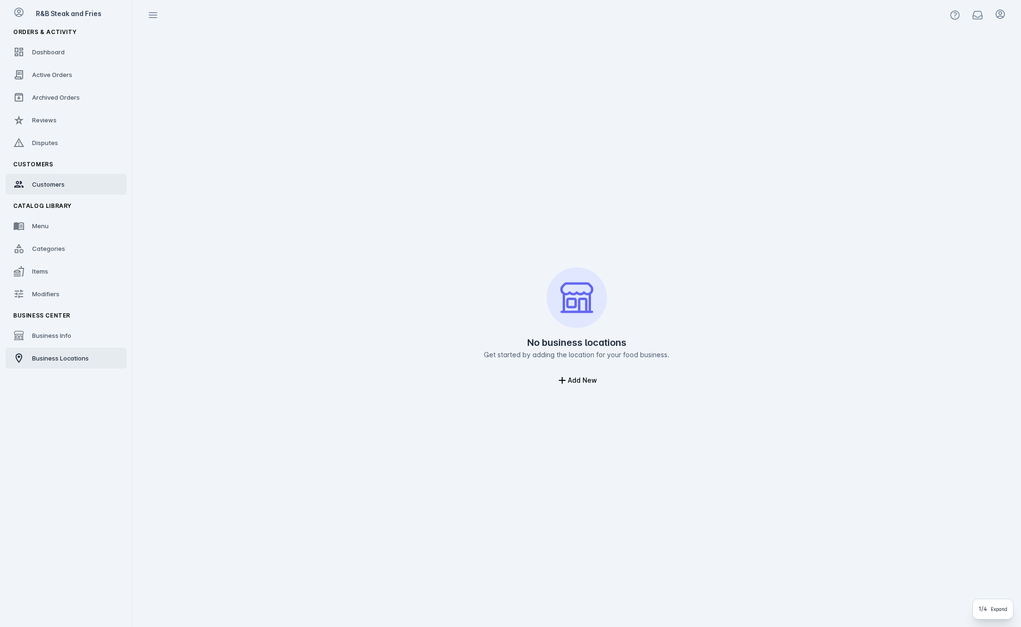
click at [75, 188] on link "Customers" at bounding box center [66, 184] width 121 height 21
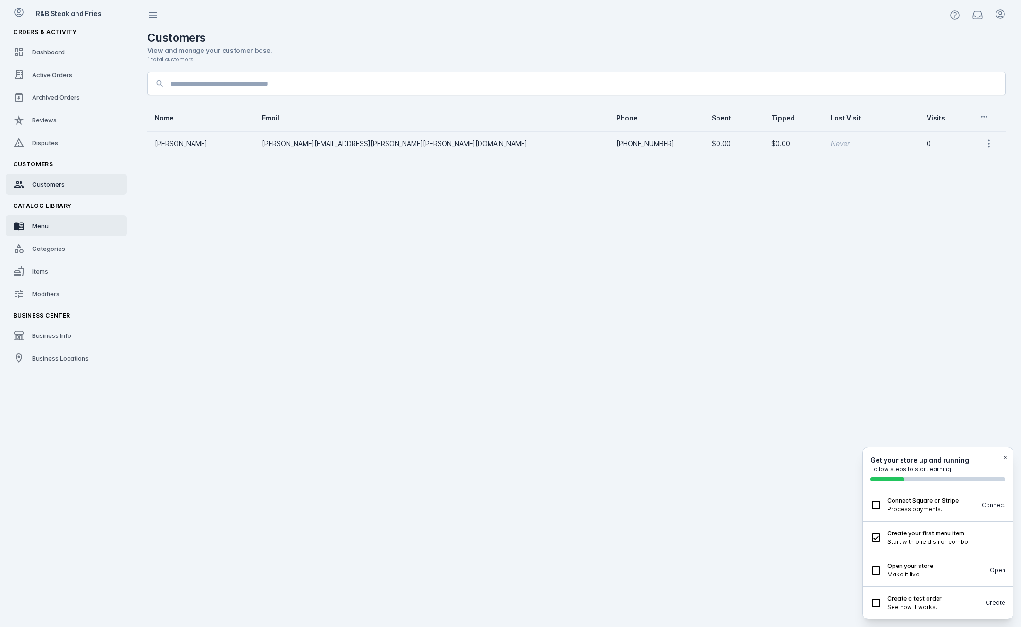
click at [44, 228] on span "Menu" at bounding box center [40, 226] width 17 height 8
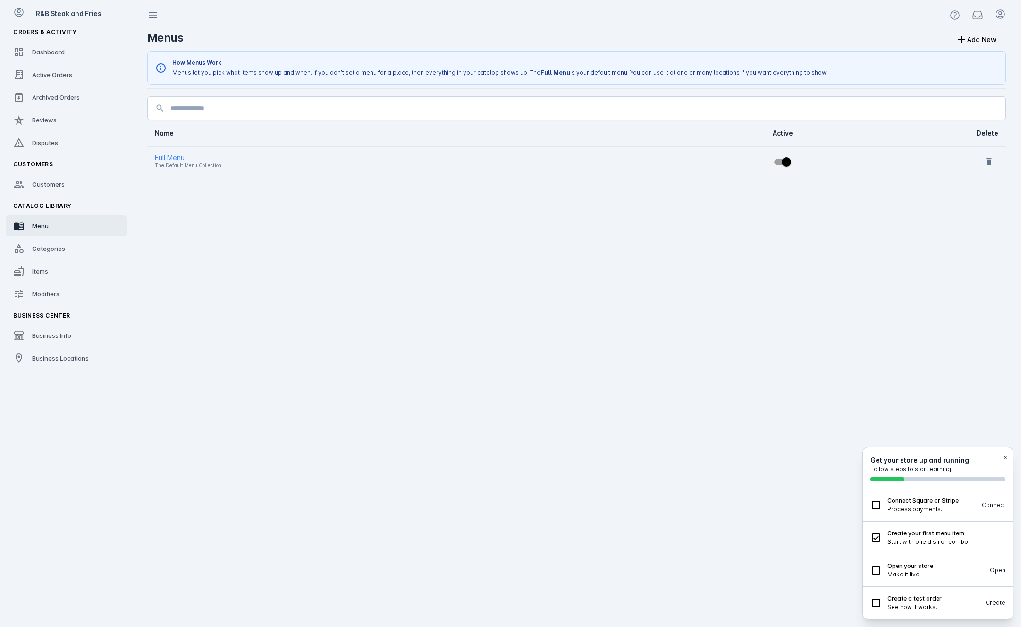
click at [61, 260] on fuse-vertical-navigation-group-item "Catalog Library Menu Categories Items Modifiers" at bounding box center [66, 251] width 132 height 110
click at [60, 254] on link "Categories" at bounding box center [66, 248] width 121 height 21
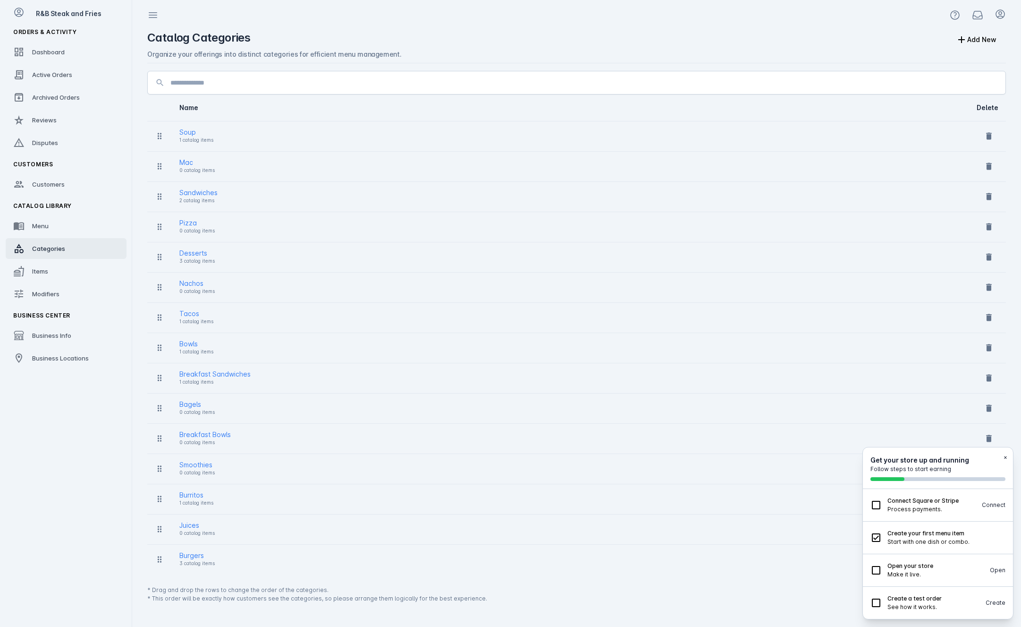
click at [213, 127] on div "Soup" at bounding box center [196, 132] width 34 height 11
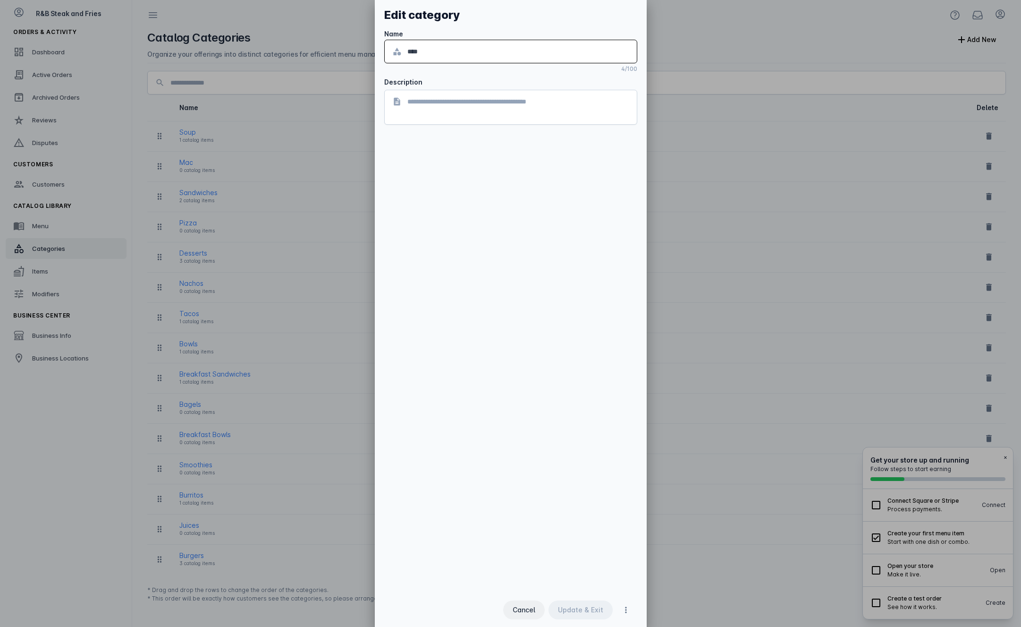
click at [535, 609] on span "Cancel" at bounding box center [524, 609] width 23 height 7
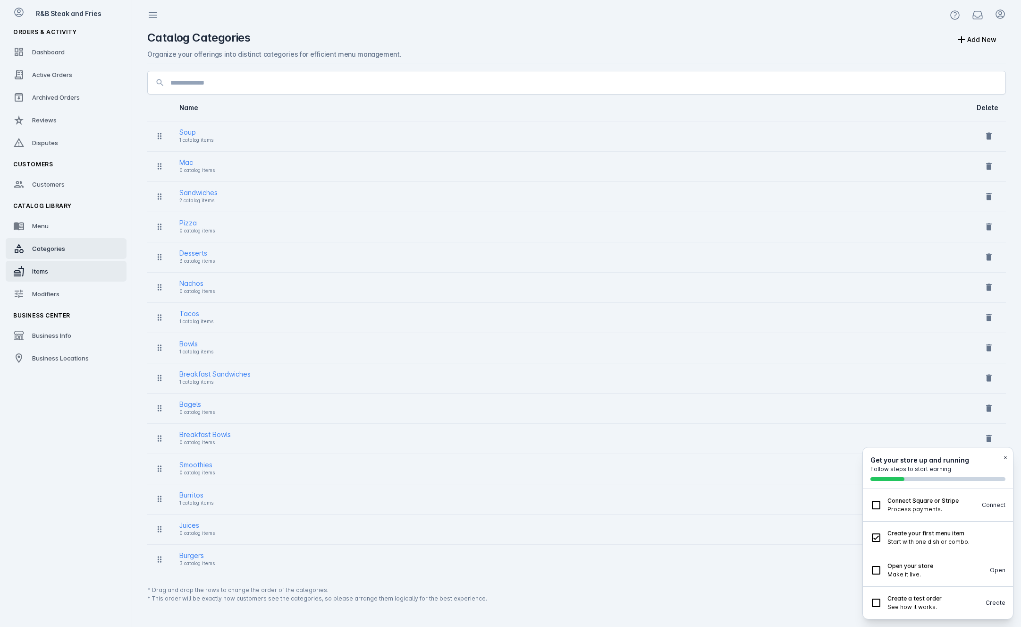
click at [34, 269] on span "Items" at bounding box center [40, 271] width 16 height 8
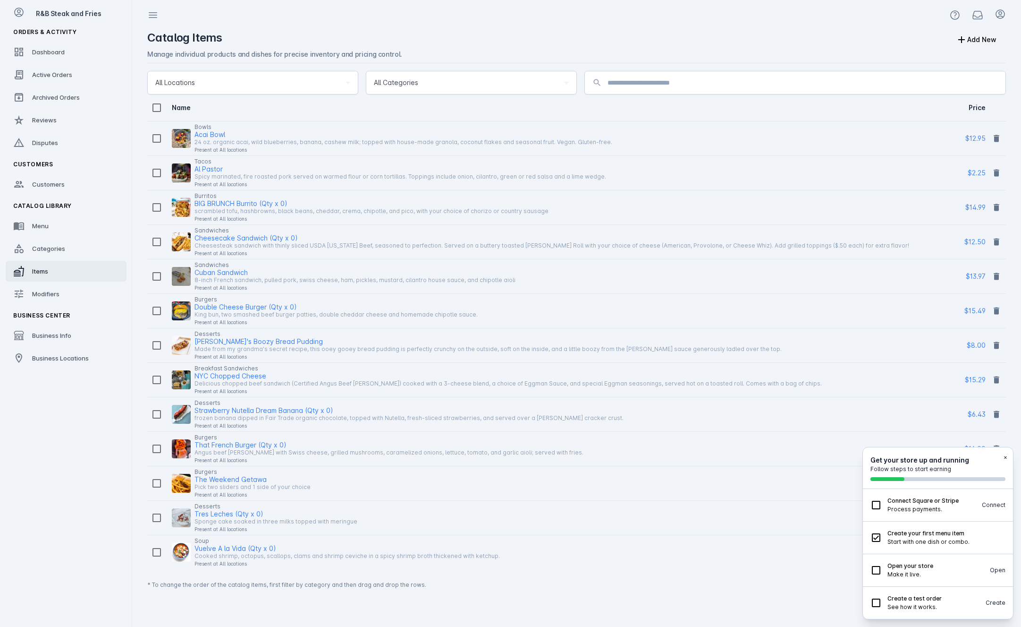
click at [229, 141] on div "24 oz. organic acai, wild blueberries, banana, cashew milk; topped with house-m…" at bounding box center [404, 141] width 418 height 11
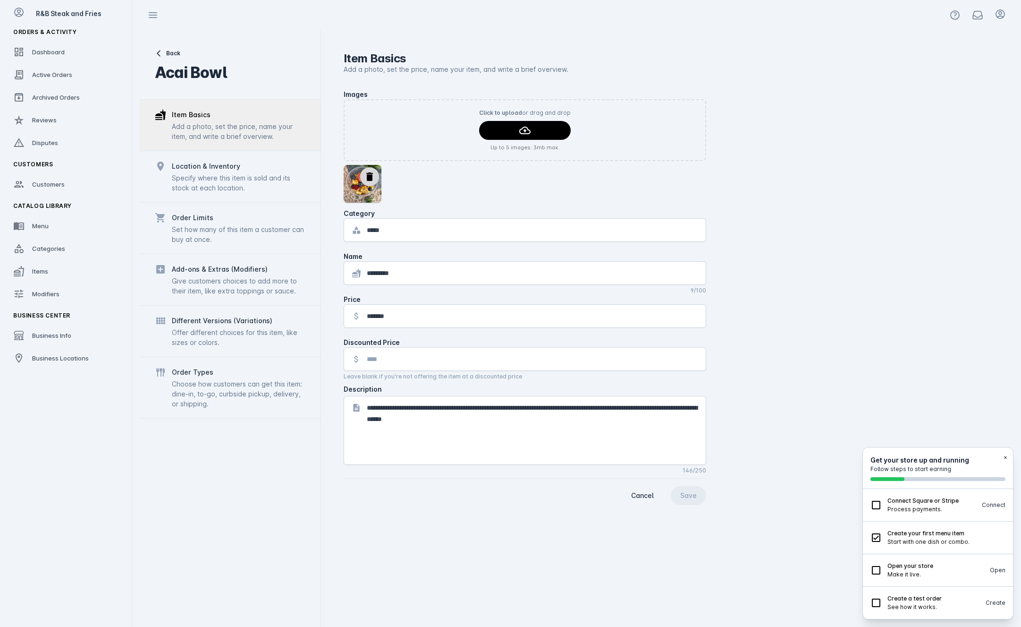
click at [254, 297] on div "Add-ons & Extras (Modifiers) Give customers choices to add more to their item, …" at bounding box center [230, 279] width 181 height 51
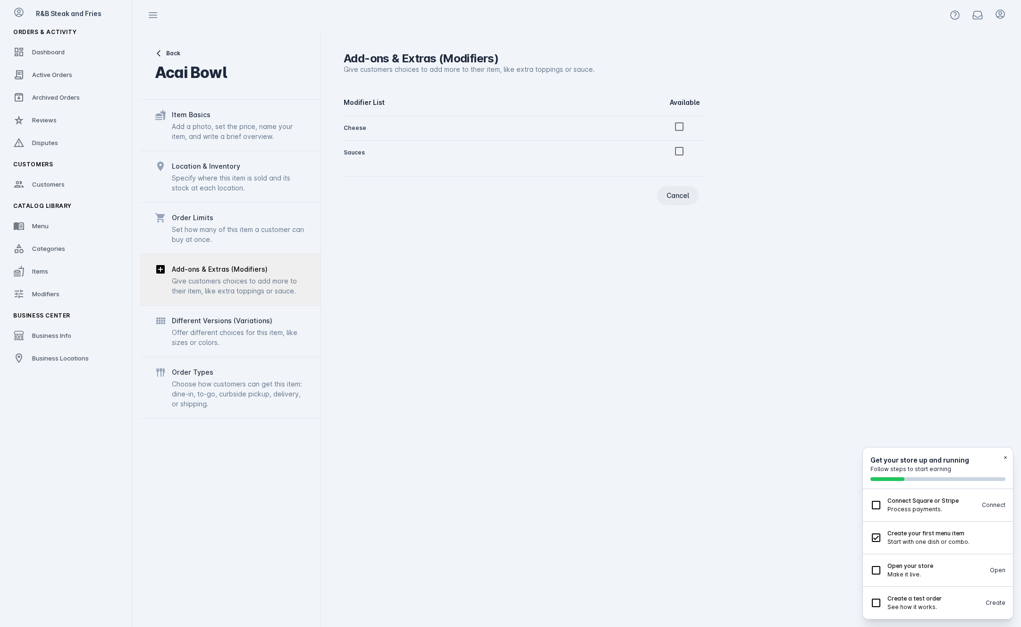
click at [681, 198] on span "Cancel" at bounding box center [678, 195] width 23 height 7
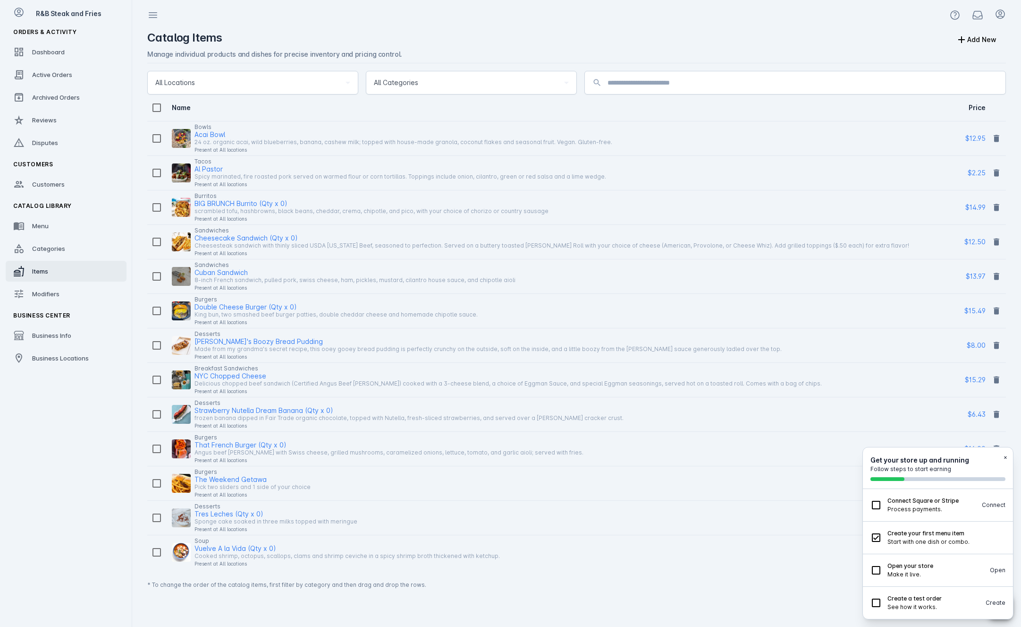
click at [247, 167] on div "Tacos" at bounding box center [401, 161] width 412 height 11
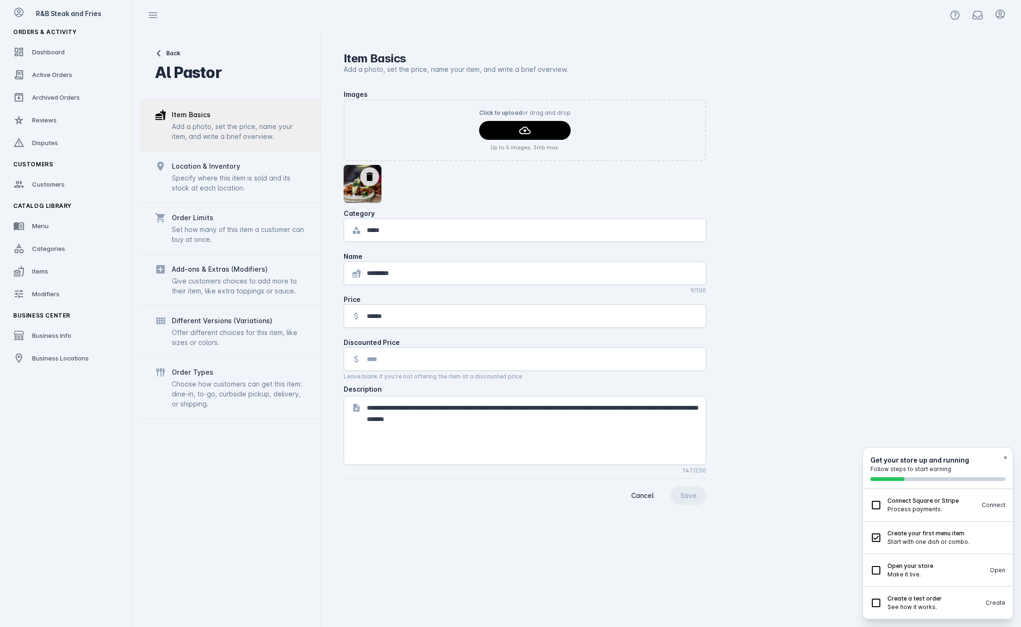
click at [196, 288] on div "Give customers choices to add more to their item, like extra toppings or sauce." at bounding box center [239, 286] width 134 height 20
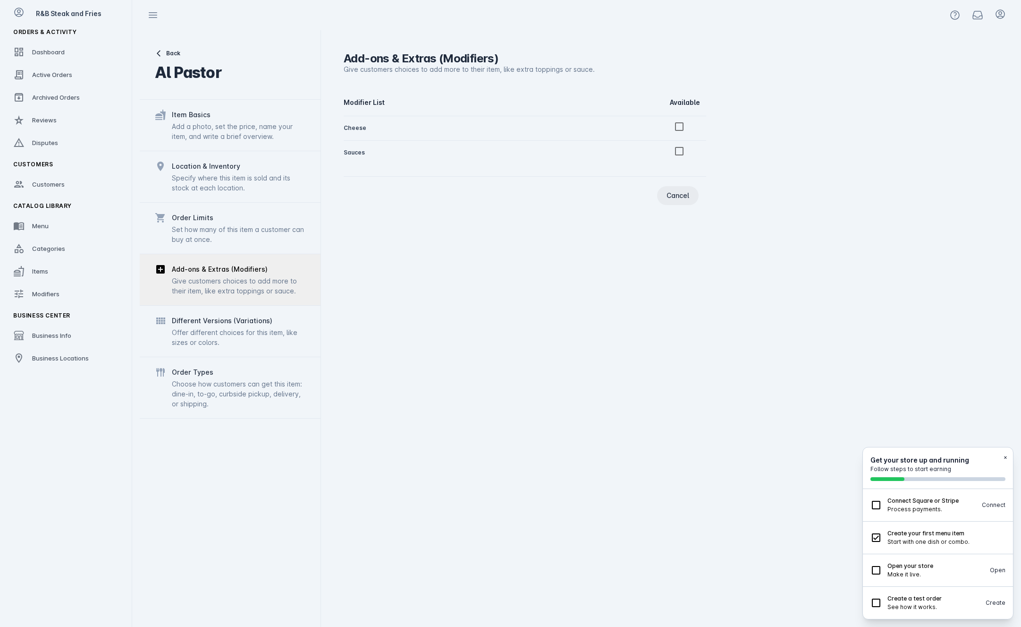
click at [680, 197] on span "Cancel" at bounding box center [678, 195] width 23 height 7
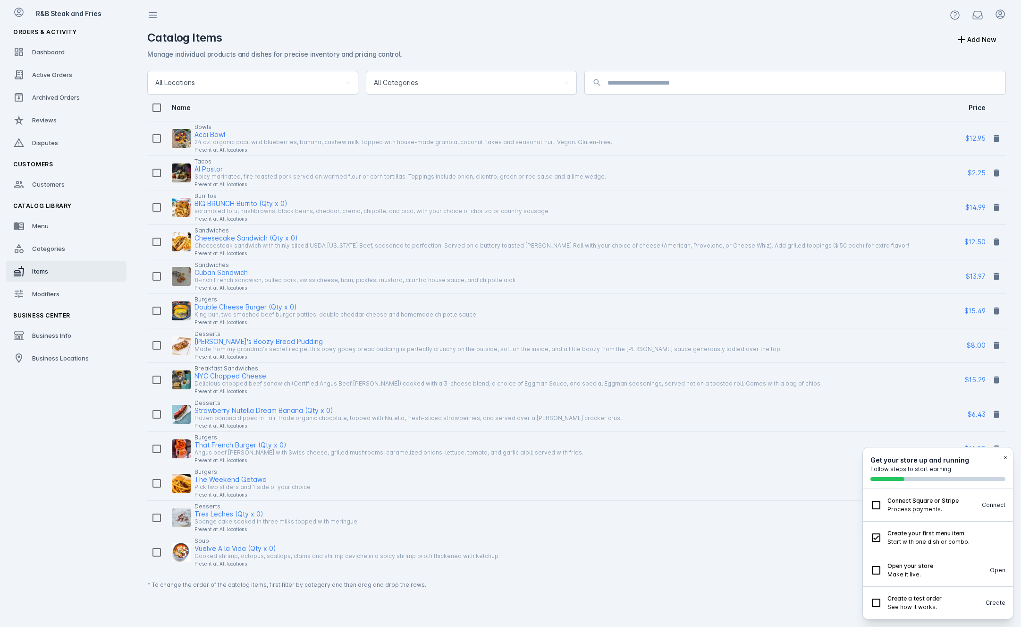
click at [234, 255] on div "Present at All locations" at bounding box center [552, 252] width 715 height 11
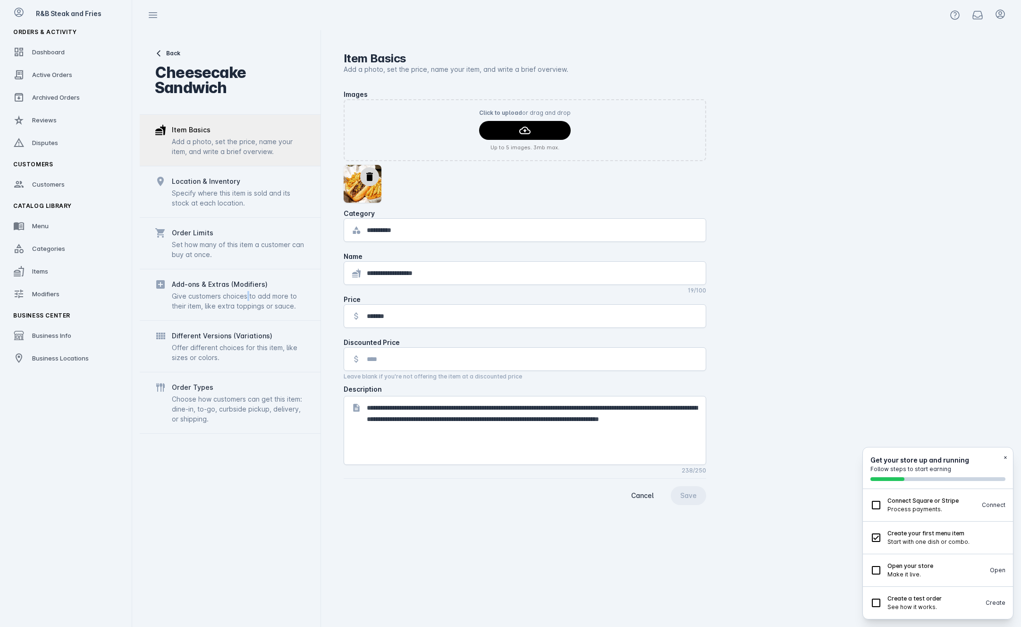
click at [245, 298] on div "Give customers choices to add more to their item, like extra toppings or sauce." at bounding box center [239, 301] width 134 height 20
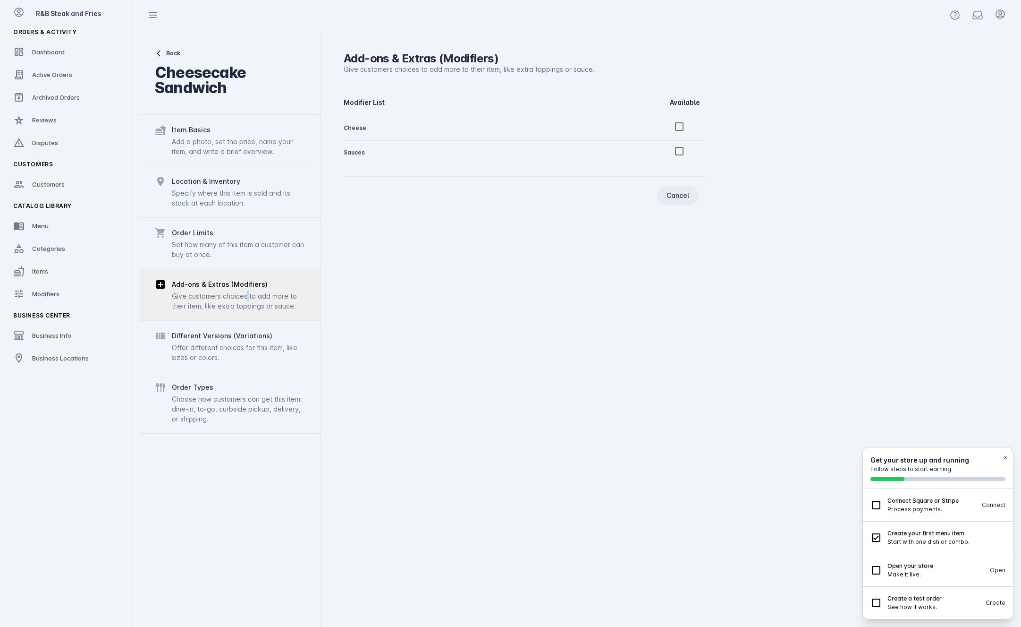
click at [689, 195] on span "Cancel" at bounding box center [678, 195] width 23 height 7
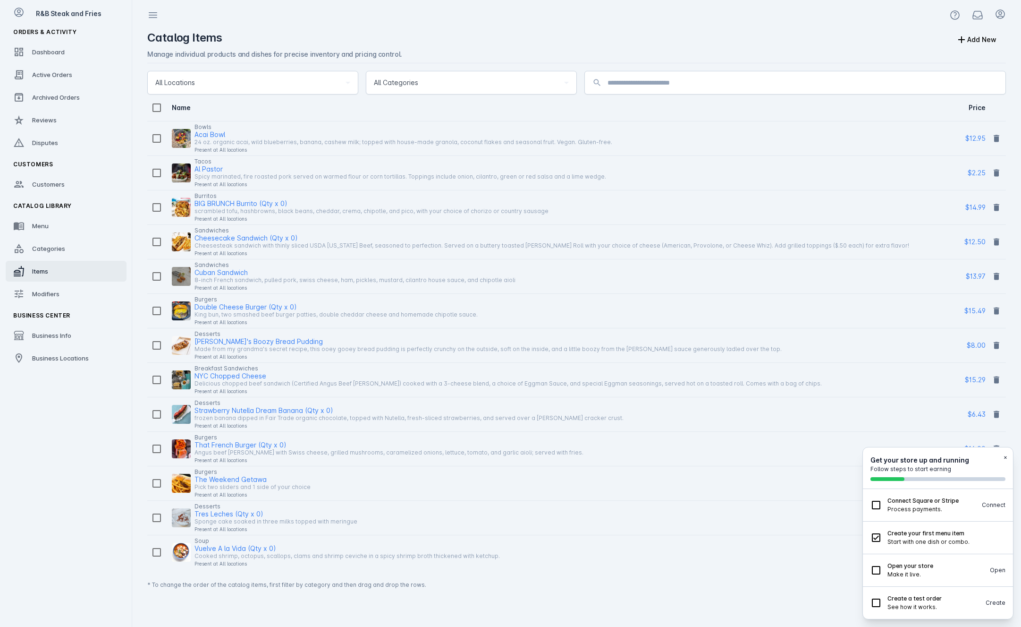
click at [278, 419] on div "frozen banana dipped in Fair Trade organic chocolate, topped with Nutella, fres…" at bounding box center [409, 417] width 429 height 11
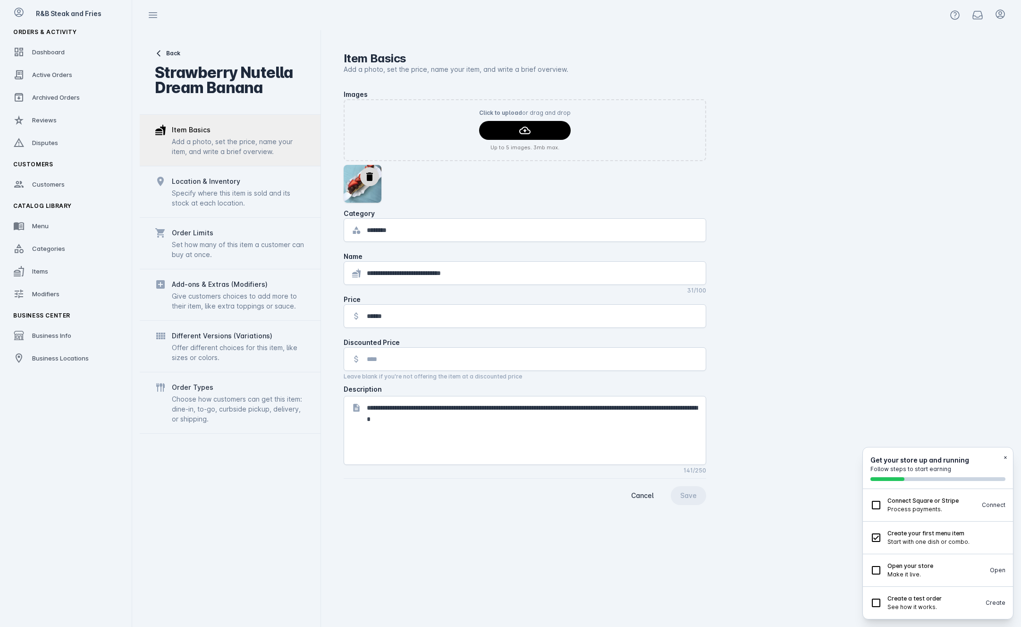
click at [220, 238] on div "Order Limits" at bounding box center [239, 232] width 134 height 11
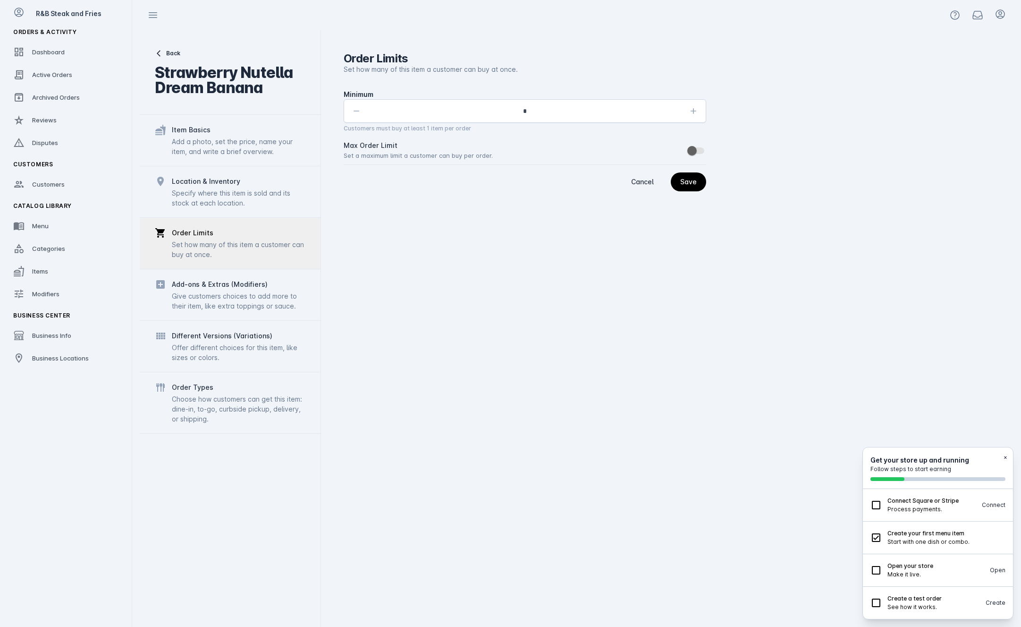
click at [272, 190] on div "Specify where this item is sold and its stock at each location." at bounding box center [239, 198] width 134 height 20
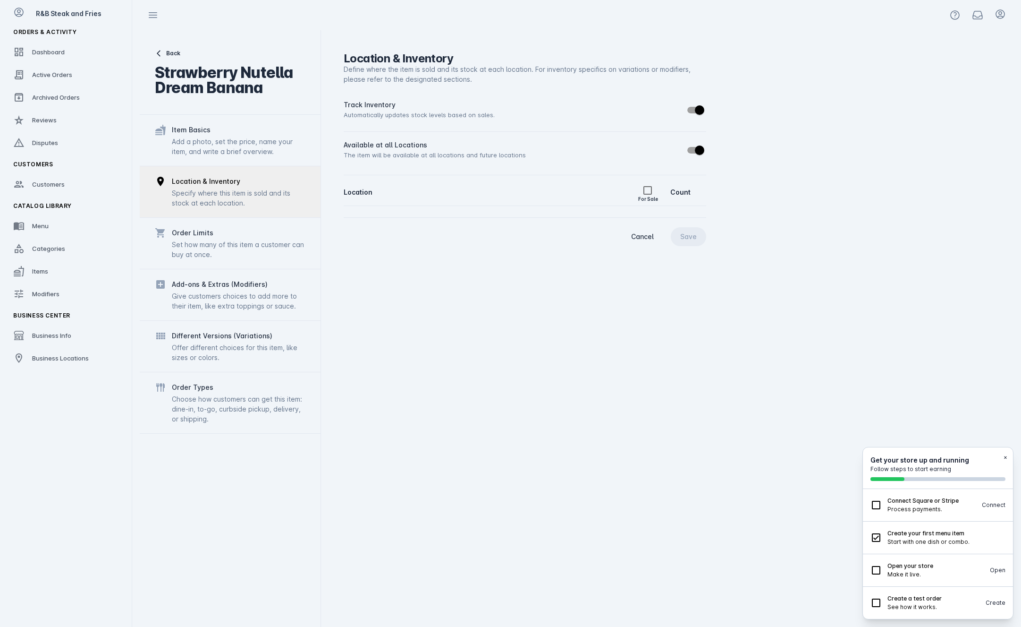
click at [231, 145] on div "Add a photo, set the price, name your item, and write a brief overview." at bounding box center [239, 146] width 134 height 20
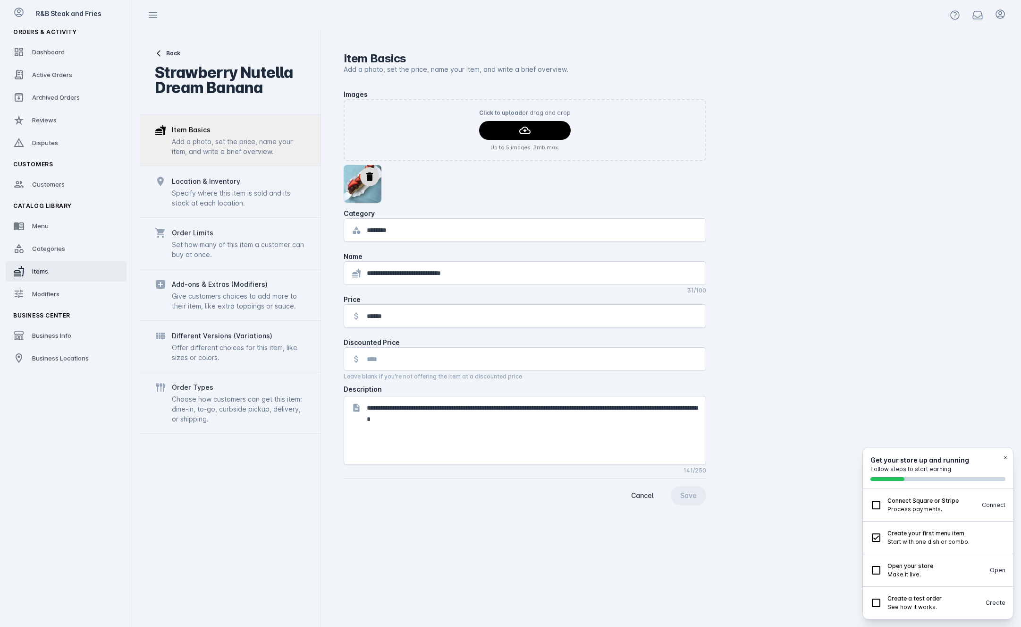
click at [54, 270] on link "Items" at bounding box center [66, 271] width 121 height 21
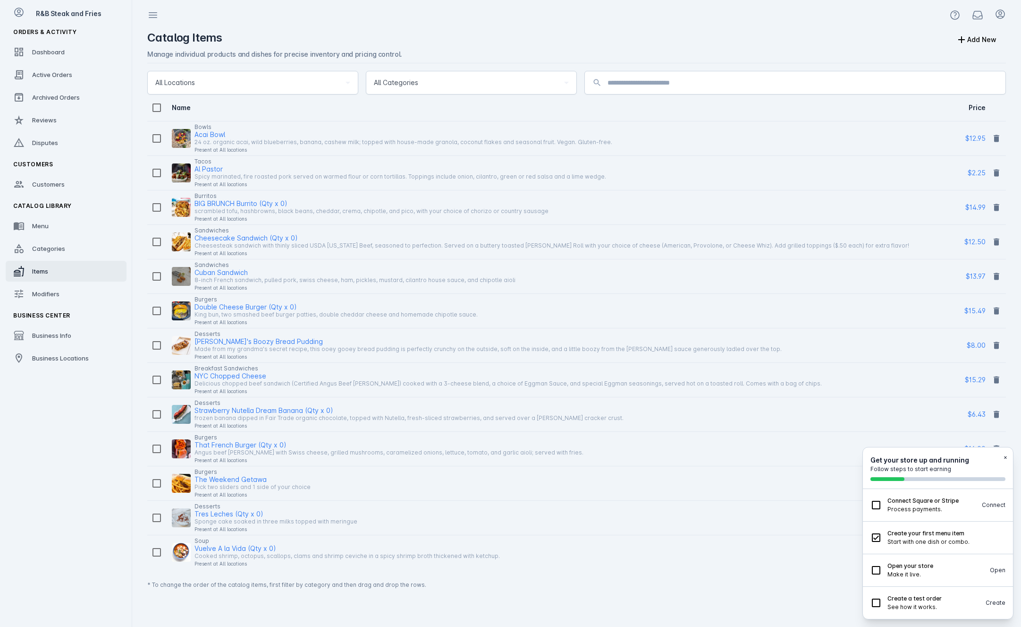
click at [284, 144] on div "Present at All locations" at bounding box center [404, 149] width 418 height 11
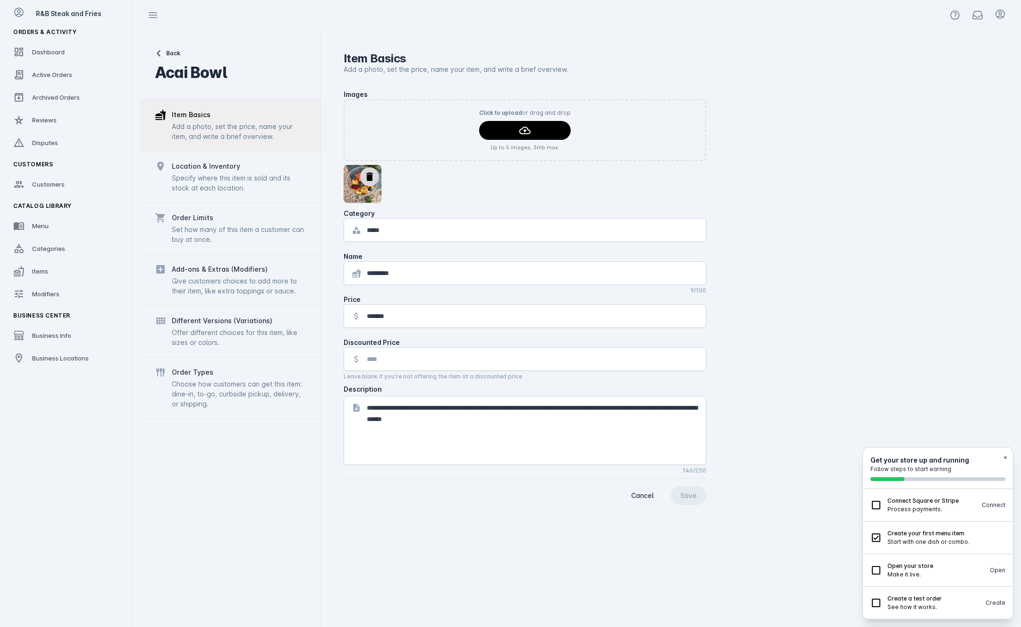
click at [239, 289] on div "Give customers choices to add more to their item, like extra toppings or sauce." at bounding box center [239, 286] width 134 height 20
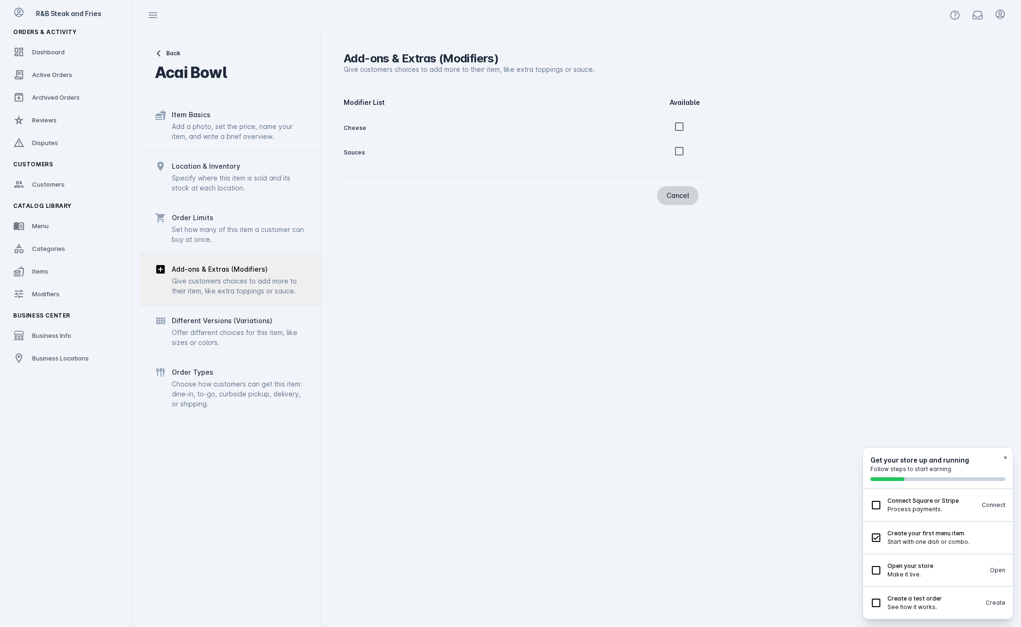
click at [692, 195] on span "button" at bounding box center [678, 195] width 42 height 23
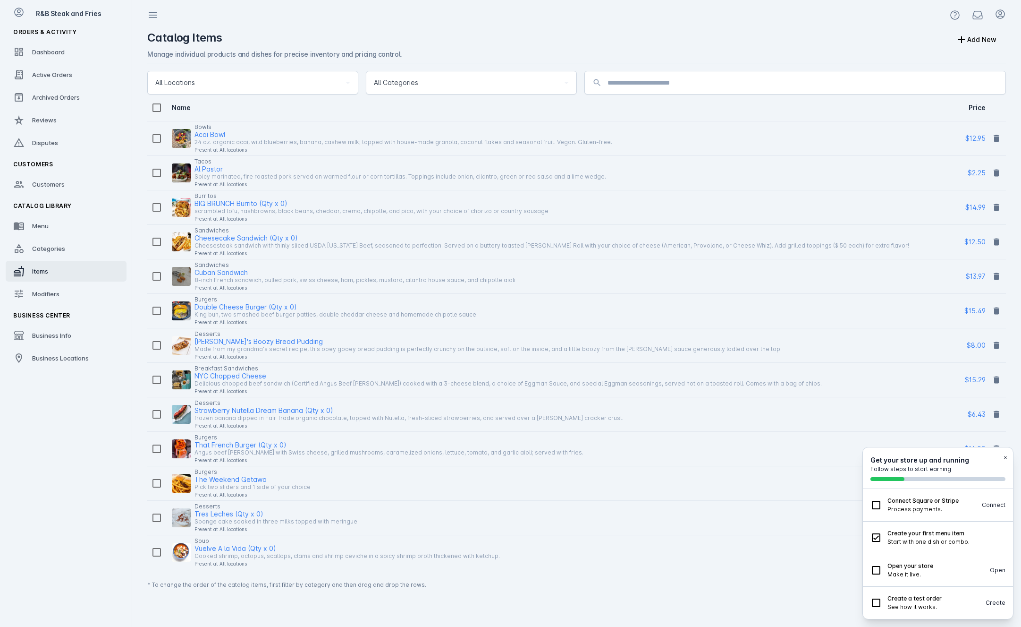
click at [228, 176] on div "Spicy marinated, fire roasted pork served on warmed flour or corn tortillas. To…" at bounding box center [401, 176] width 412 height 11
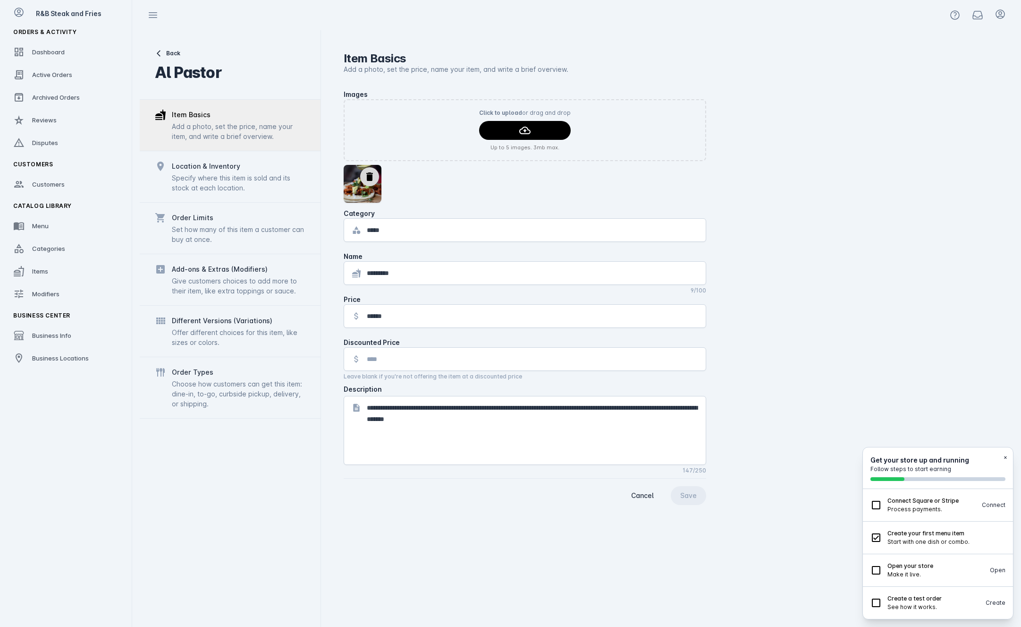
click at [228, 282] on div "Give customers choices to add more to their item, like extra toppings or sauce." at bounding box center [239, 286] width 134 height 20
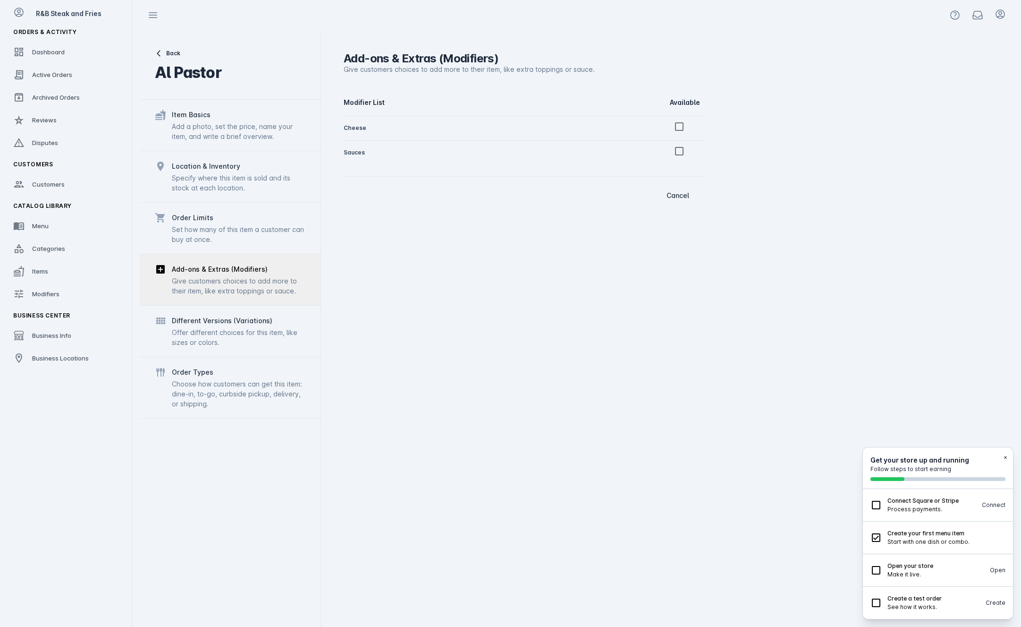
click at [163, 51] on button "Back" at bounding box center [188, 53] width 67 height 8
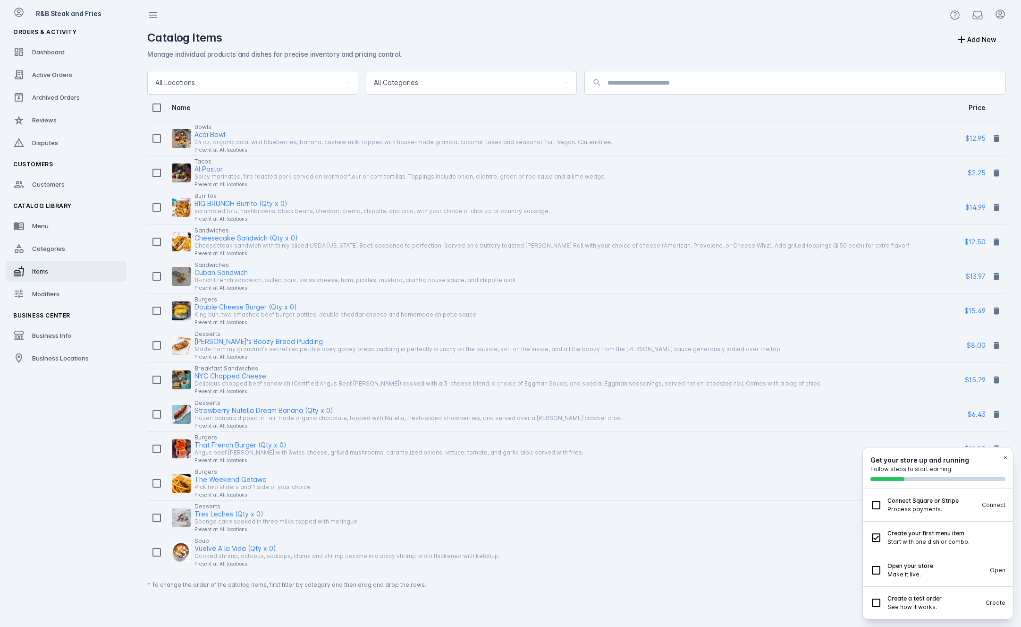
click at [246, 221] on div "Present at All locations" at bounding box center [372, 218] width 354 height 11
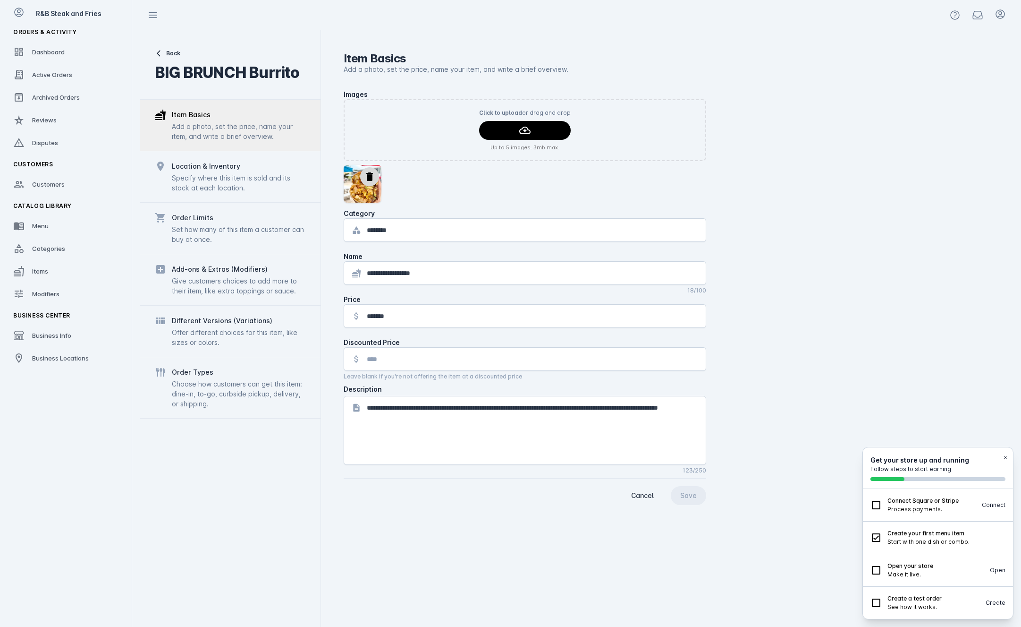
click at [256, 304] on div "Add-ons & Extras (Modifiers) Give customers choices to add more to their item, …" at bounding box center [230, 279] width 181 height 51
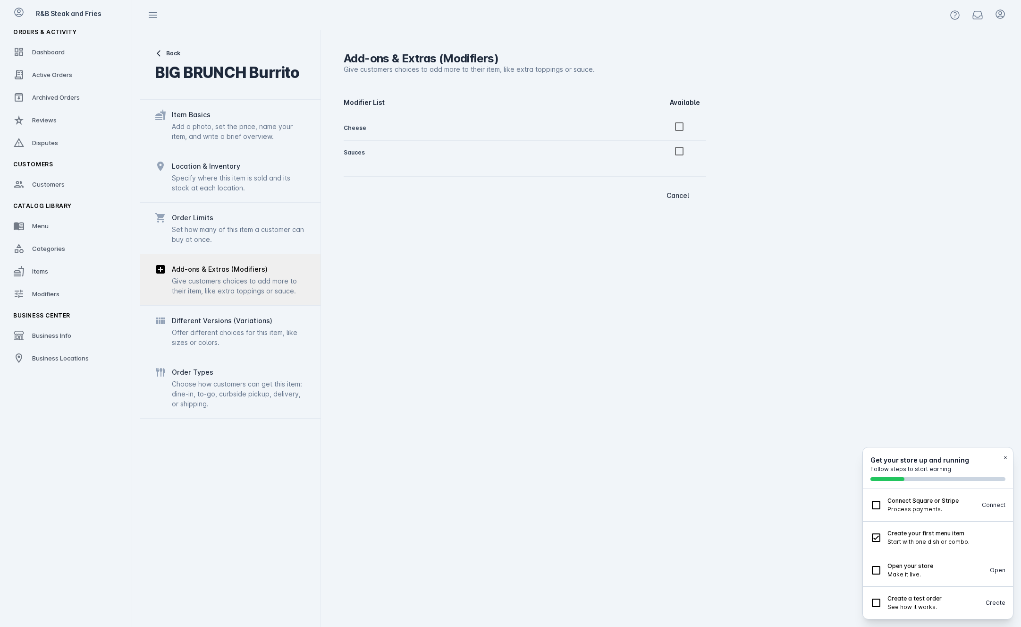
click at [163, 54] on button "Back" at bounding box center [227, 53] width 145 height 8
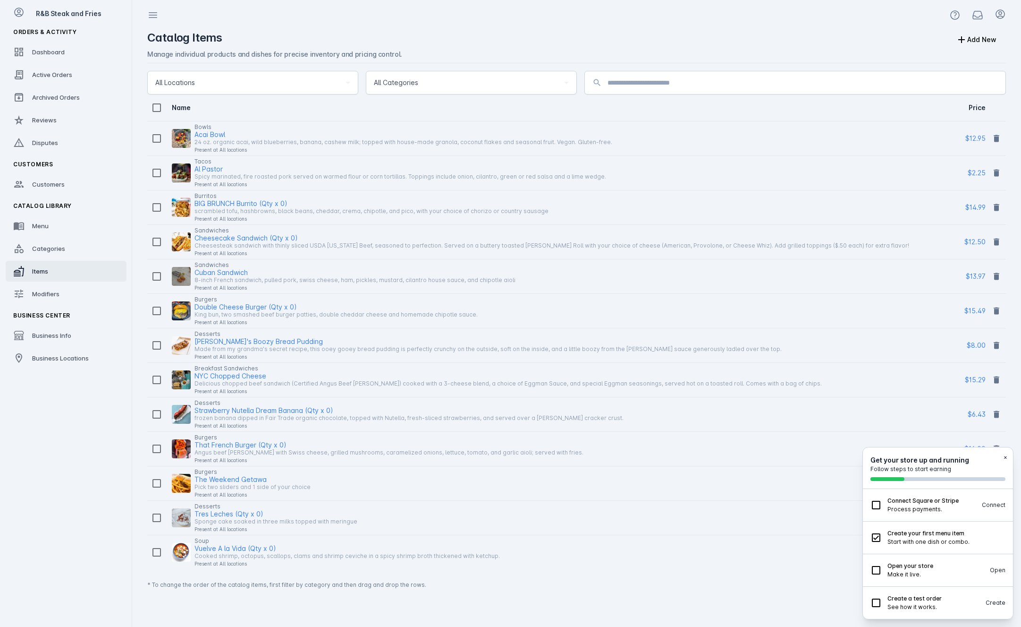
click at [258, 453] on div "Angus beef [PERSON_NAME] with Swiss cheese, grilled mushrooms, caramelized onio…" at bounding box center [389, 452] width 389 height 11
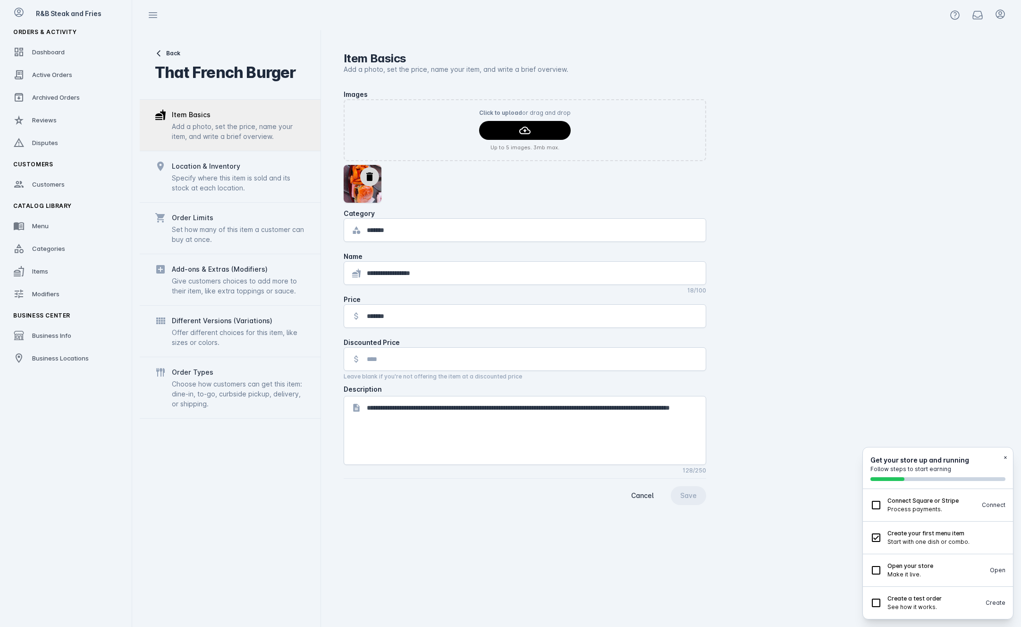
click at [231, 286] on div "Give customers choices to add more to their item, like extra toppings or sauce." at bounding box center [239, 286] width 134 height 20
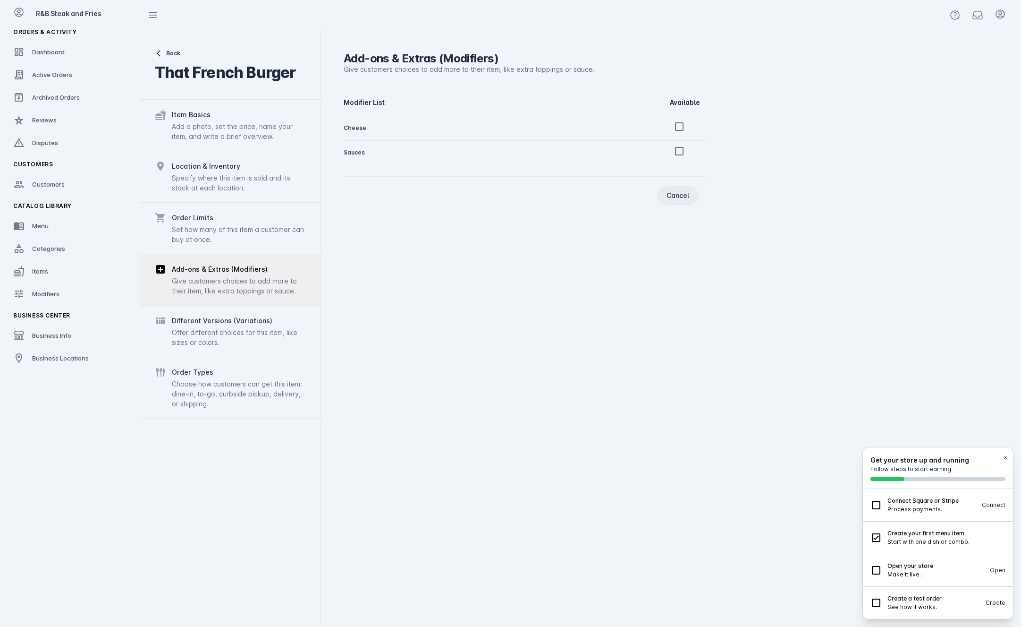
click at [683, 200] on span "button" at bounding box center [678, 195] width 42 height 23
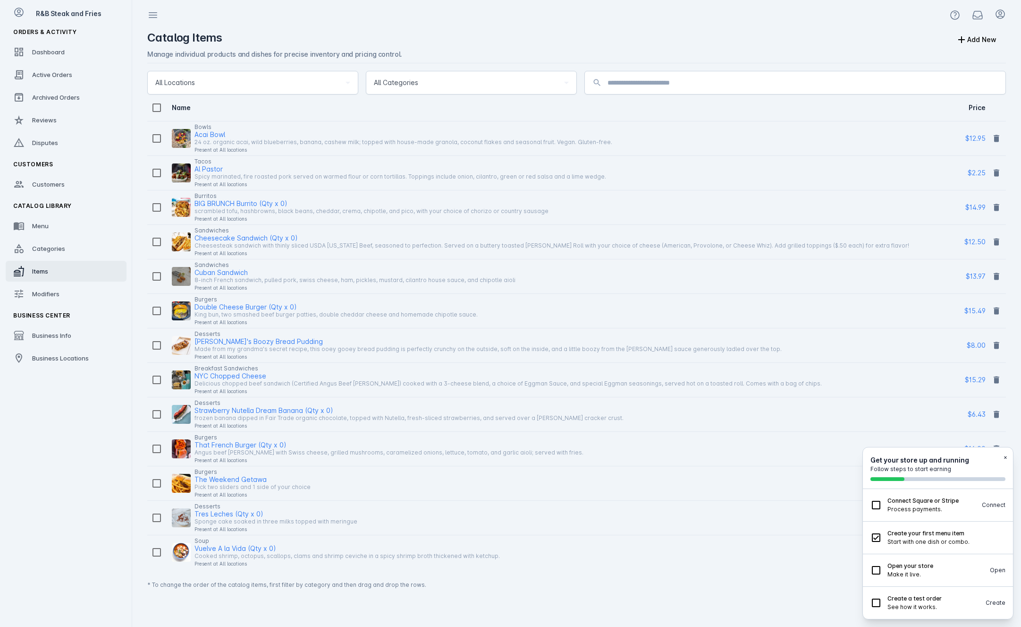
click at [234, 459] on div "Present at All locations" at bounding box center [389, 459] width 389 height 11
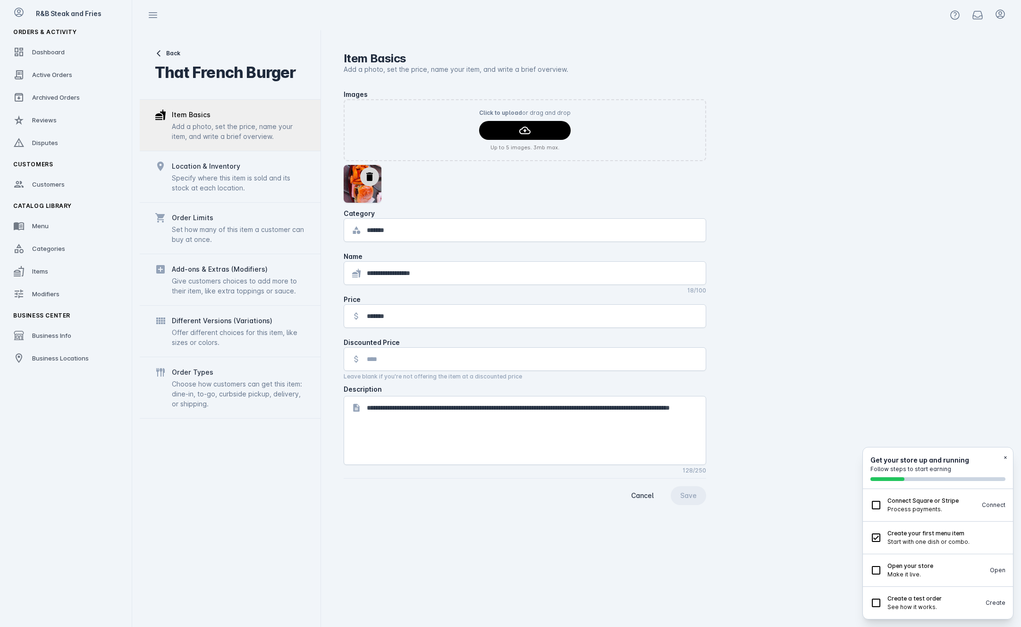
click at [217, 276] on div "Give customers choices to add more to their item, like extra toppings or sauce." at bounding box center [239, 286] width 134 height 20
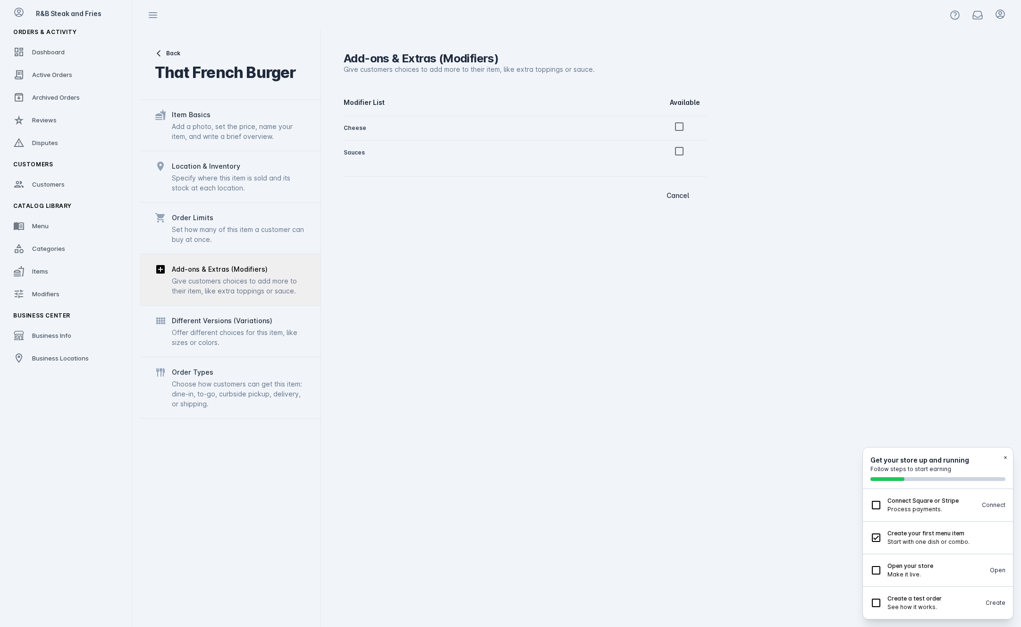
click at [233, 124] on div "Add a photo, set the price, name your item, and write a brief overview." at bounding box center [239, 131] width 134 height 20
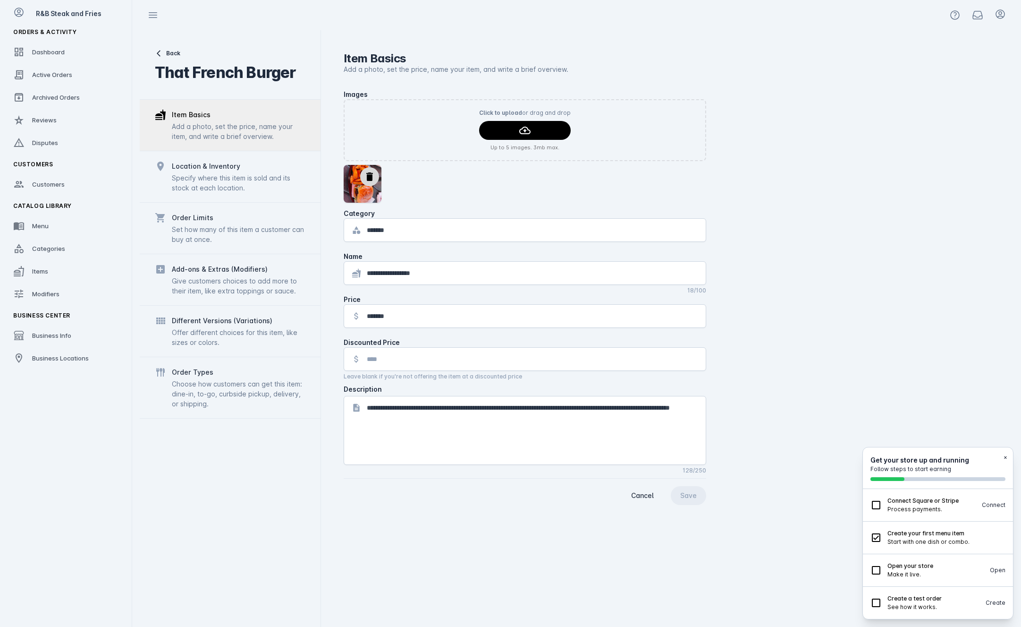
click at [195, 402] on div "Choose how customers can get this item: dine-in, to-go, curbside pickup, delive…" at bounding box center [239, 394] width 134 height 30
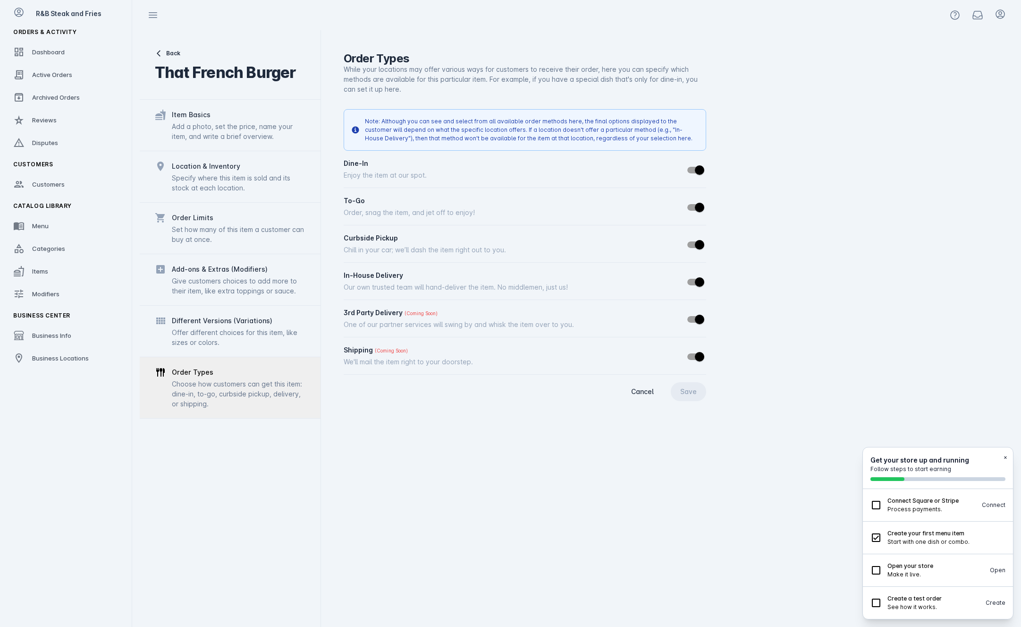
click at [344, 212] on p "Order, snag the item, and jet off to enjoy!" at bounding box center [409, 212] width 131 height 10
click at [419, 200] on div "To-Go" at bounding box center [409, 200] width 131 height 10
click at [553, 204] on div "To-Go Order, snag the item, and jet off to enjoy!" at bounding box center [525, 206] width 363 height 22
click at [353, 204] on span "To-Go" at bounding box center [354, 200] width 21 height 10
drag, startPoint x: 368, startPoint y: 123, endPoint x: 668, endPoint y: 123, distance: 299.8
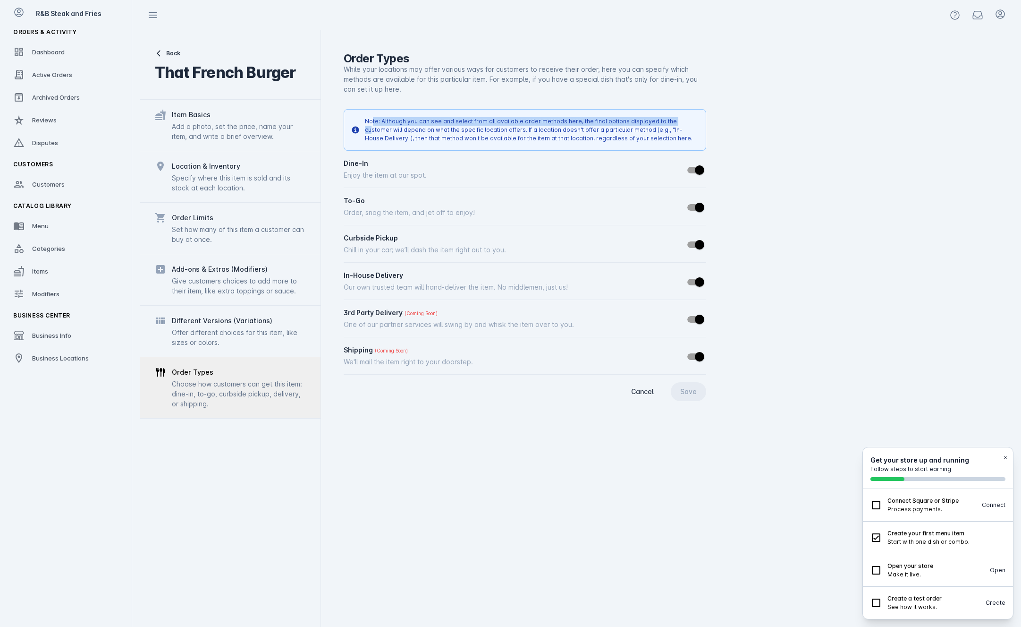
click at [668, 123] on div "Note: Although you can see and select from all available order methods here, th…" at bounding box center [531, 129] width 333 height 25
drag, startPoint x: 696, startPoint y: 123, endPoint x: 686, endPoint y: 127, distance: 11.2
click at [696, 125] on div "Note: Although you can see and select from all available order methods here, th…" at bounding box center [531, 129] width 333 height 25
click at [410, 356] on div "Shipping (Coming Soon) We'll mail the item right to your doorstep." at bounding box center [408, 356] width 129 height 22
click at [419, 305] on div "Dine-In Enjoy the item at our spot. To-Go Order, snag the item, and jet off to …" at bounding box center [525, 266] width 363 height 216
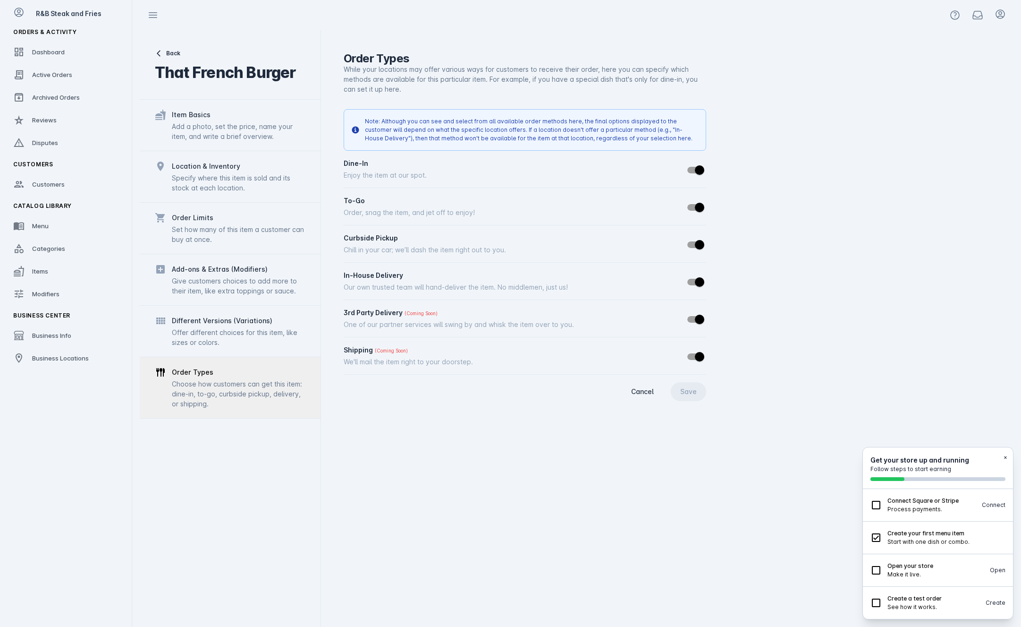
click at [237, 339] on div "Offer different choices for this item, like sizes or colors." at bounding box center [239, 337] width 134 height 20
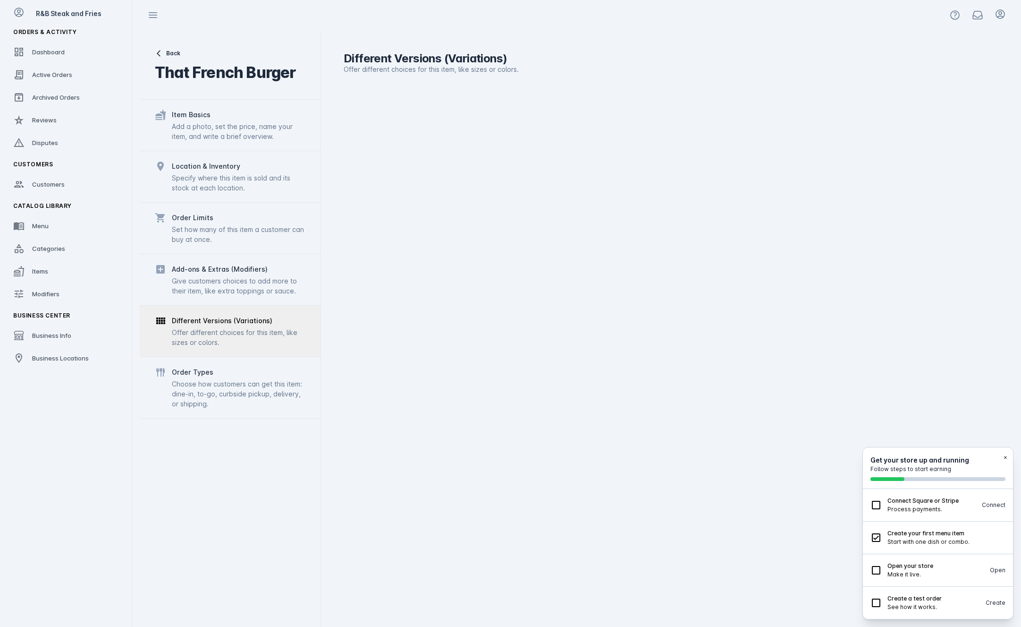
click at [447, 109] on div "Different Versions (Variations) Offer different choices for this item, like siz…" at bounding box center [667, 328] width 693 height 596
click at [224, 294] on div "Give customers choices to add more to their item, like extra toppings or sauce." at bounding box center [239, 286] width 134 height 20
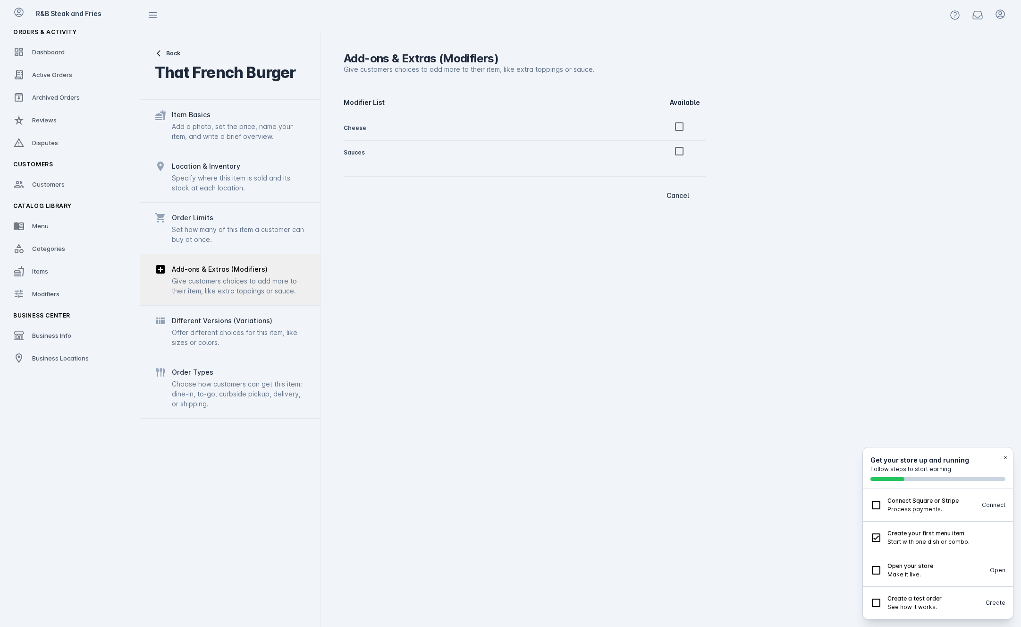
click at [225, 242] on div "Set how many of this item a customer can buy at once." at bounding box center [239, 234] width 134 height 20
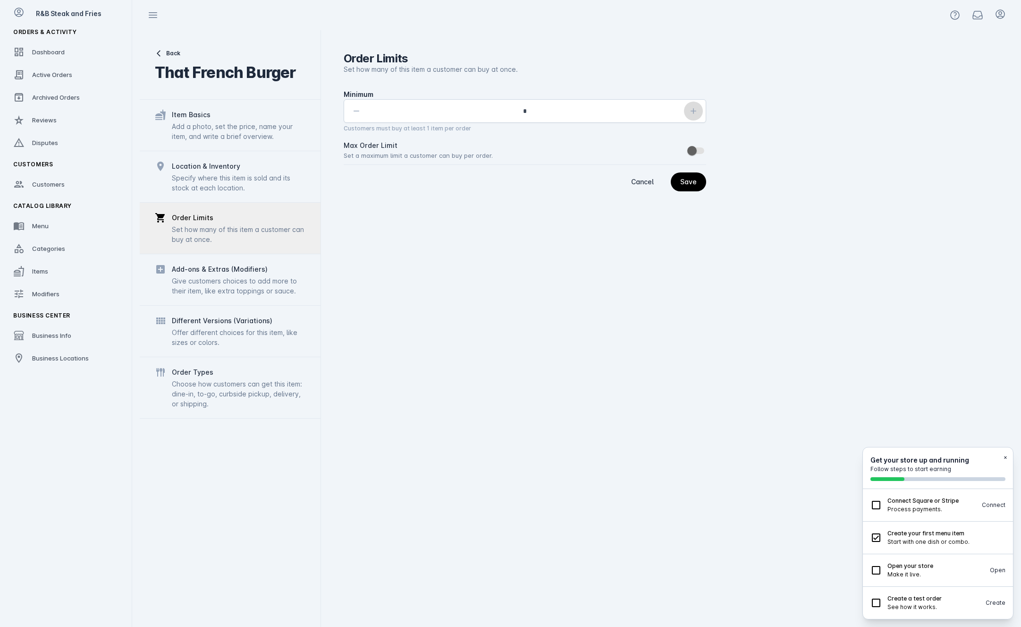
click at [693, 107] on icon "button" at bounding box center [693, 110] width 9 height 9
type input "*"
click at [195, 176] on div "Specify where this item is sold and its stock at each location." at bounding box center [239, 183] width 134 height 20
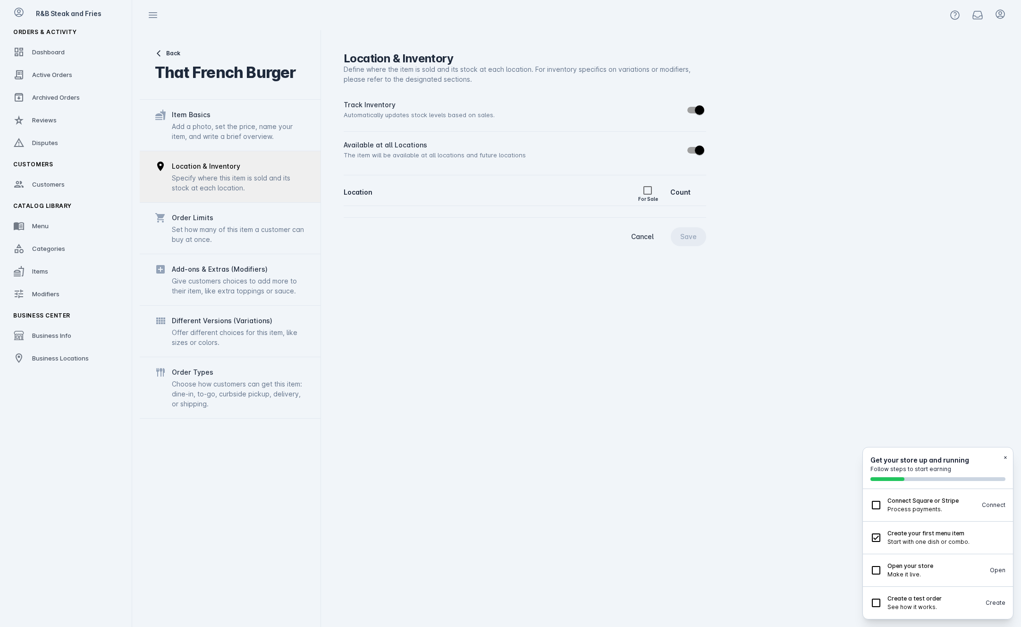
click at [688, 191] on th "Count" at bounding box center [688, 192] width 36 height 26
drag, startPoint x: 677, startPoint y: 192, endPoint x: 704, endPoint y: 193, distance: 26.9
click at [680, 193] on th "Count" at bounding box center [688, 192] width 36 height 26
drag, startPoint x: 679, startPoint y: 193, endPoint x: 684, endPoint y: 189, distance: 5.4
click at [669, 192] on tr "Location For Sale Count" at bounding box center [525, 192] width 363 height 26
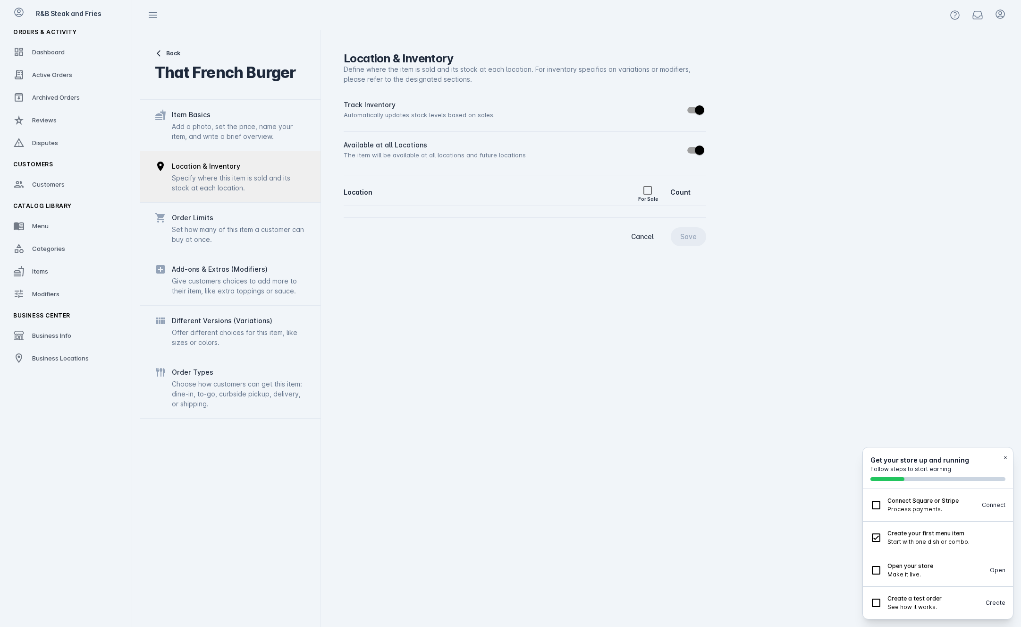
click at [698, 187] on th "Count" at bounding box center [688, 192] width 36 height 26
click at [213, 173] on div "Specify where this item is sold and its stock at each location." at bounding box center [239, 183] width 134 height 20
click at [243, 122] on div "Add a photo, set the price, name your item, and write a brief overview." at bounding box center [239, 131] width 134 height 20
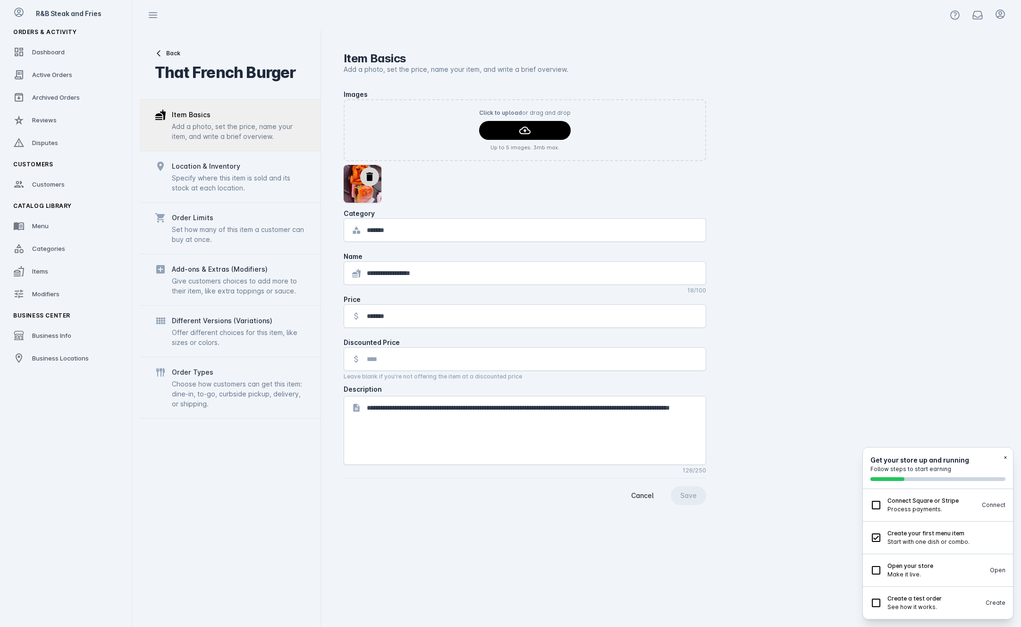
click at [488, 536] on div "**********" at bounding box center [667, 328] width 693 height 596
click at [642, 495] on span "Cancel" at bounding box center [642, 495] width 23 height 7
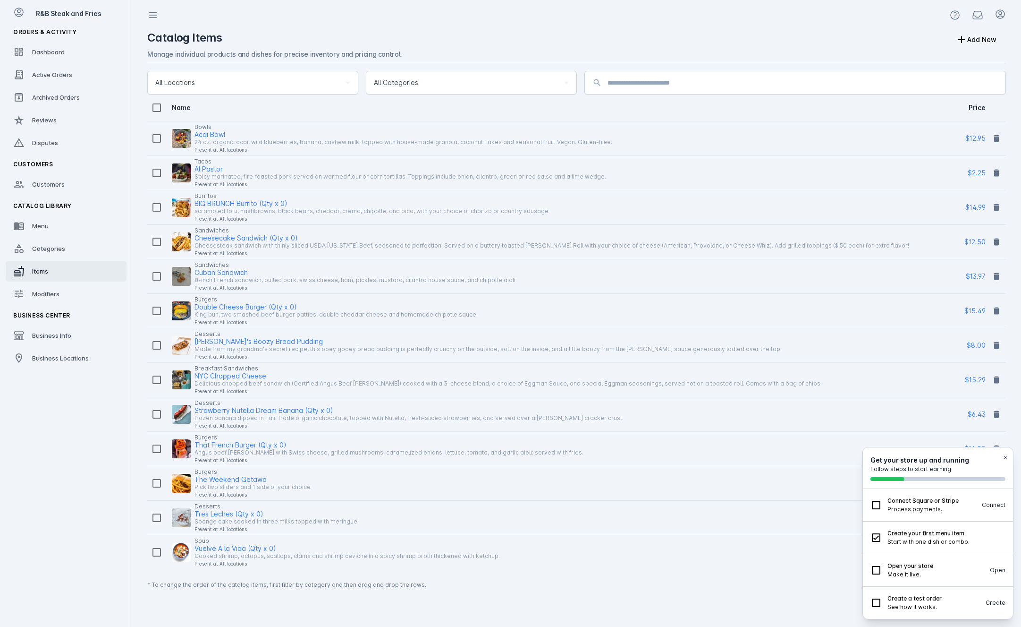
click at [348, 129] on div "Bowls" at bounding box center [404, 126] width 418 height 11
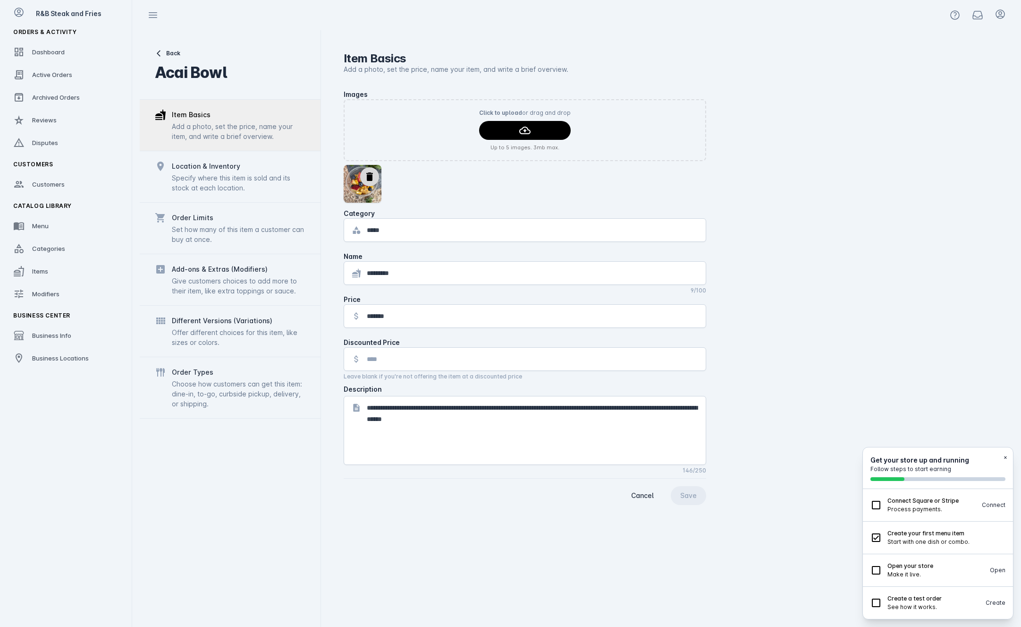
click at [274, 410] on div "Order Types Choose how customers can get this item: dine-in, to-go, curbside pi…" at bounding box center [230, 386] width 181 height 61
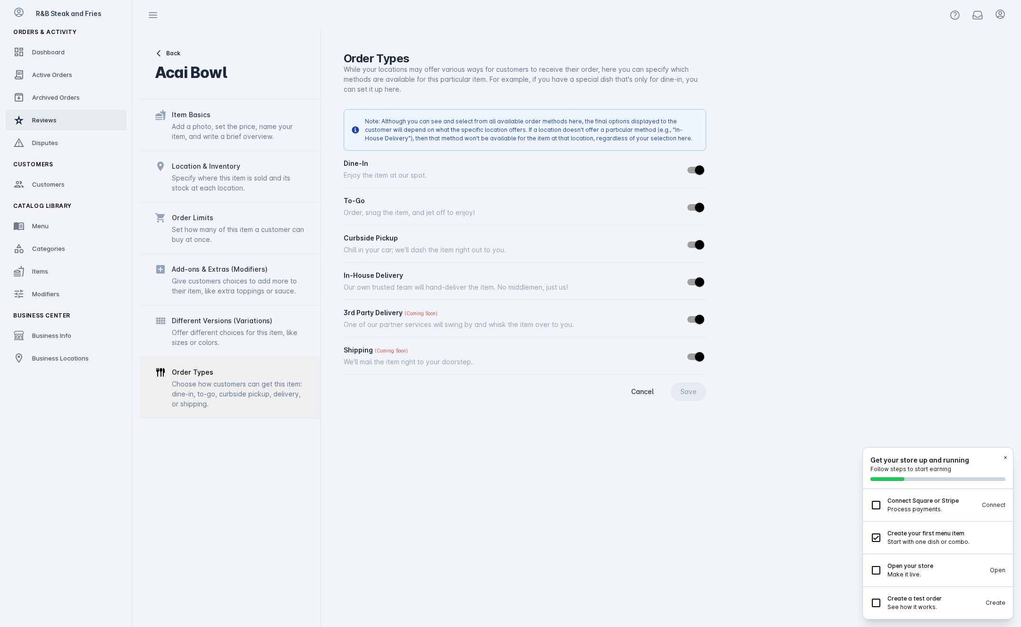
click at [75, 116] on link "Reviews" at bounding box center [66, 120] width 121 height 21
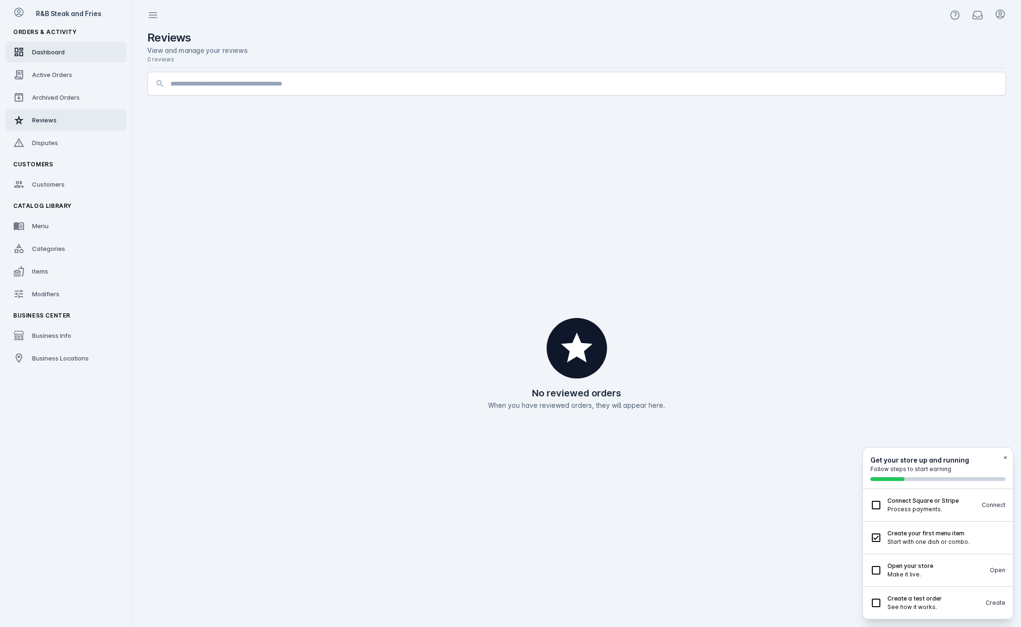
click at [74, 45] on link "Dashboard" at bounding box center [66, 52] width 121 height 21
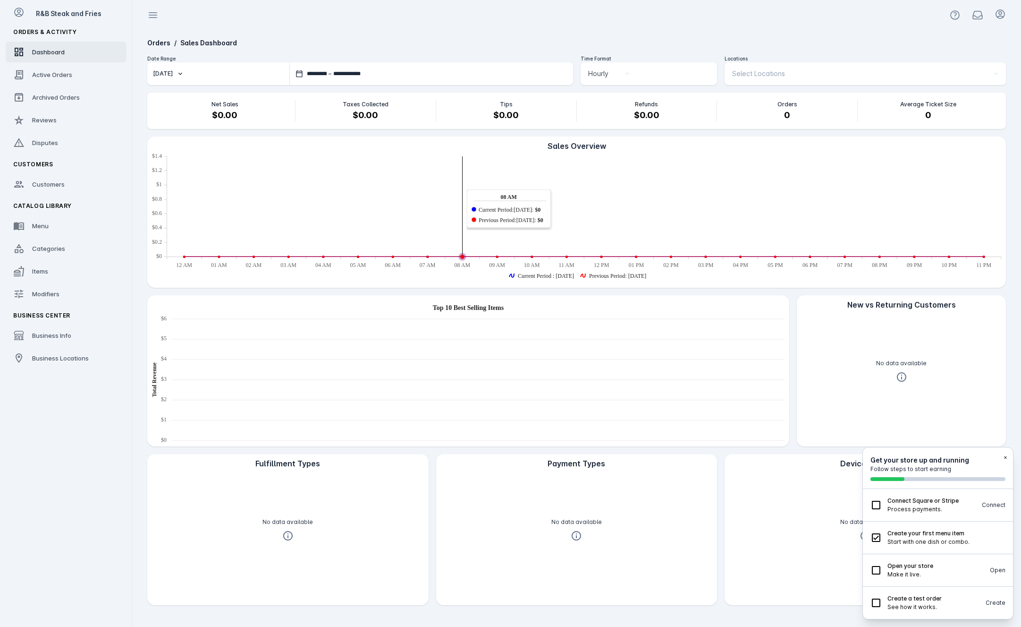
click at [79, 281] on fuse-vertical-navigation-group-item "Catalog Library Menu Categories Items Modifiers" at bounding box center [66, 251] width 132 height 110
click at [70, 272] on link "Items" at bounding box center [66, 271] width 121 height 21
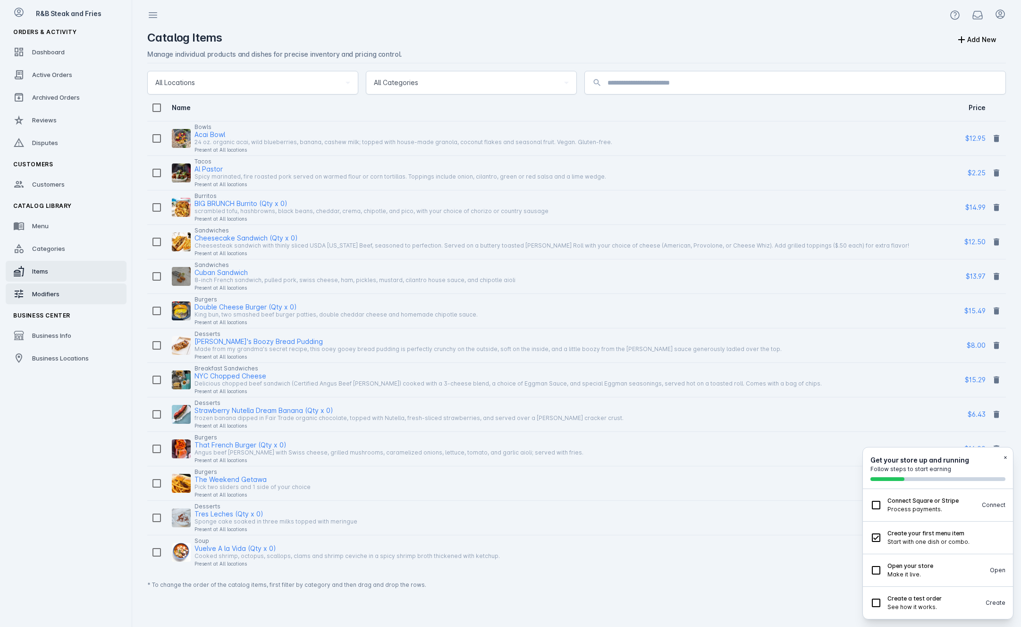
click at [67, 292] on link "Modifiers" at bounding box center [66, 293] width 121 height 21
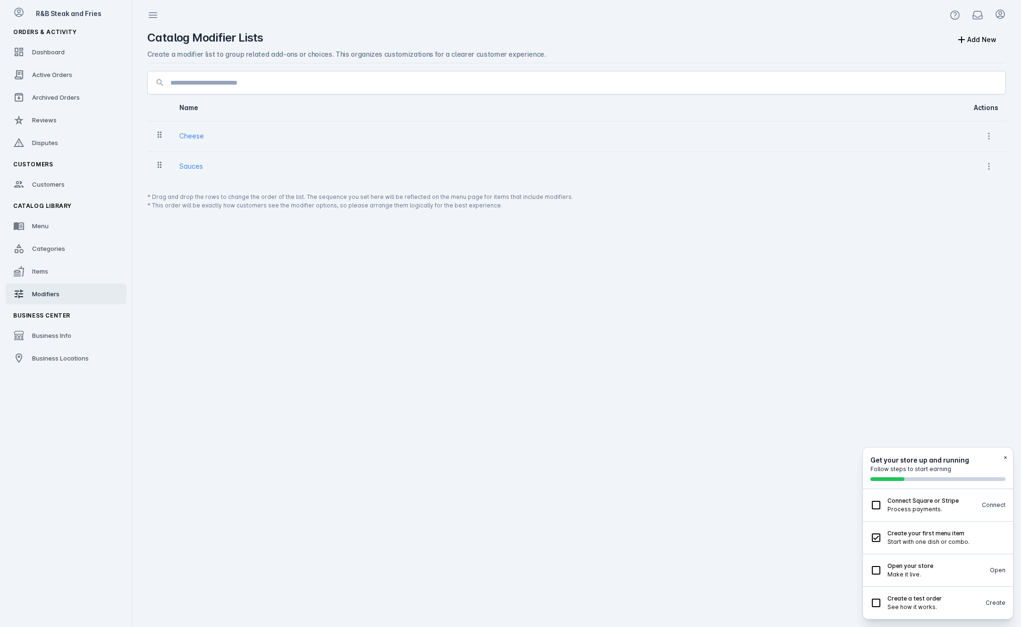
click at [217, 162] on div "Sauces" at bounding box center [546, 166] width 735 height 11
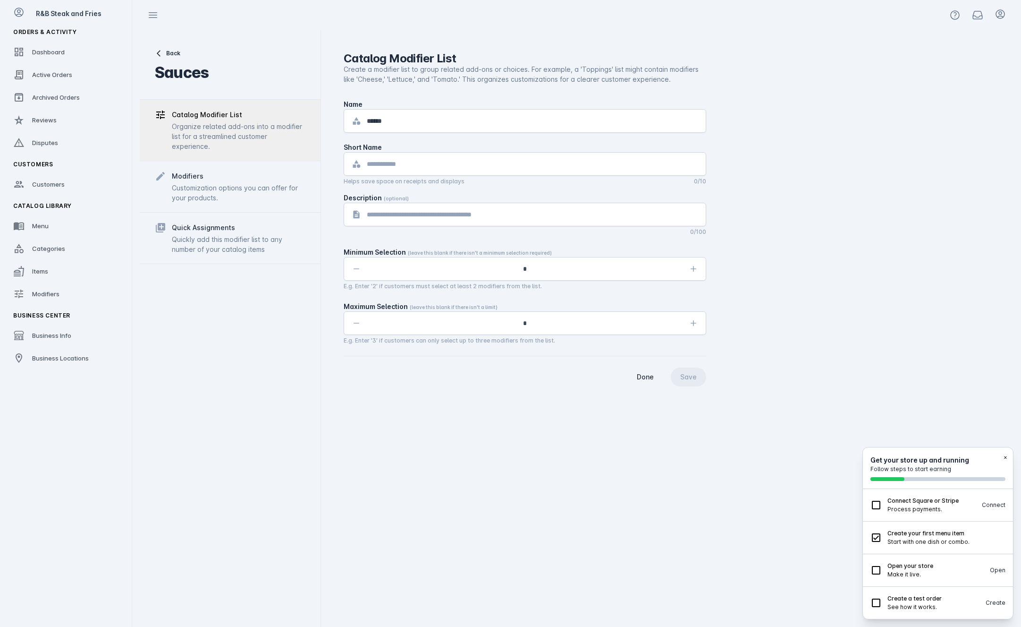
click at [230, 180] on div "Modifiers" at bounding box center [239, 175] width 134 height 11
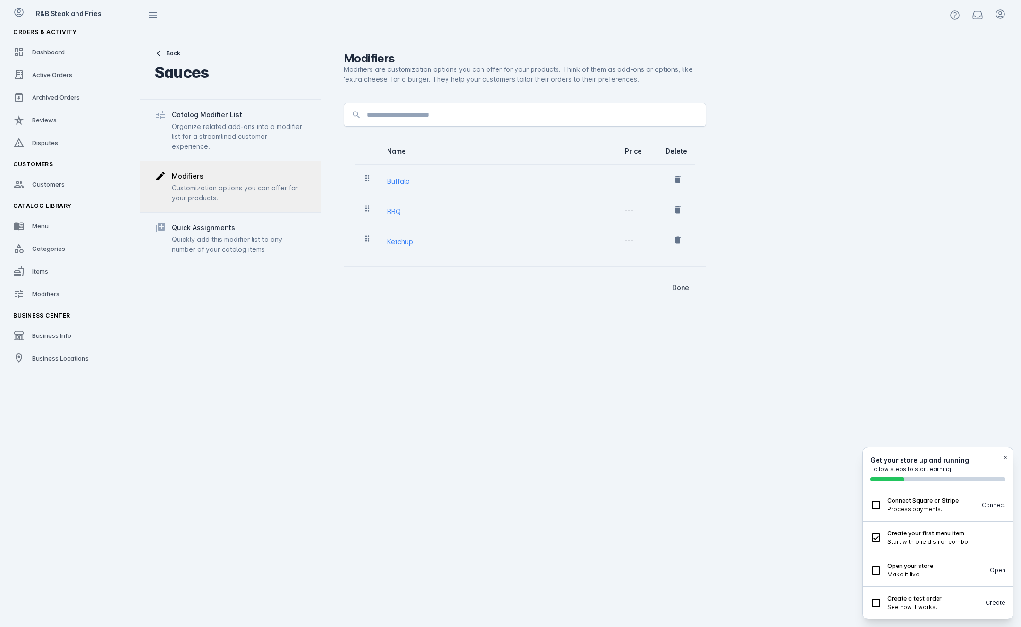
click at [159, 56] on icon at bounding box center [159, 54] width 8 height 8
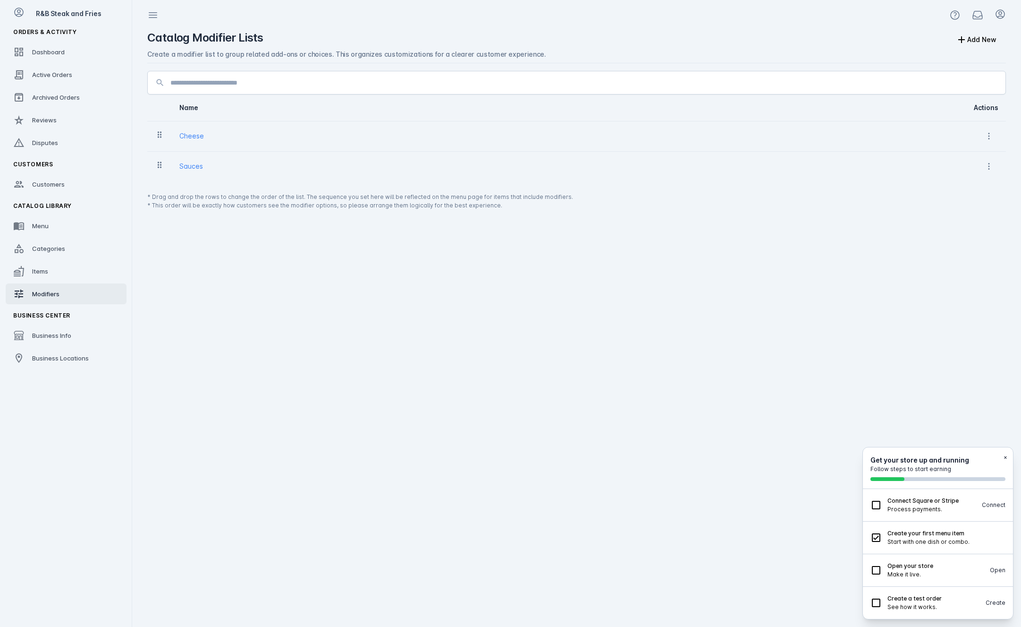
click at [206, 140] on div "Cheese" at bounding box center [546, 135] width 735 height 11
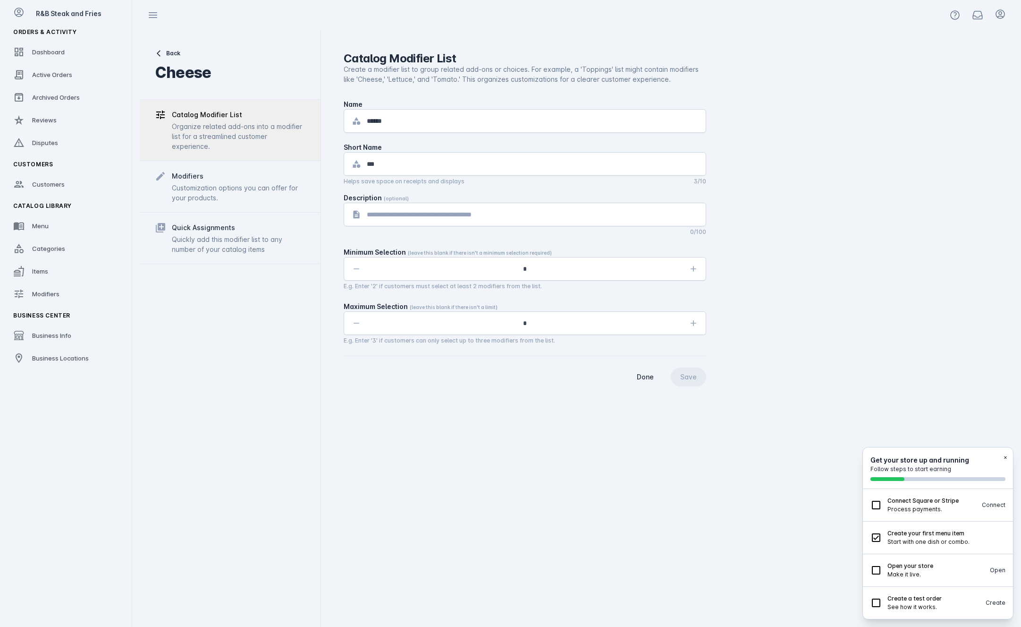
click at [243, 191] on div "Customization options you can offer for your products." at bounding box center [239, 193] width 134 height 20
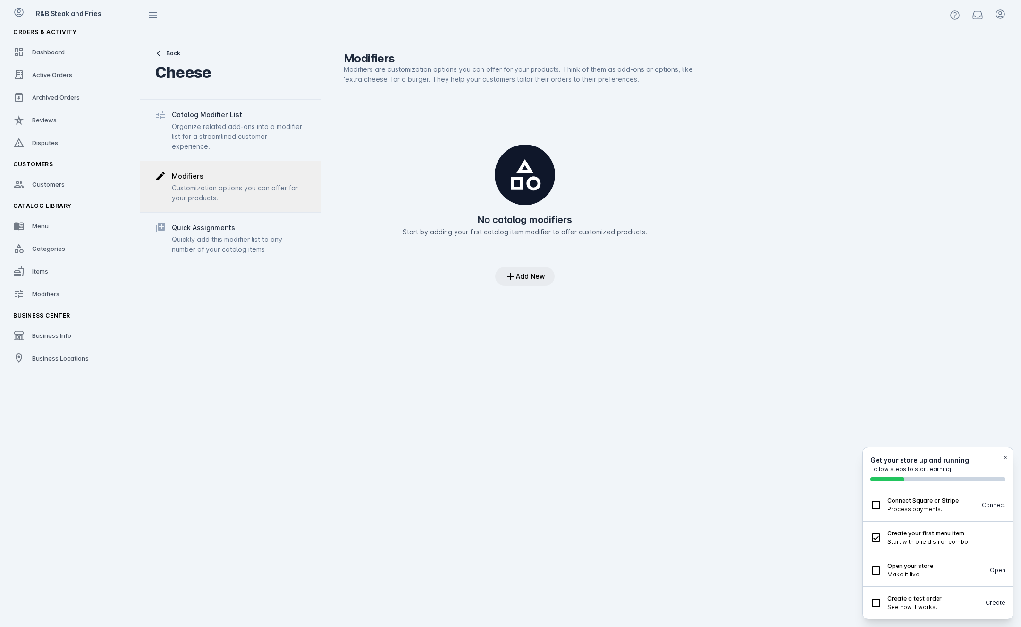
click at [539, 280] on span at bounding box center [524, 276] width 59 height 23
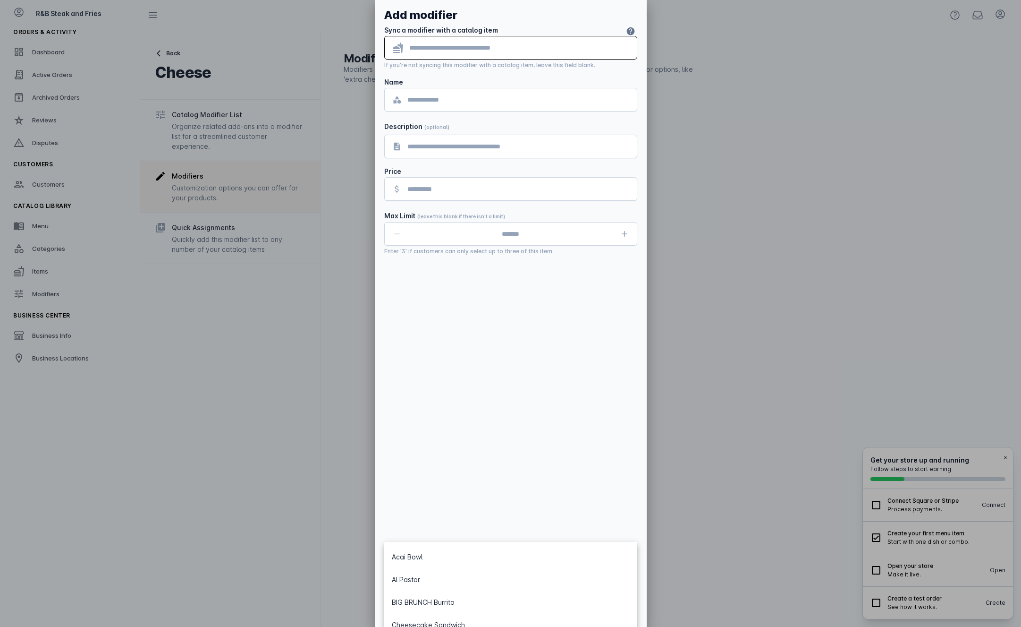
click at [468, 93] on div at bounding box center [518, 99] width 222 height 23
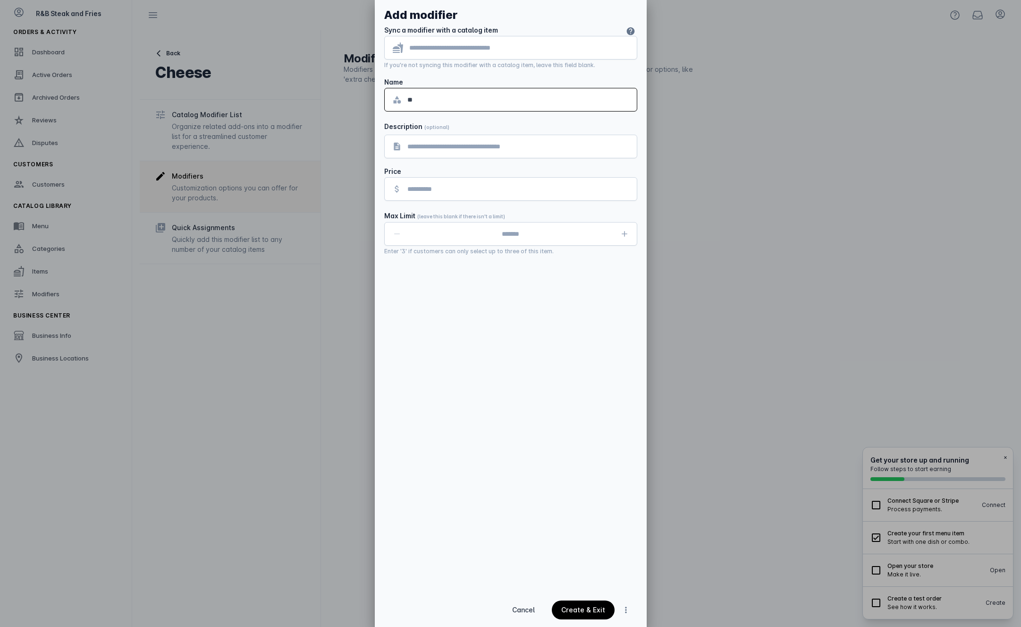
type input "*"
type input "*******"
click at [447, 193] on input "tel" at bounding box center [518, 188] width 222 height 11
type input "******"
click at [626, 233] on icon "button" at bounding box center [624, 233] width 9 height 9
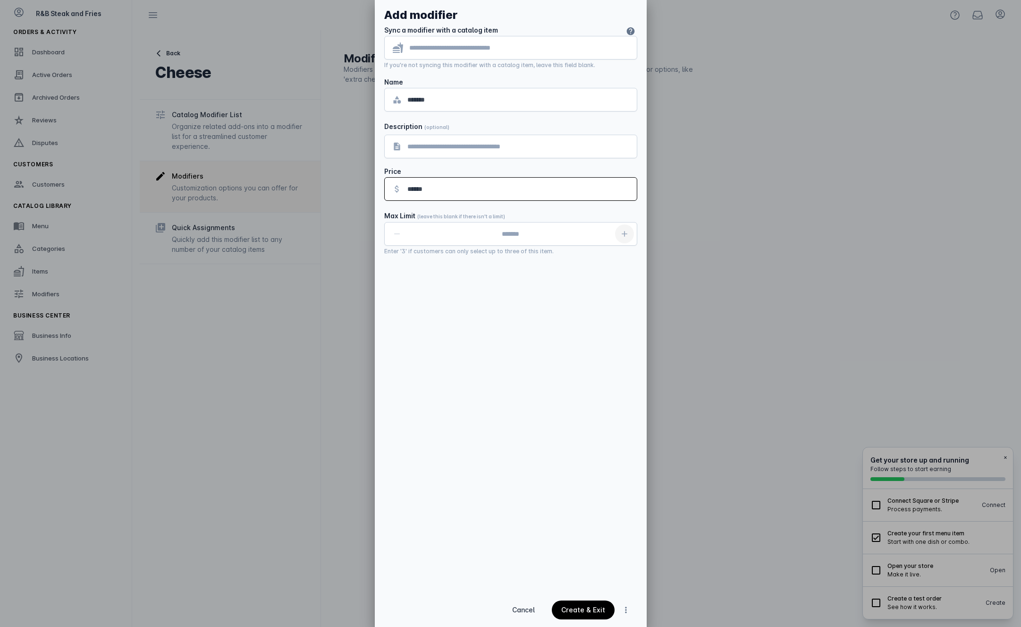
type input "*"
click at [584, 614] on span "continue" at bounding box center [583, 609] width 63 height 23
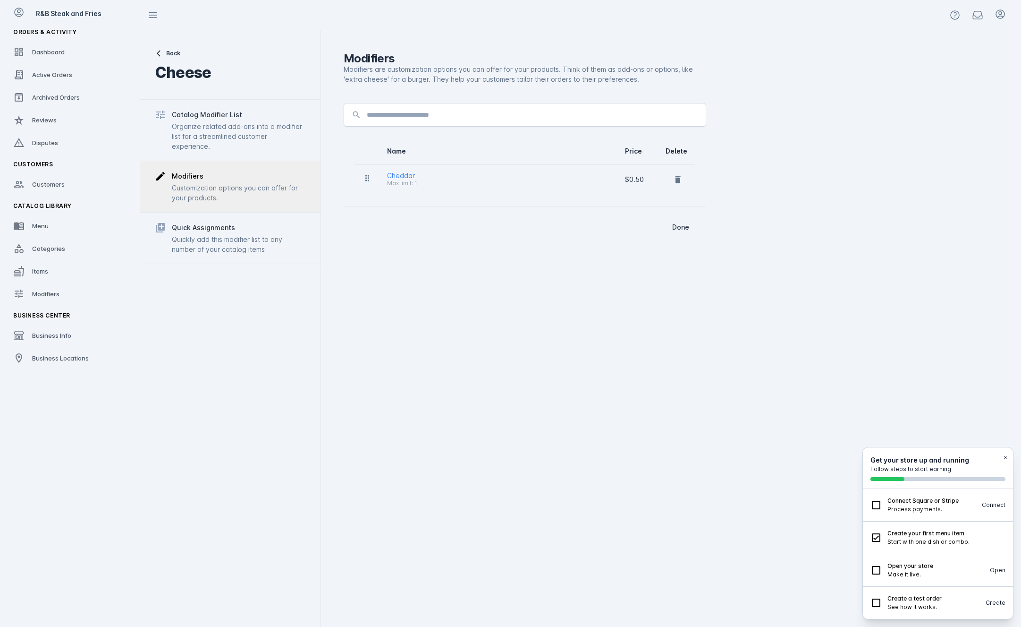
click at [453, 172] on div "Cheddar Max limit: 1" at bounding box center [498, 179] width 223 height 19
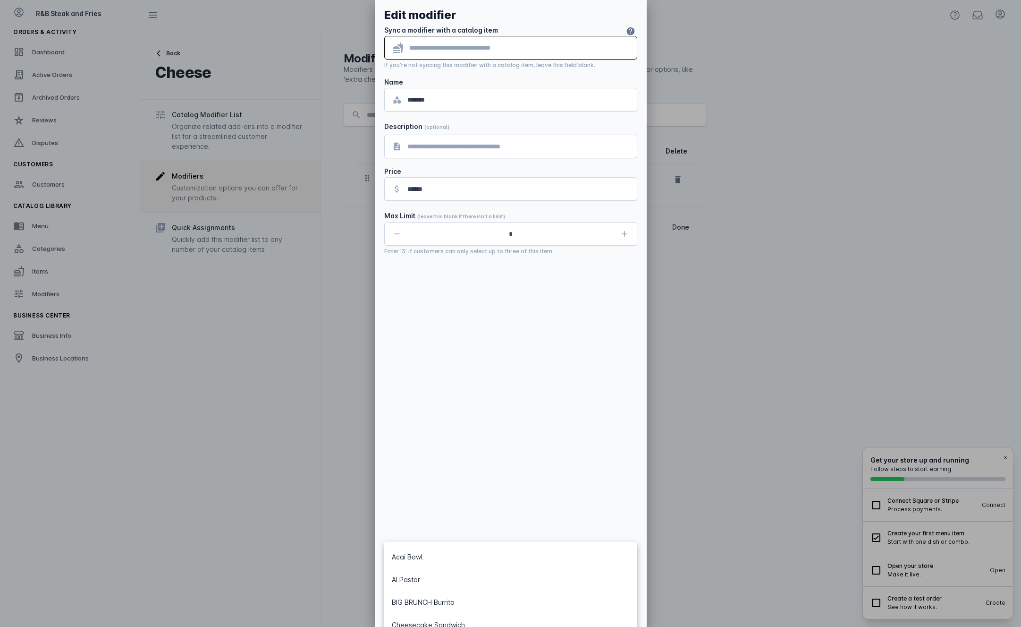
drag, startPoint x: 560, startPoint y: 343, endPoint x: 583, endPoint y: 355, distance: 26.6
click at [560, 330] on div "Edit modifier Sync a modifier with a catalog item If you're not syncing this mo…" at bounding box center [511, 296] width 272 height 593
click at [628, 614] on span at bounding box center [626, 609] width 23 height 23
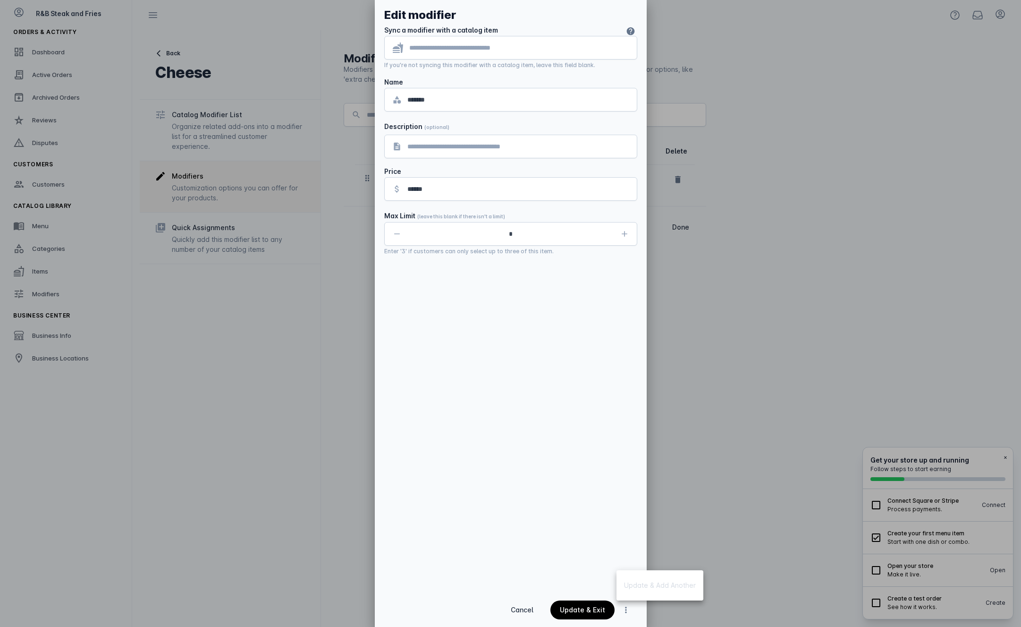
drag, startPoint x: 528, startPoint y: 566, endPoint x: 538, endPoint y: 574, distance: 12.8
click at [530, 568] on div at bounding box center [510, 313] width 1021 height 627
click at [526, 609] on span "Cancel" at bounding box center [522, 609] width 23 height 7
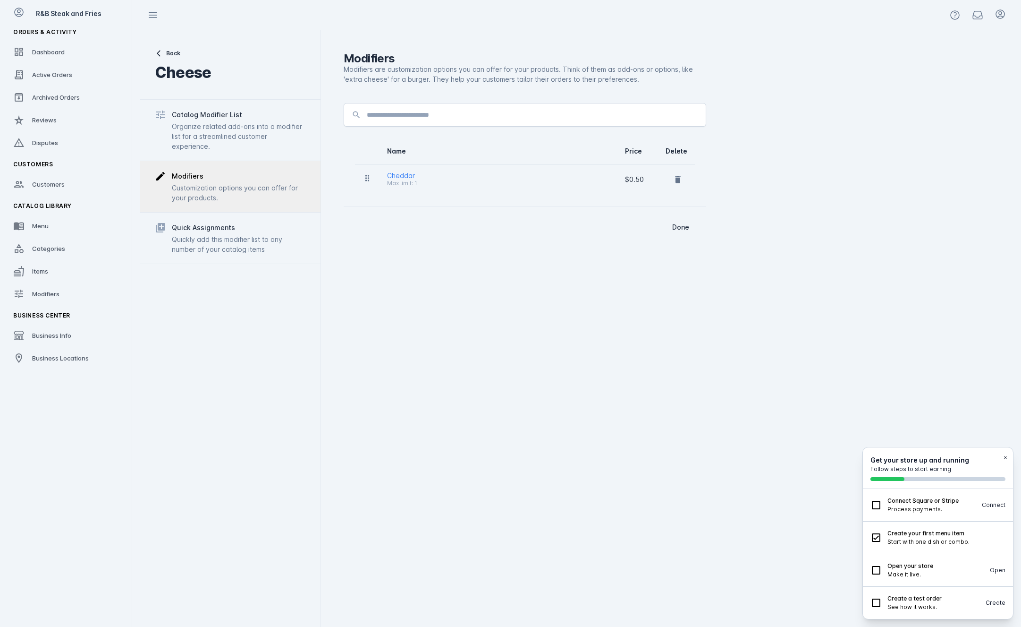
click at [399, 169] on td "Cheddar Max limit: 1" at bounding box center [499, 179] width 238 height 30
click at [685, 226] on span "Done" at bounding box center [680, 227] width 17 height 7
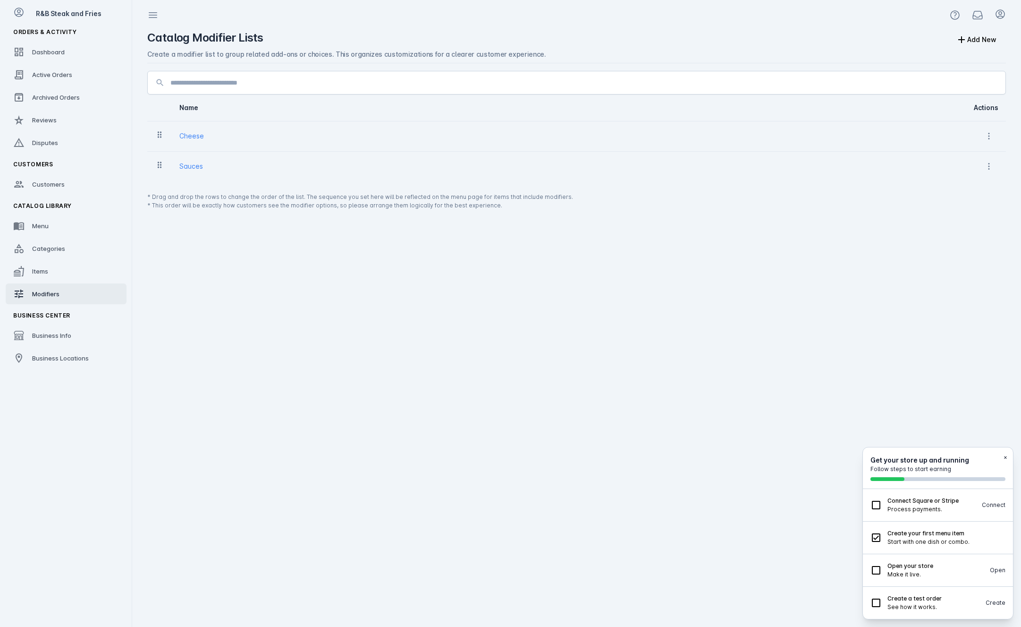
click at [196, 140] on div "Cheese" at bounding box center [191, 135] width 25 height 11
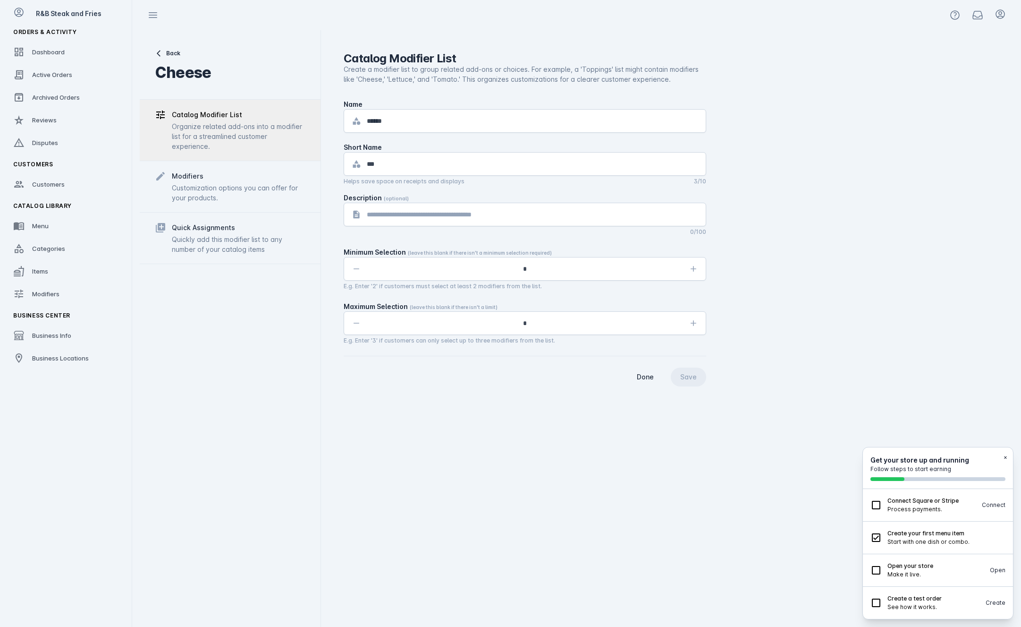
click at [216, 201] on div "Customization options you can offer for your products." at bounding box center [239, 193] width 134 height 20
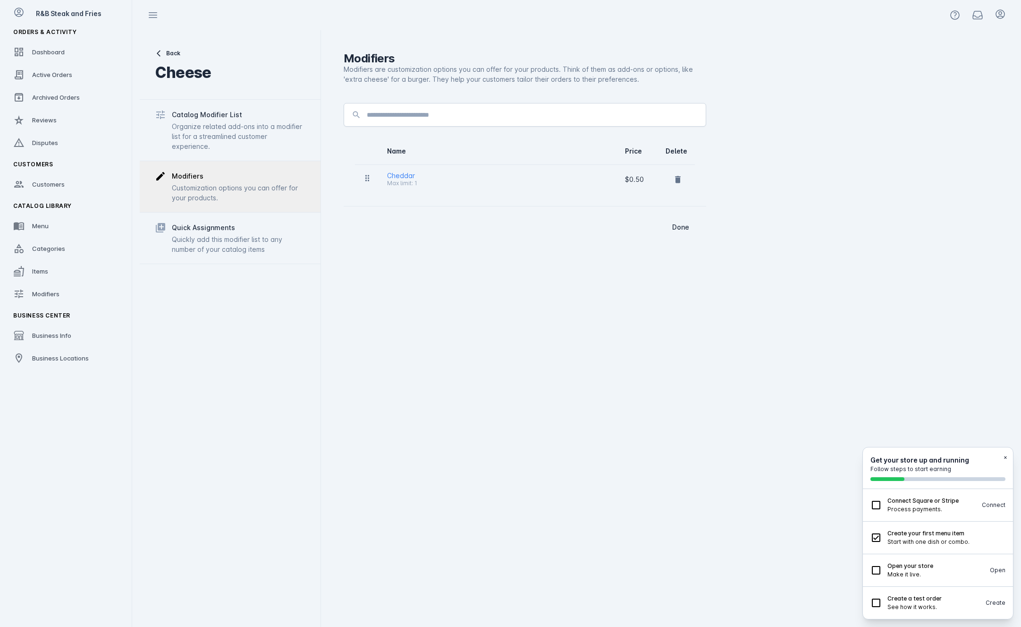
click at [416, 117] on input at bounding box center [532, 114] width 331 height 11
click at [362, 177] on td at bounding box center [367, 179] width 25 height 30
click at [384, 177] on td "Cheddar Max limit: 1" at bounding box center [499, 179] width 238 height 30
click at [419, 178] on div "Cheddar Max limit: 1" at bounding box center [498, 179] width 223 height 19
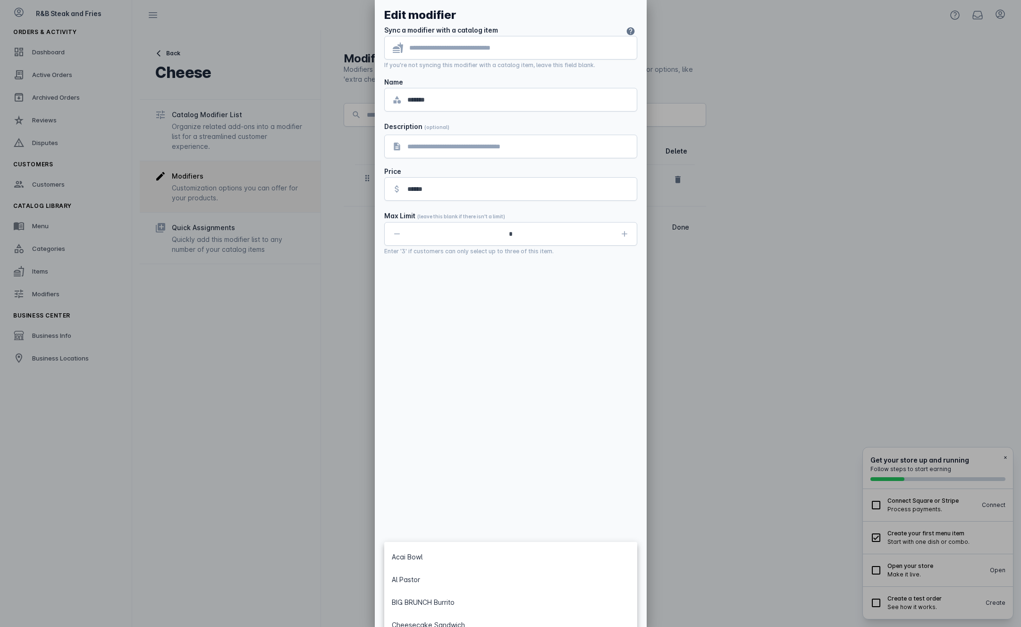
click at [314, 403] on div at bounding box center [510, 313] width 1021 height 627
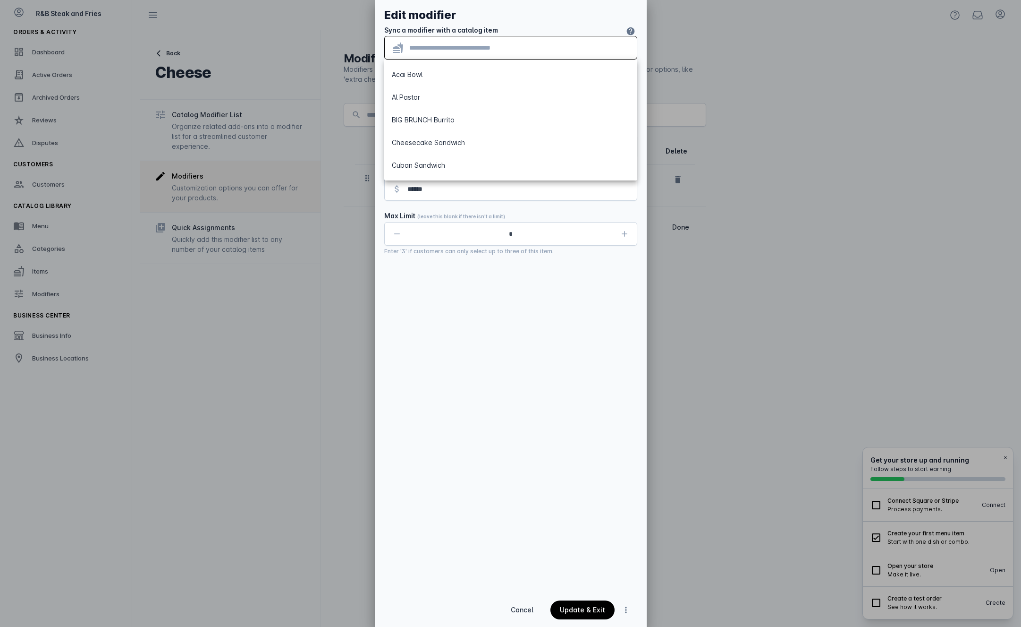
click at [339, 362] on div at bounding box center [510, 313] width 1021 height 627
click at [796, 282] on div at bounding box center [510, 313] width 1021 height 627
click at [520, 609] on span "Cancel" at bounding box center [522, 609] width 23 height 7
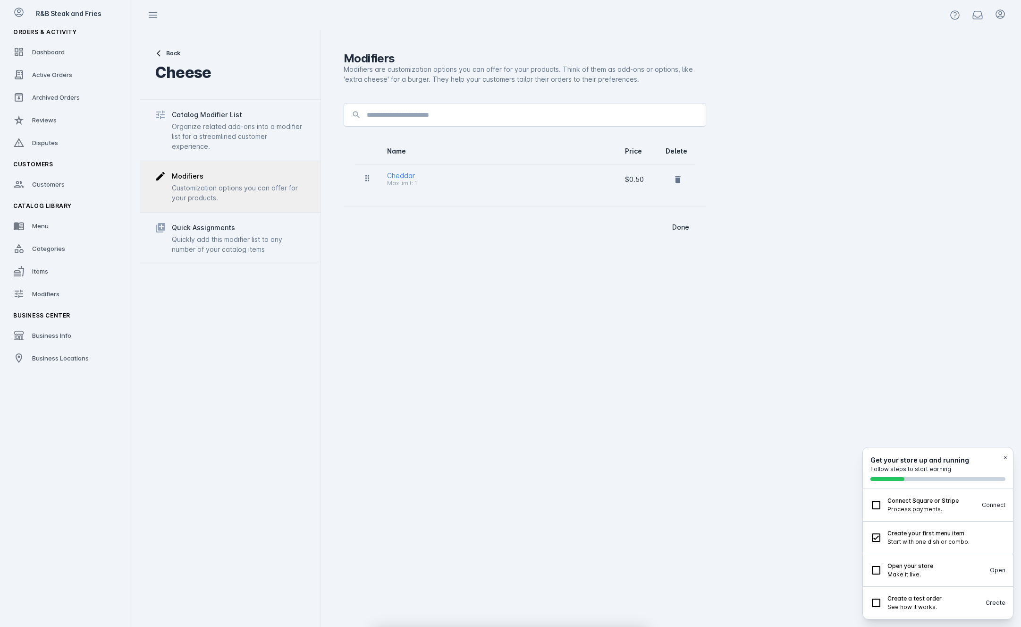
drag, startPoint x: 767, startPoint y: 383, endPoint x: 653, endPoint y: 351, distance: 118.7
click at [763, 378] on div "Modifiers Modifiers are customization options you can offer for your products. …" at bounding box center [667, 328] width 693 height 596
click at [430, 113] on input at bounding box center [532, 114] width 331 height 11
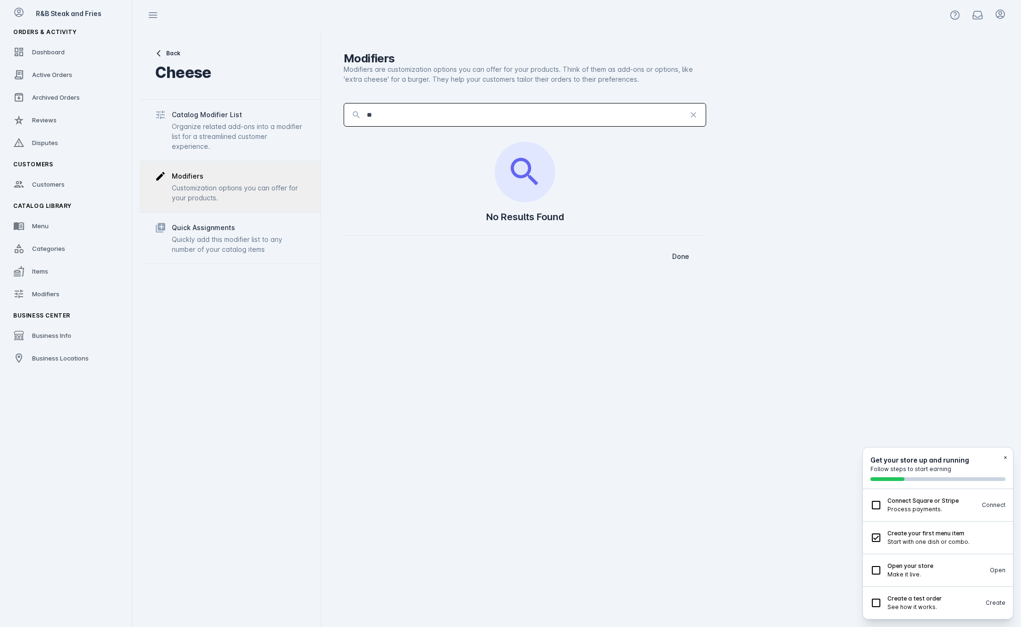
type input "*"
type input "*****"
click at [678, 261] on span "button" at bounding box center [681, 256] width 36 height 23
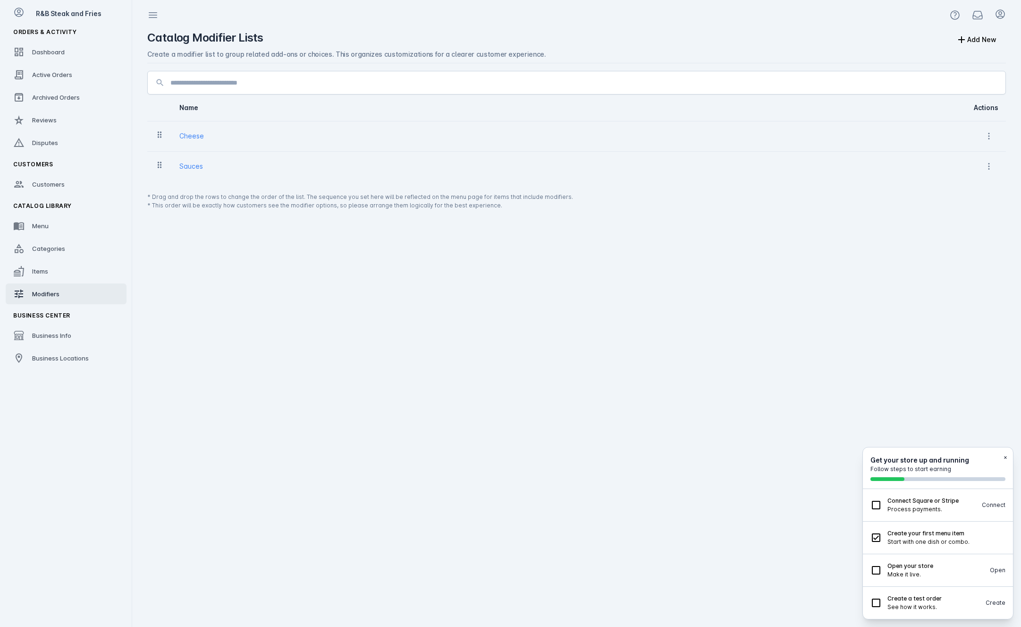
click at [158, 133] on icon at bounding box center [159, 134] width 9 height 9
click at [989, 136] on icon at bounding box center [989, 136] width 1 height 7
click at [989, 136] on div at bounding box center [510, 313] width 1021 height 627
click at [468, 134] on div "Cheese" at bounding box center [546, 135] width 735 height 11
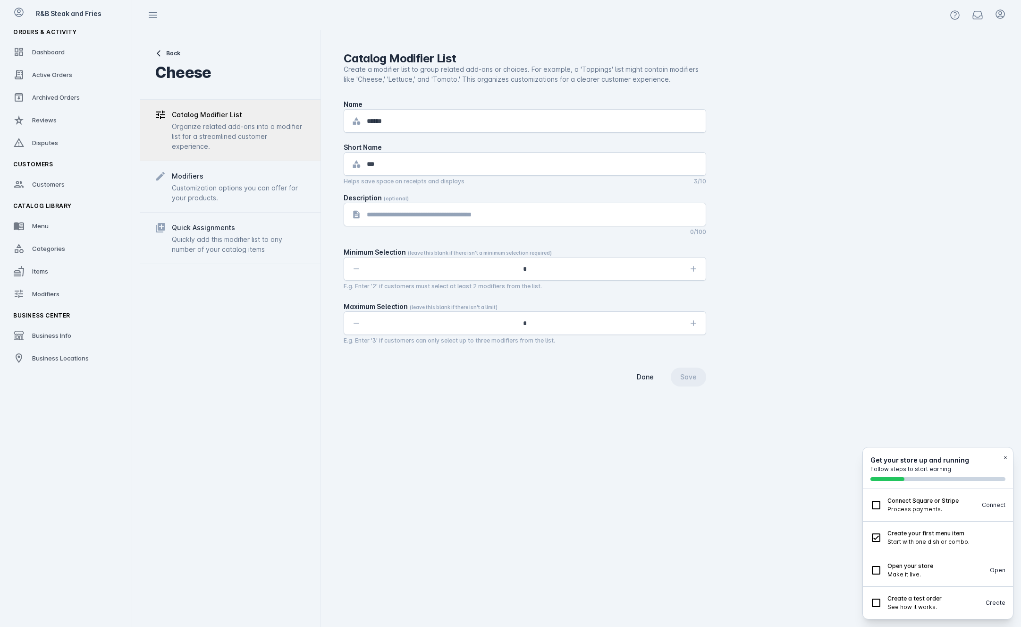
click at [249, 194] on div "Customization options you can offer for your products." at bounding box center [239, 193] width 134 height 20
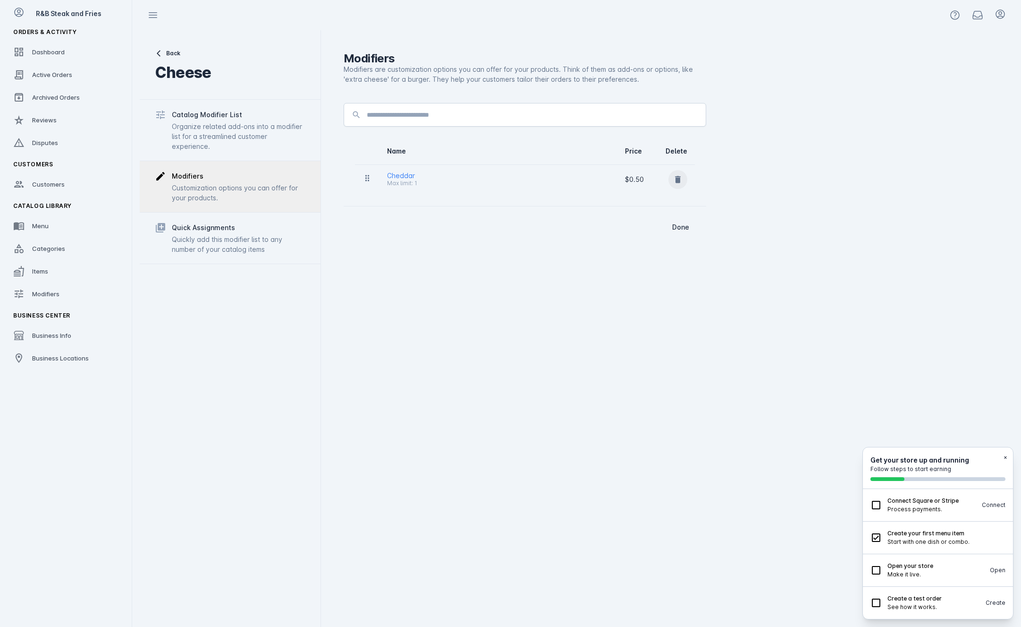
click at [681, 178] on icon at bounding box center [677, 179] width 9 height 9
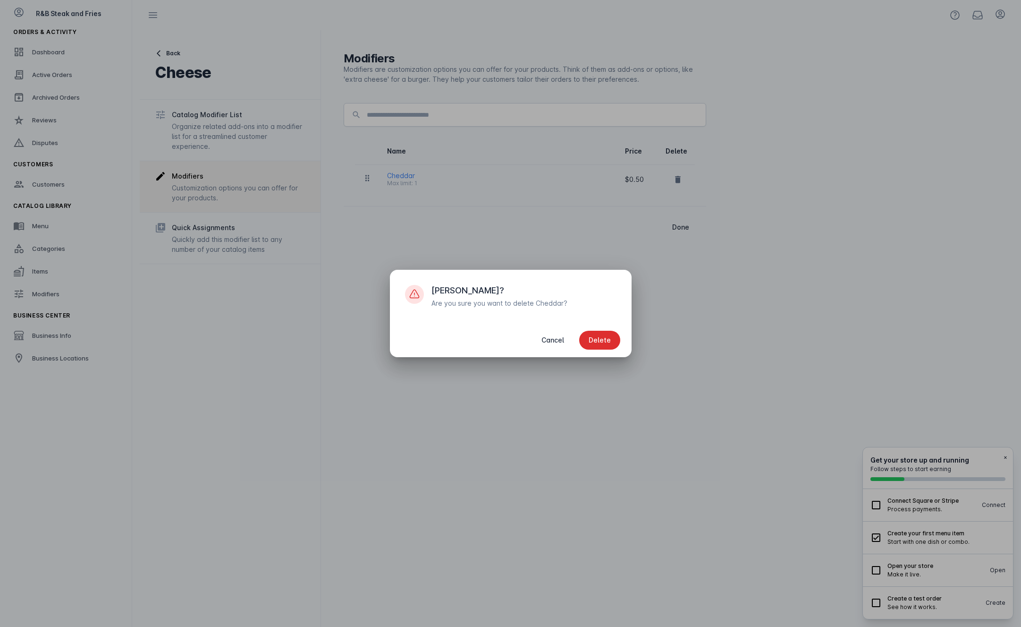
click at [602, 344] on button "Delete" at bounding box center [599, 340] width 41 height 19
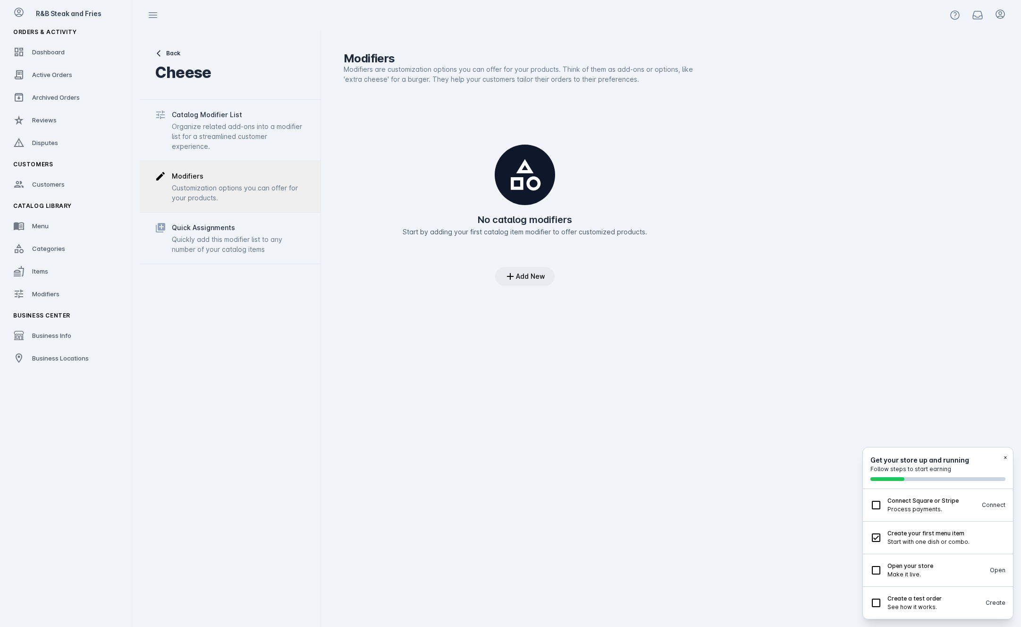
click at [532, 280] on div "Add New" at bounding box center [530, 276] width 29 height 7
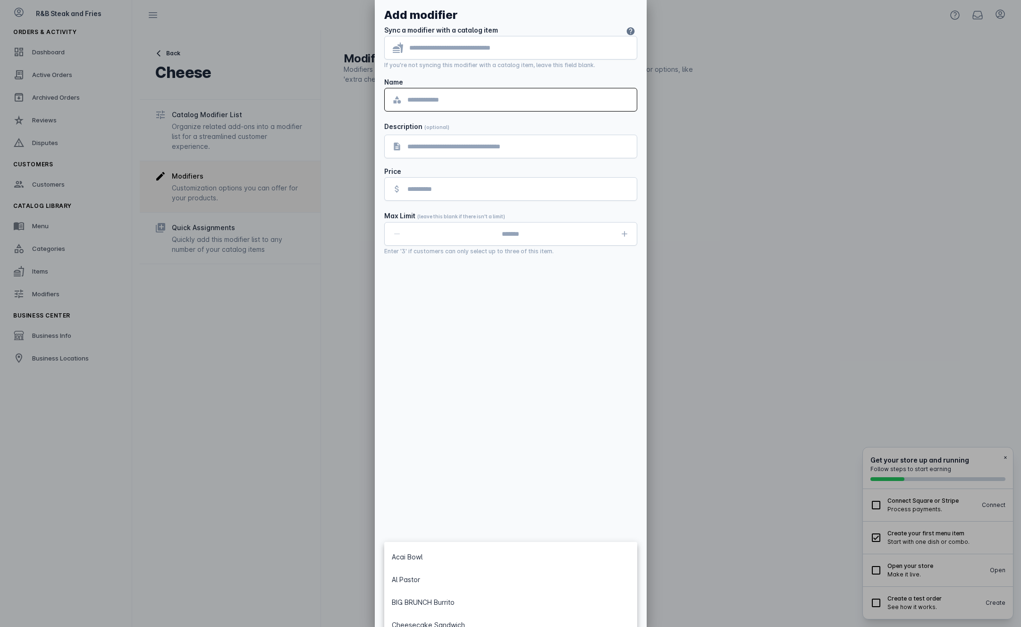
click at [424, 101] on input at bounding box center [518, 99] width 222 height 11
type input "*******"
click at [458, 187] on input "tel" at bounding box center [518, 188] width 222 height 11
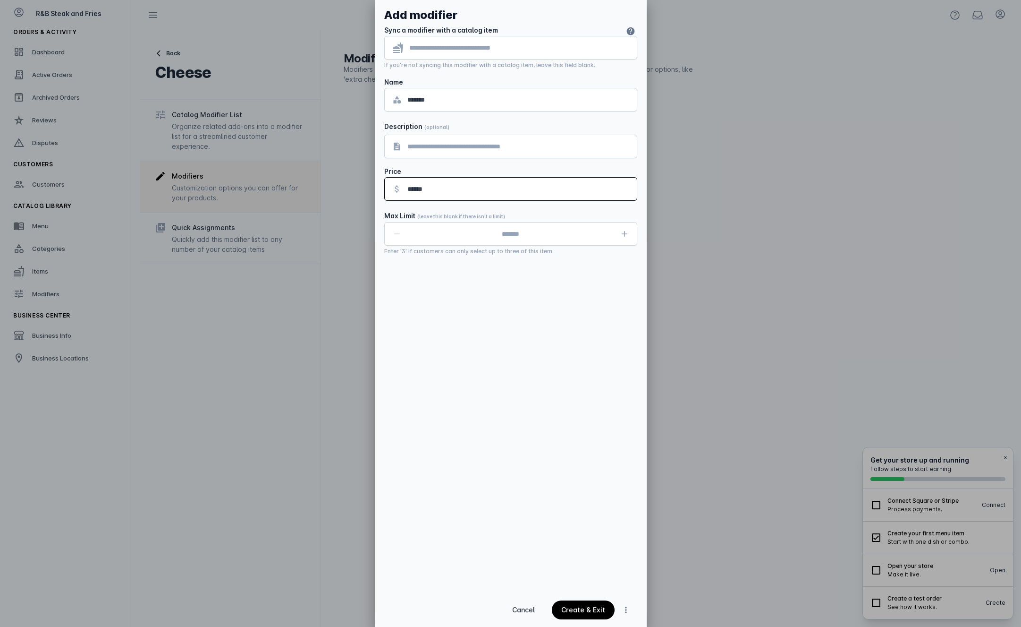
type input "******"
drag, startPoint x: 624, startPoint y: 232, endPoint x: 614, endPoint y: 319, distance: 87.4
click at [624, 232] on icon "button" at bounding box center [624, 233] width 9 height 9
type input "*"
click at [600, 611] on div "Create & Exit" at bounding box center [583, 609] width 44 height 7
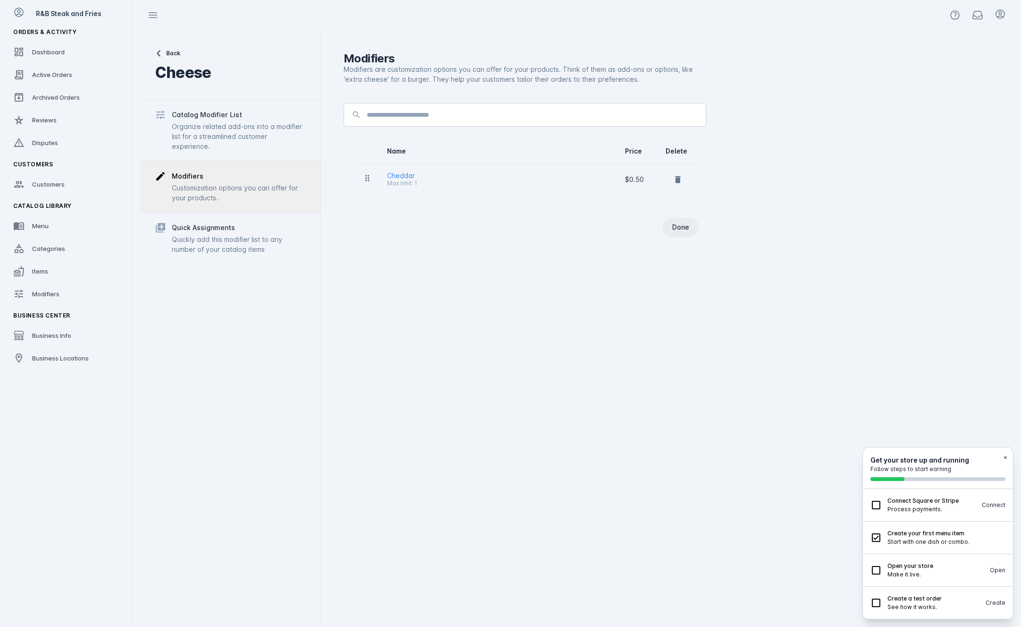
click at [686, 231] on span "button" at bounding box center [681, 227] width 36 height 23
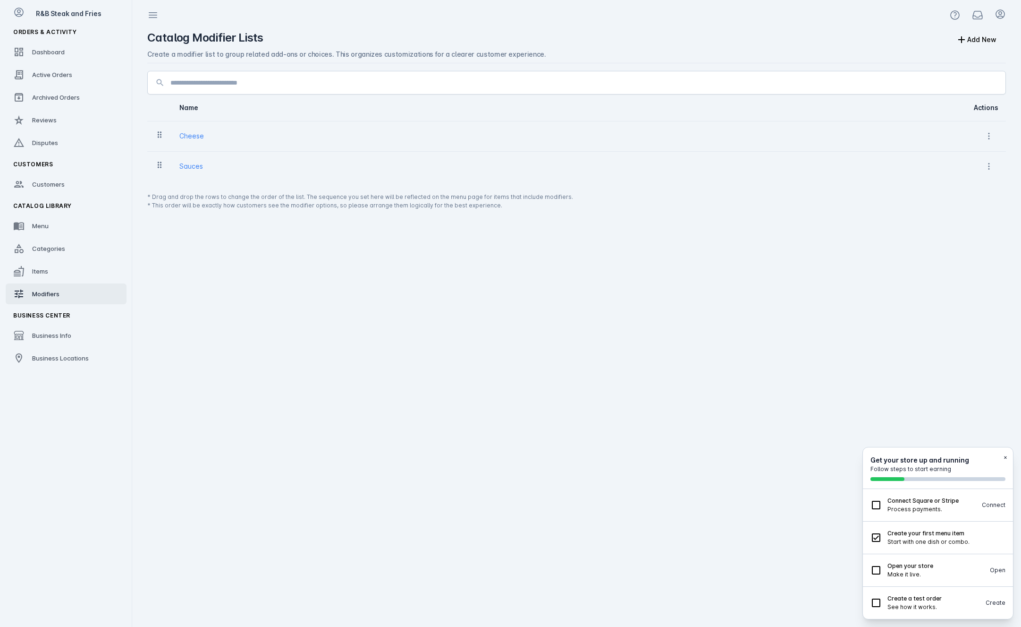
click at [243, 144] on td "Cheese" at bounding box center [547, 136] width 750 height 30
click at [186, 133] on div "Cheese" at bounding box center [191, 135] width 25 height 11
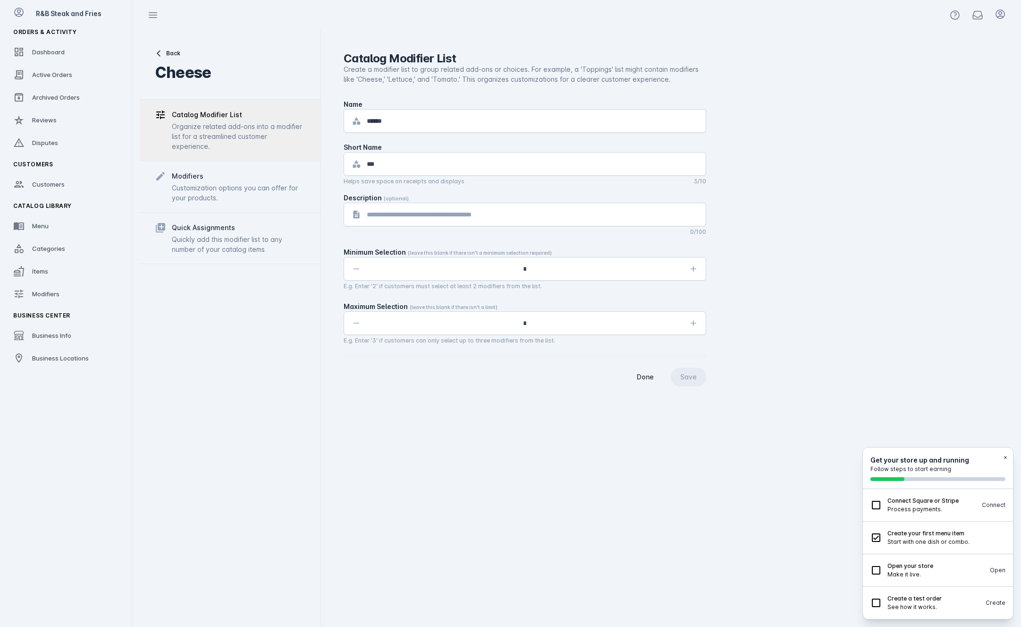
click at [204, 189] on div "Customization options you can offer for your products." at bounding box center [239, 193] width 134 height 20
